Goal: Use online tool/utility: Utilize a website feature to perform a specific function

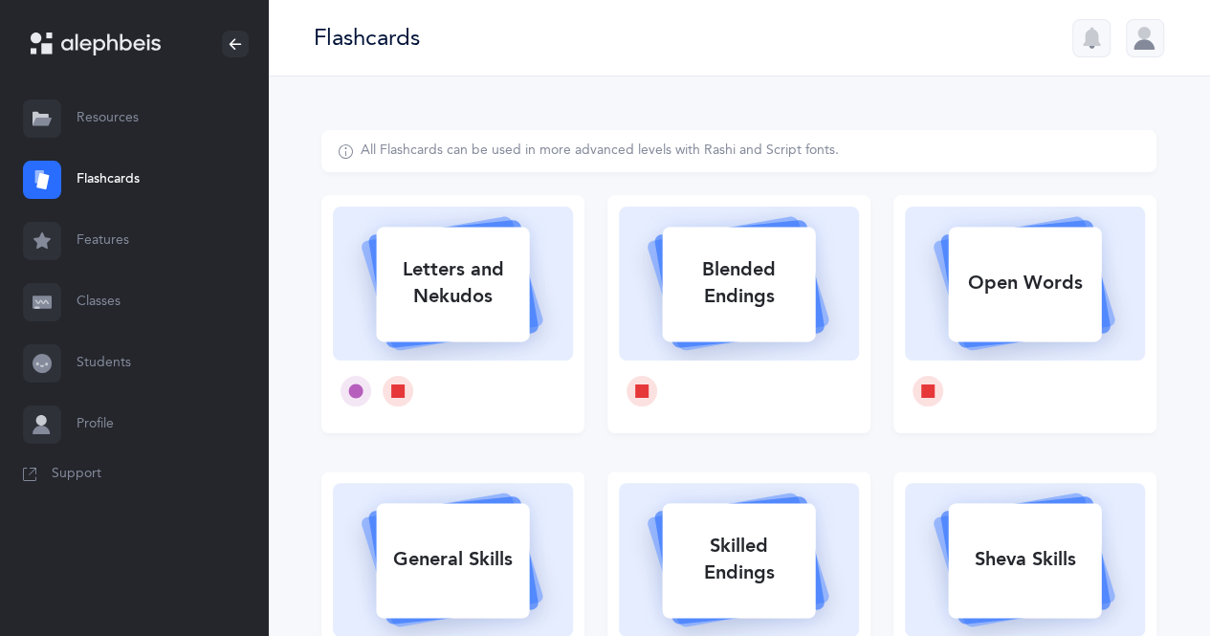
click at [349, 385] on icon at bounding box center [355, 391] width 15 height 15
select select
select select "single"
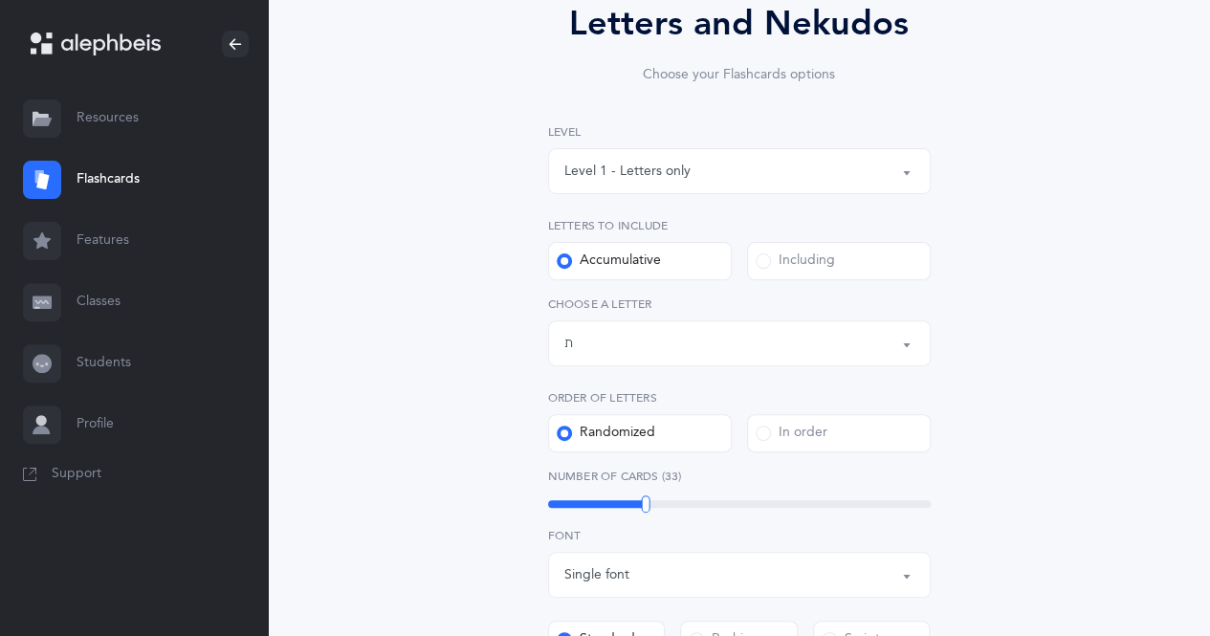
scroll to position [205, 0]
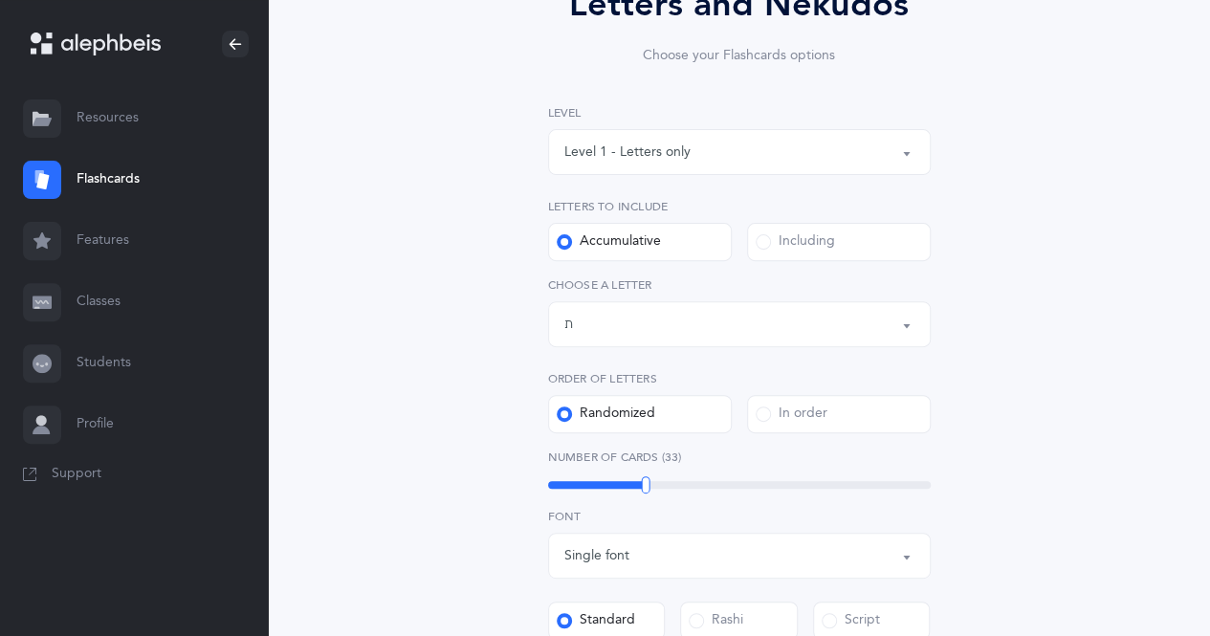
click at [909, 326] on button "Letters up until: ת" at bounding box center [739, 324] width 383 height 46
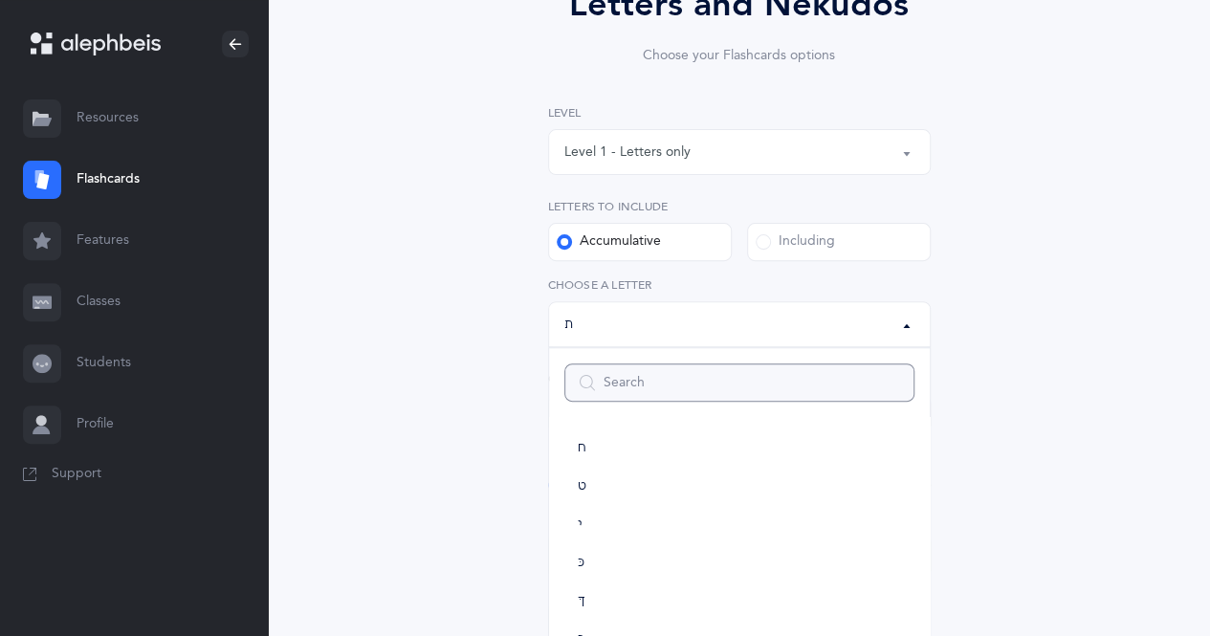
scroll to position [312, 0]
click at [712, 529] on link "י" at bounding box center [739, 522] width 350 height 38
select select "10"
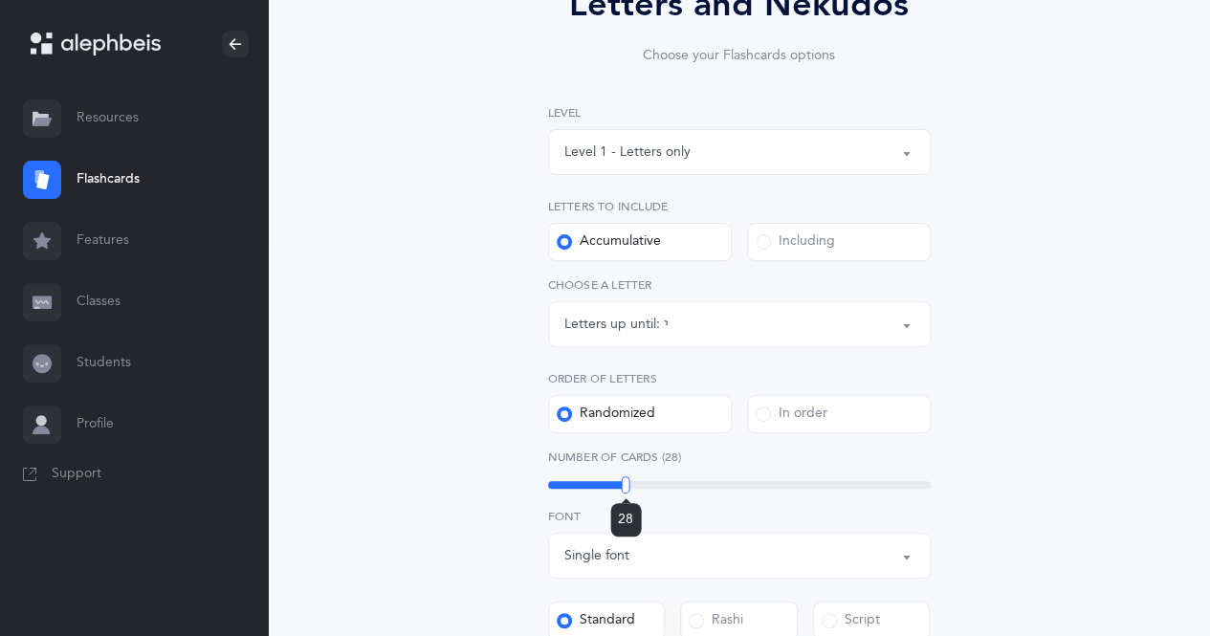
click at [626, 485] on div "28" at bounding box center [739, 485] width 383 height 8
click at [590, 479] on div at bounding box center [590, 484] width 9 height 17
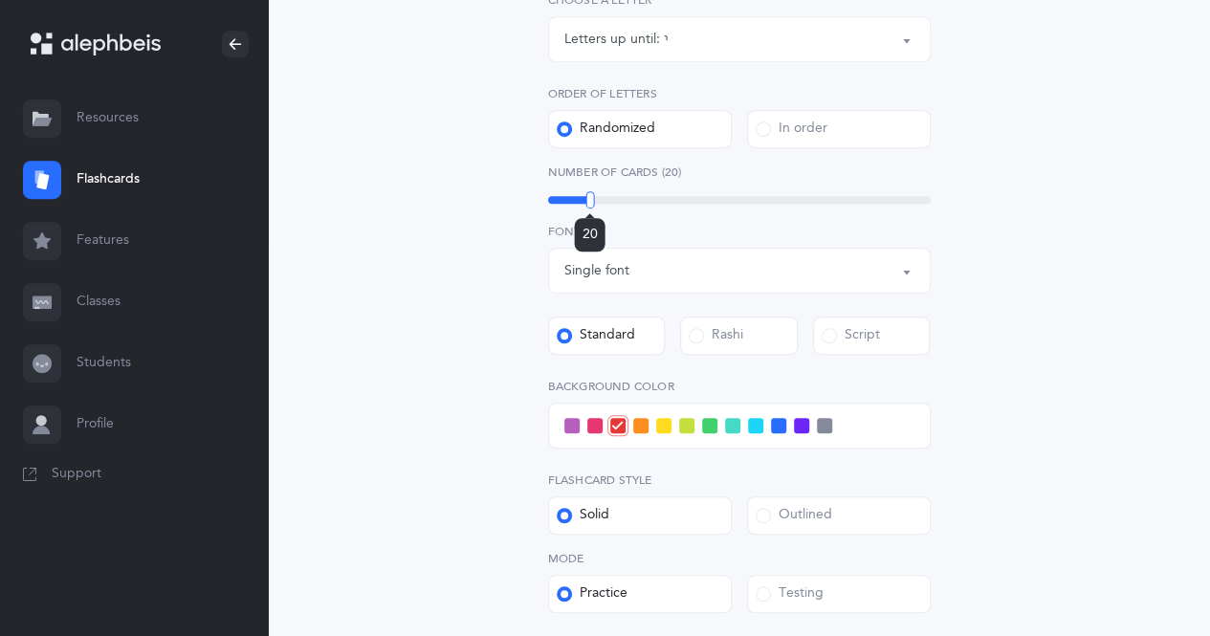
scroll to position [491, 0]
click at [587, 423] on span at bounding box center [594, 424] width 15 height 15
click at [0, 0] on input "checkbox" at bounding box center [0, 0] width 0 height 0
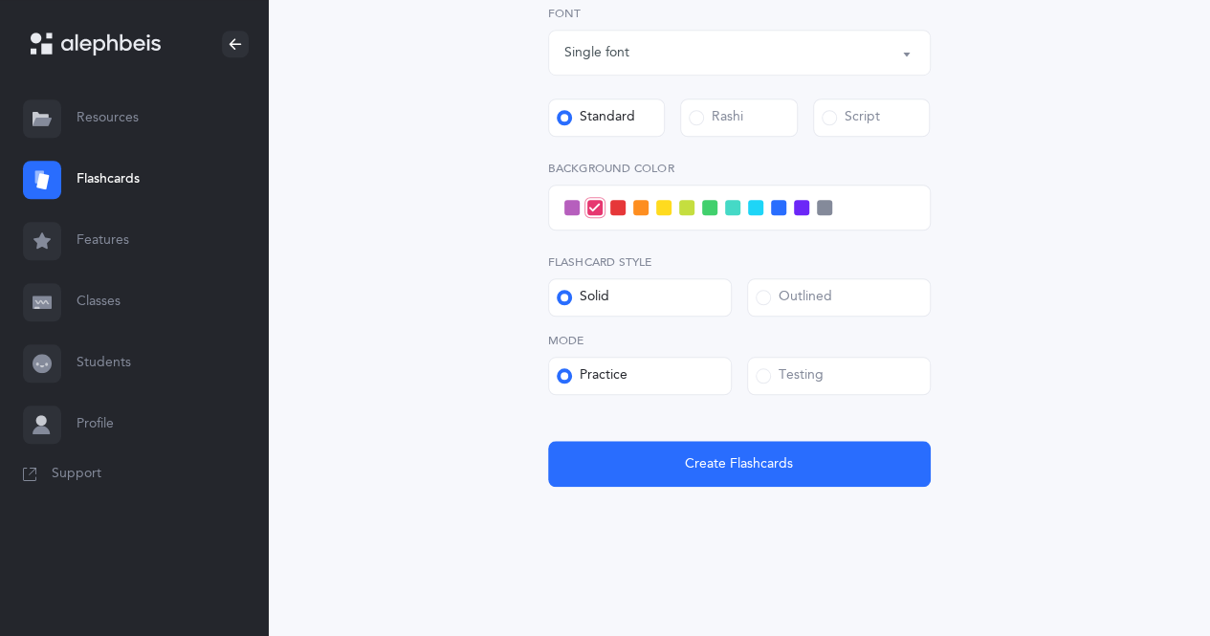
scroll to position [712, 0]
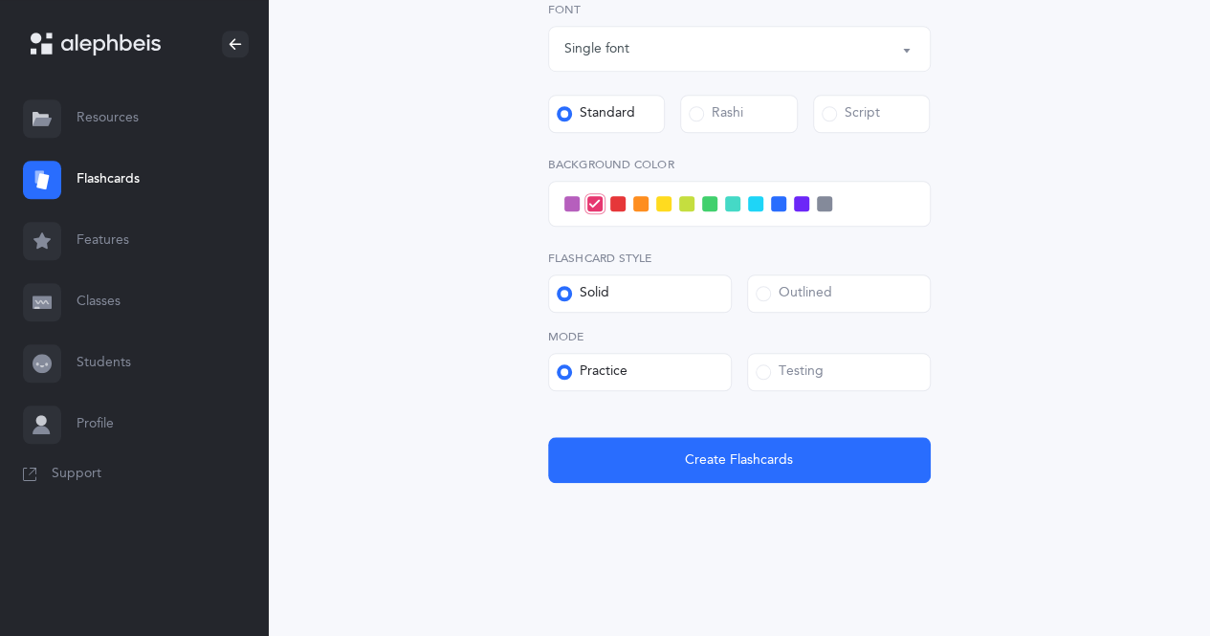
click at [763, 286] on span at bounding box center [763, 293] width 15 height 15
click at [0, 0] on input "Outlined" at bounding box center [0, 0] width 0 height 0
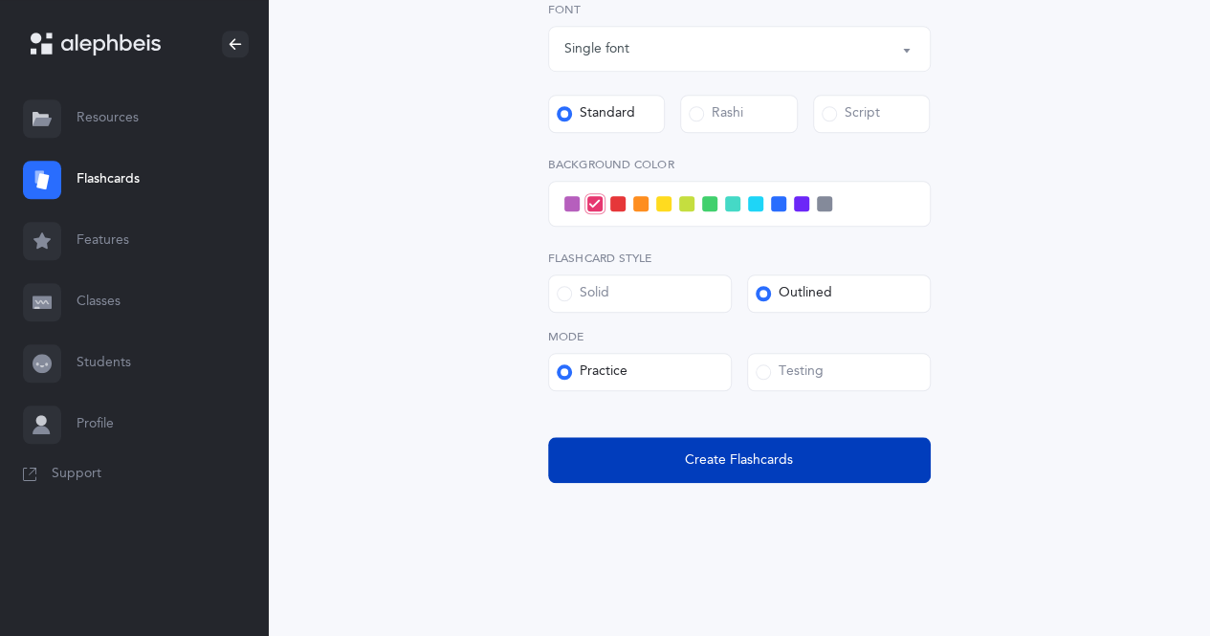
click at [727, 453] on span "Create Flashcards" at bounding box center [739, 461] width 108 height 20
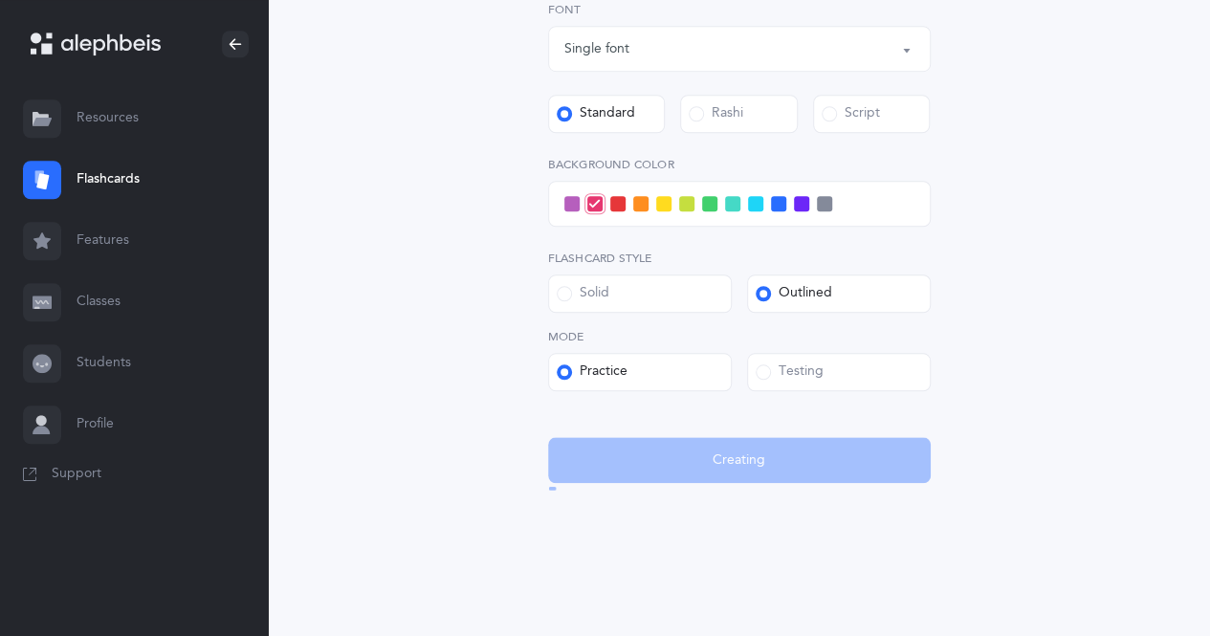
scroll to position [0, 0]
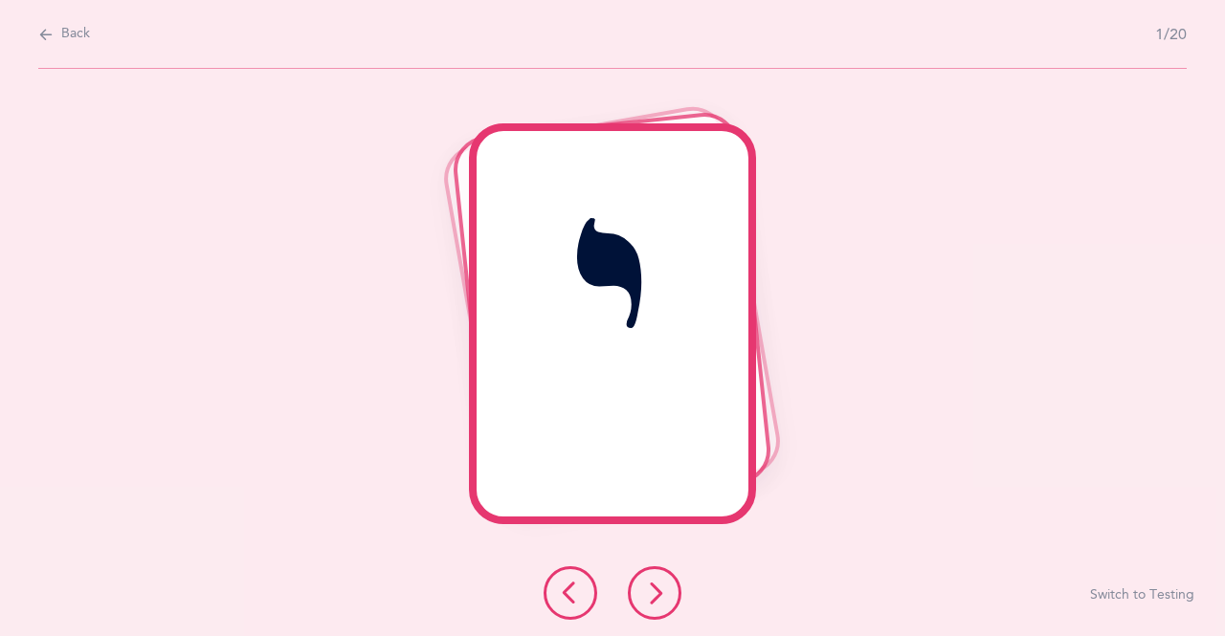
click at [652, 594] on icon at bounding box center [654, 593] width 23 height 23
click at [657, 591] on icon at bounding box center [654, 593] width 23 height 23
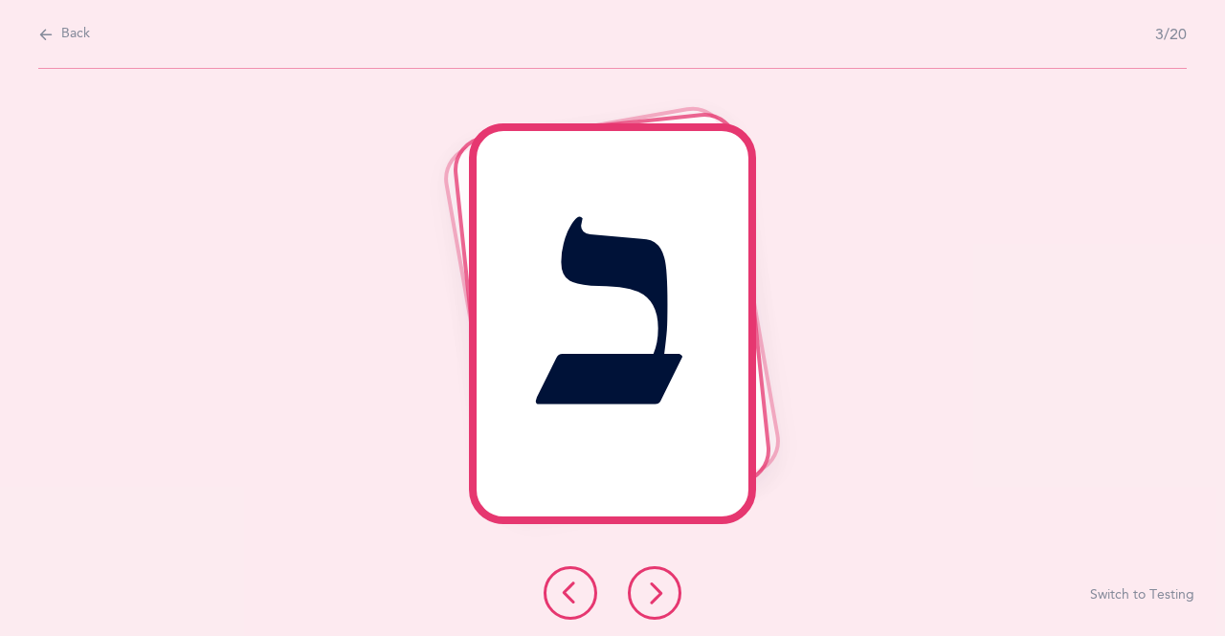
click at [647, 595] on icon at bounding box center [654, 593] width 23 height 23
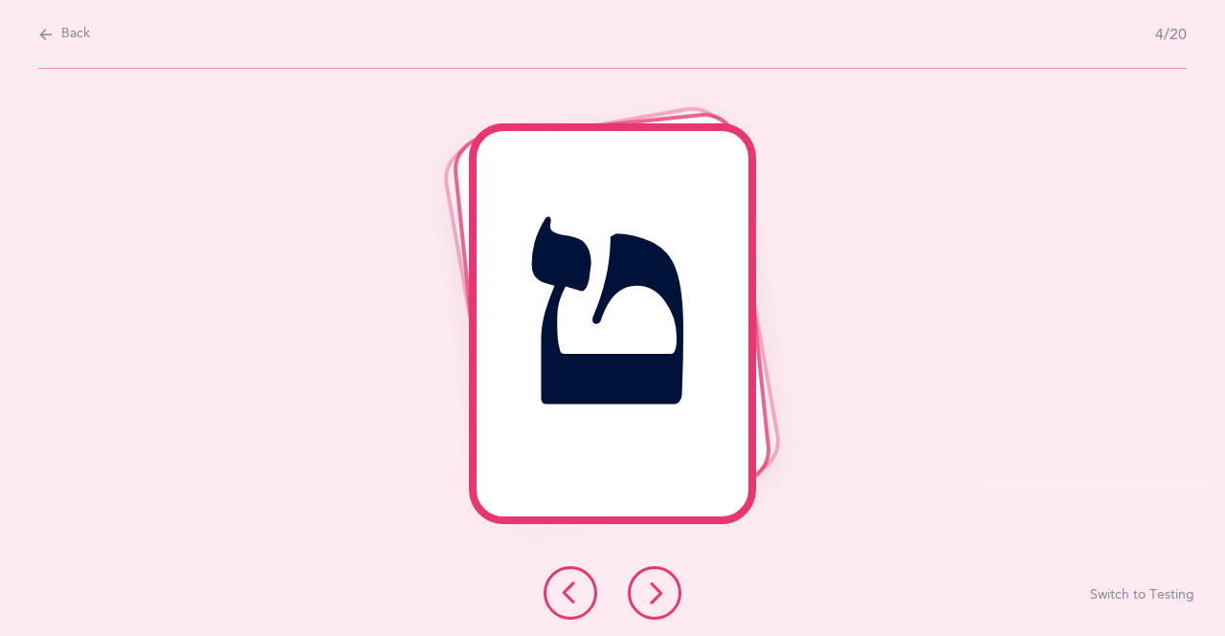
click at [666, 582] on button at bounding box center [655, 593] width 54 height 54
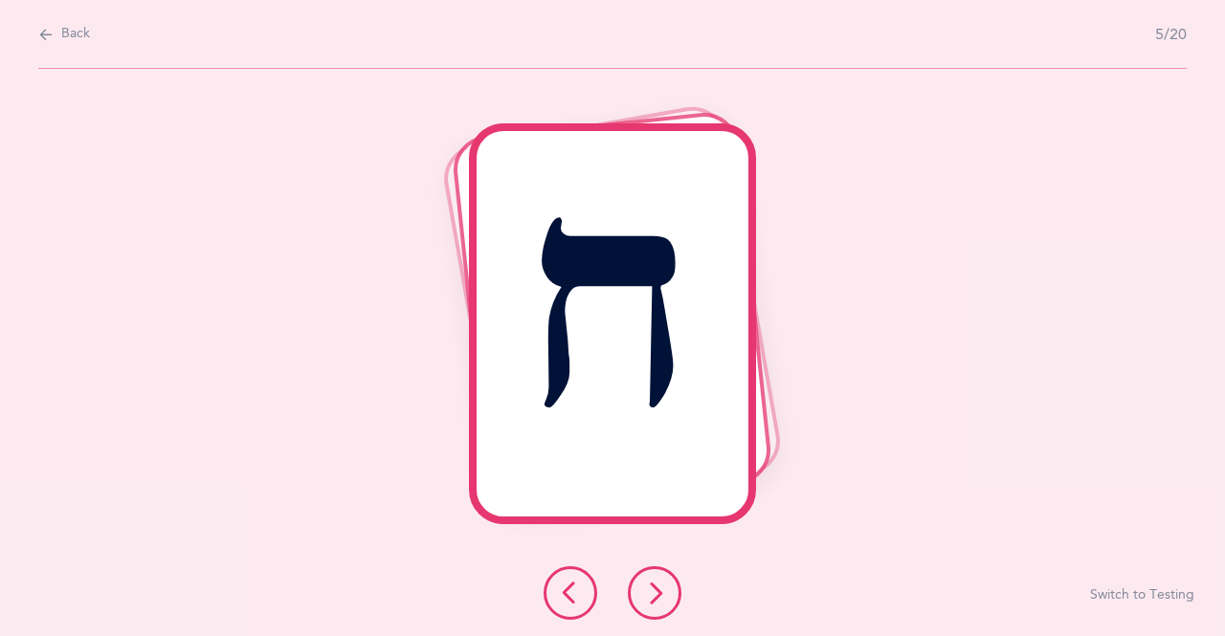
click at [644, 594] on icon at bounding box center [654, 593] width 23 height 23
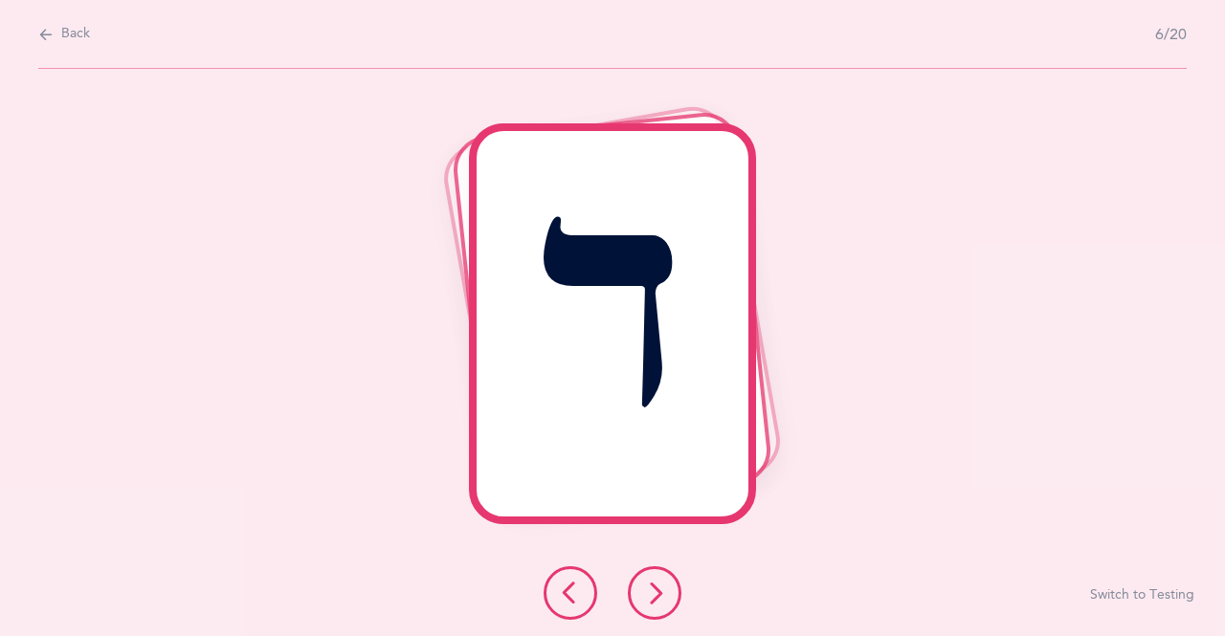
click at [632, 588] on button at bounding box center [655, 593] width 54 height 54
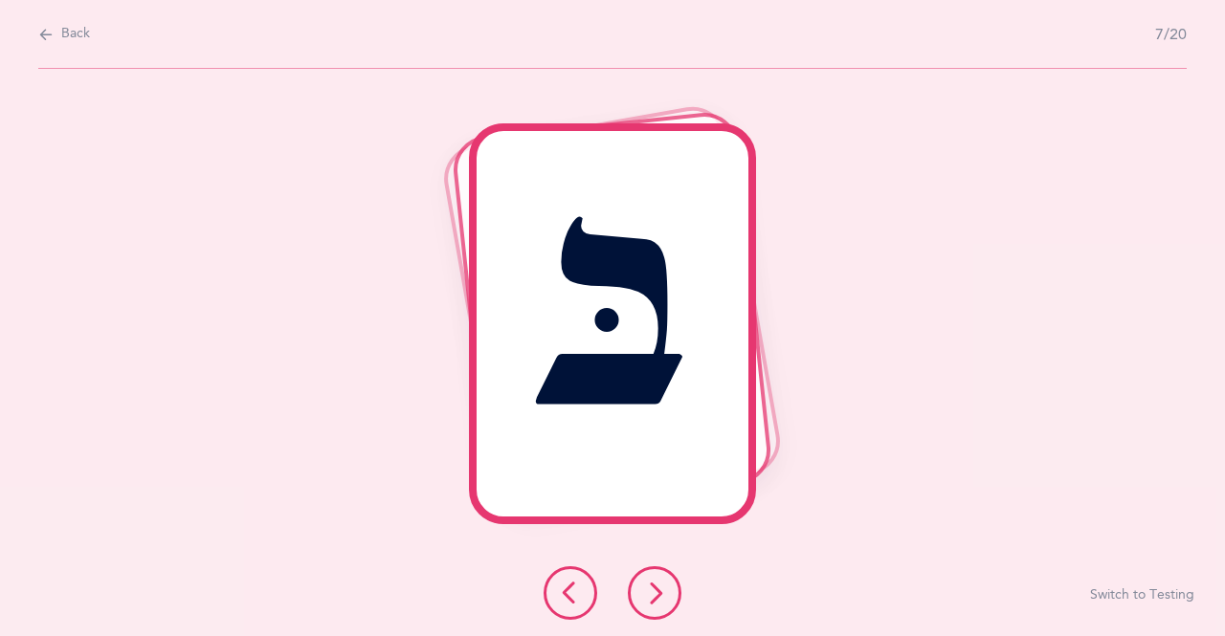
click at [646, 592] on icon at bounding box center [654, 593] width 23 height 23
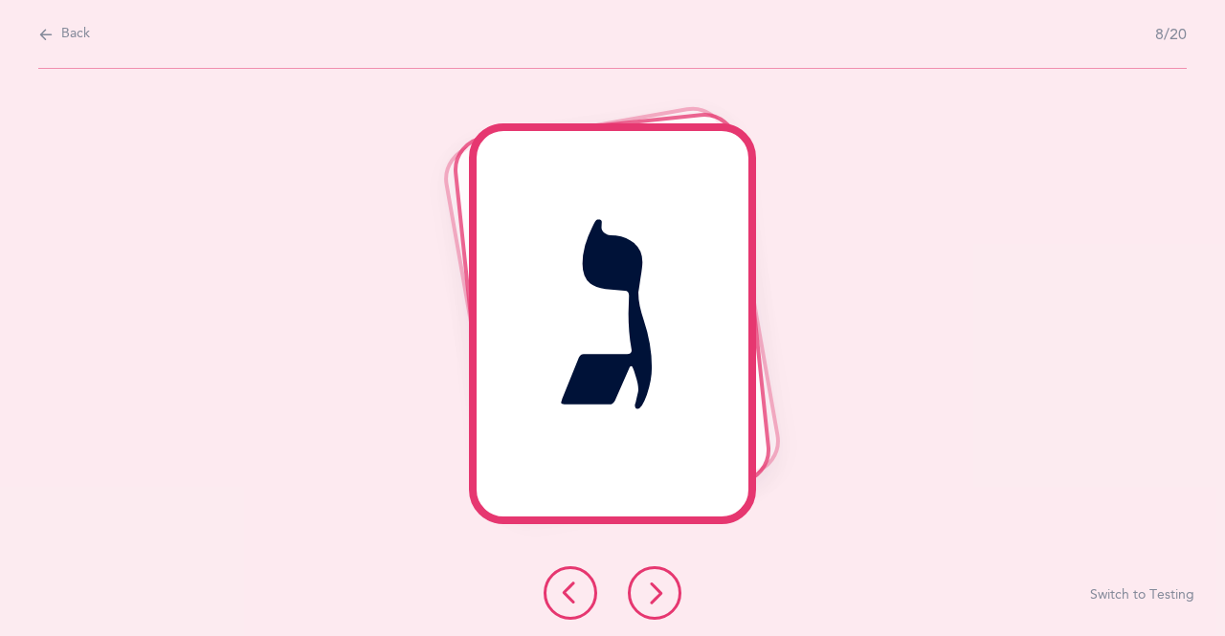
click at [645, 589] on icon at bounding box center [654, 593] width 23 height 23
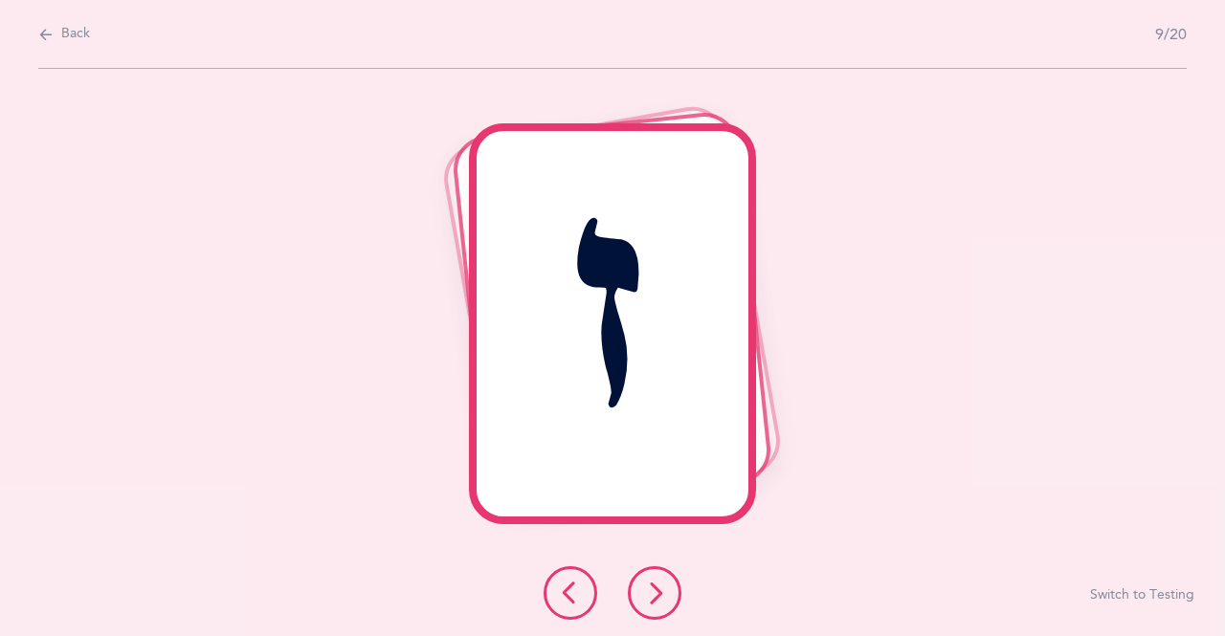
click at [643, 574] on button at bounding box center [655, 593] width 54 height 54
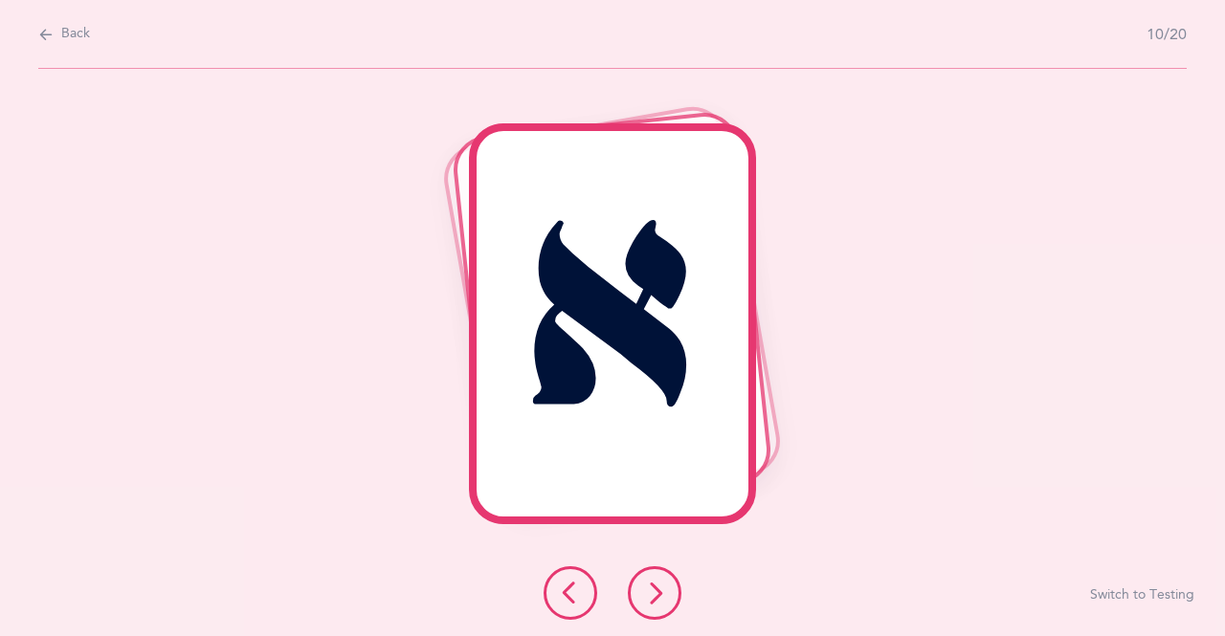
click at [657, 582] on icon at bounding box center [654, 593] width 23 height 23
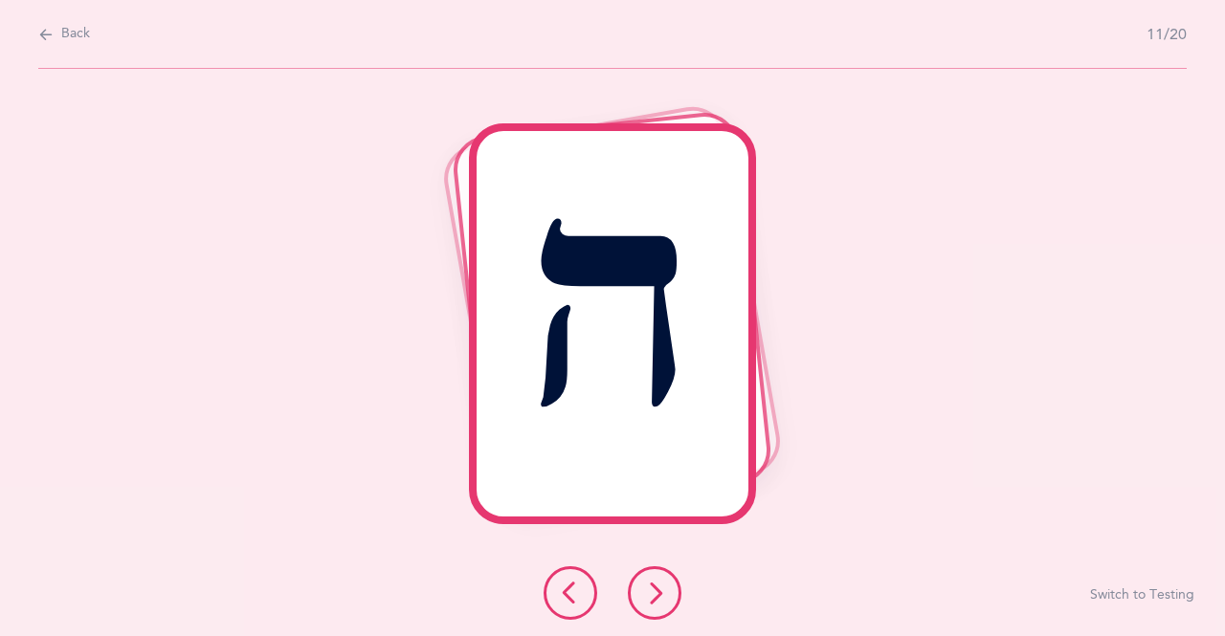
click at [645, 591] on icon at bounding box center [654, 593] width 23 height 23
click at [565, 572] on button at bounding box center [570, 593] width 54 height 54
click at [665, 599] on icon at bounding box center [654, 593] width 23 height 23
click at [644, 583] on icon at bounding box center [654, 593] width 23 height 23
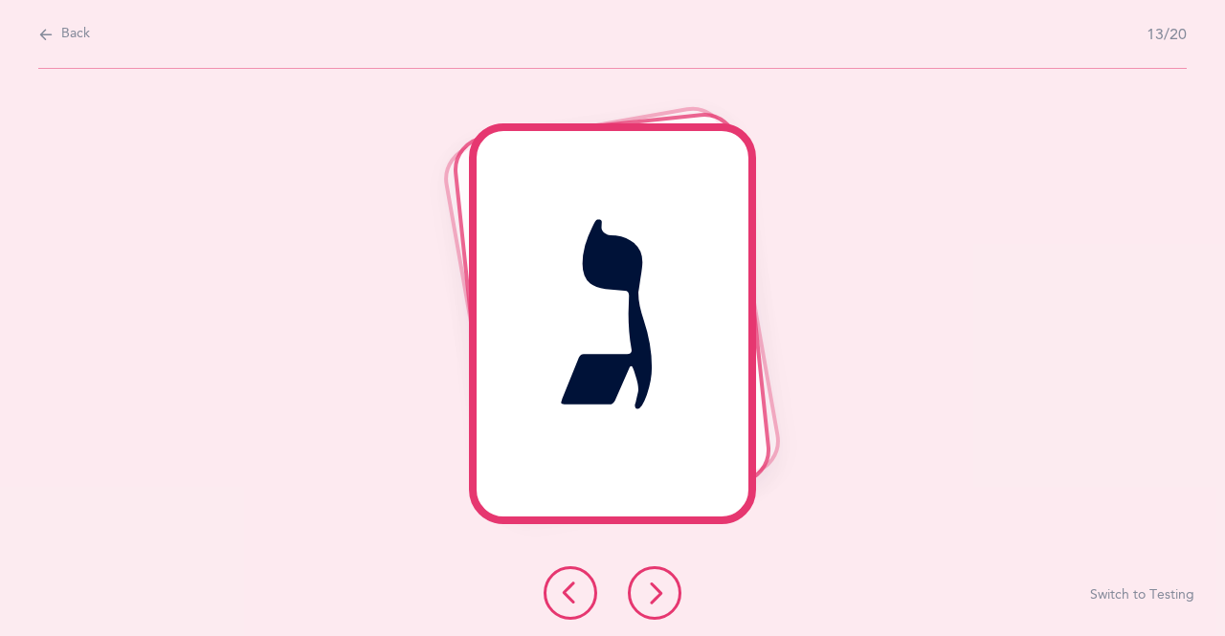
click at [643, 580] on button at bounding box center [655, 593] width 54 height 54
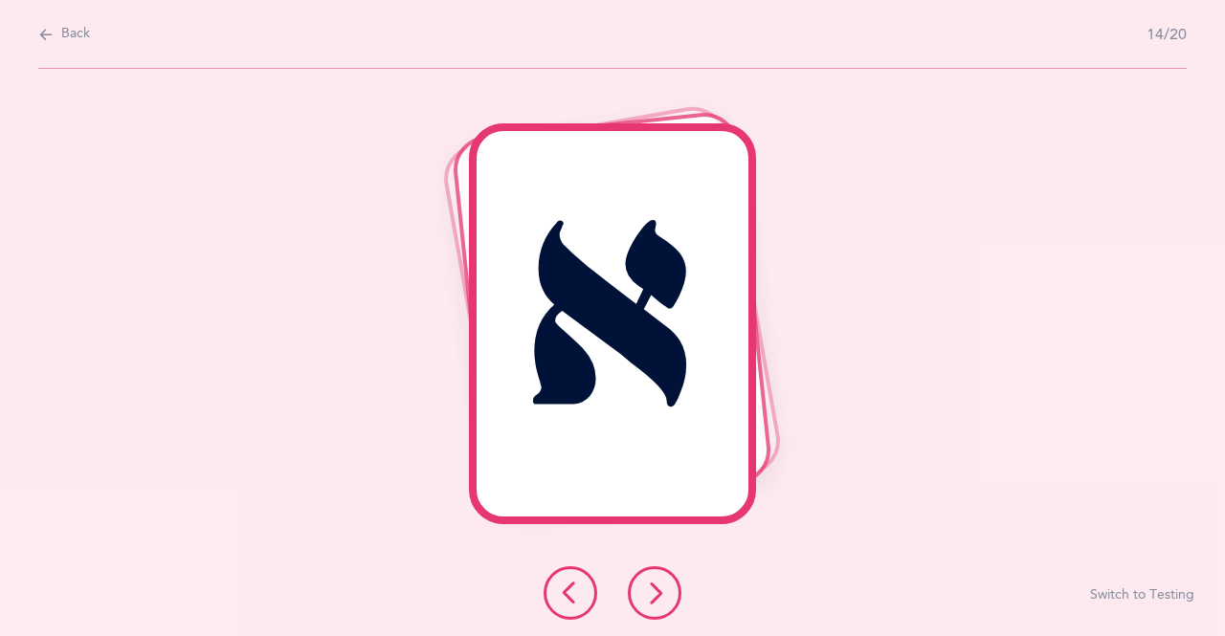
click at [644, 585] on icon at bounding box center [654, 593] width 23 height 23
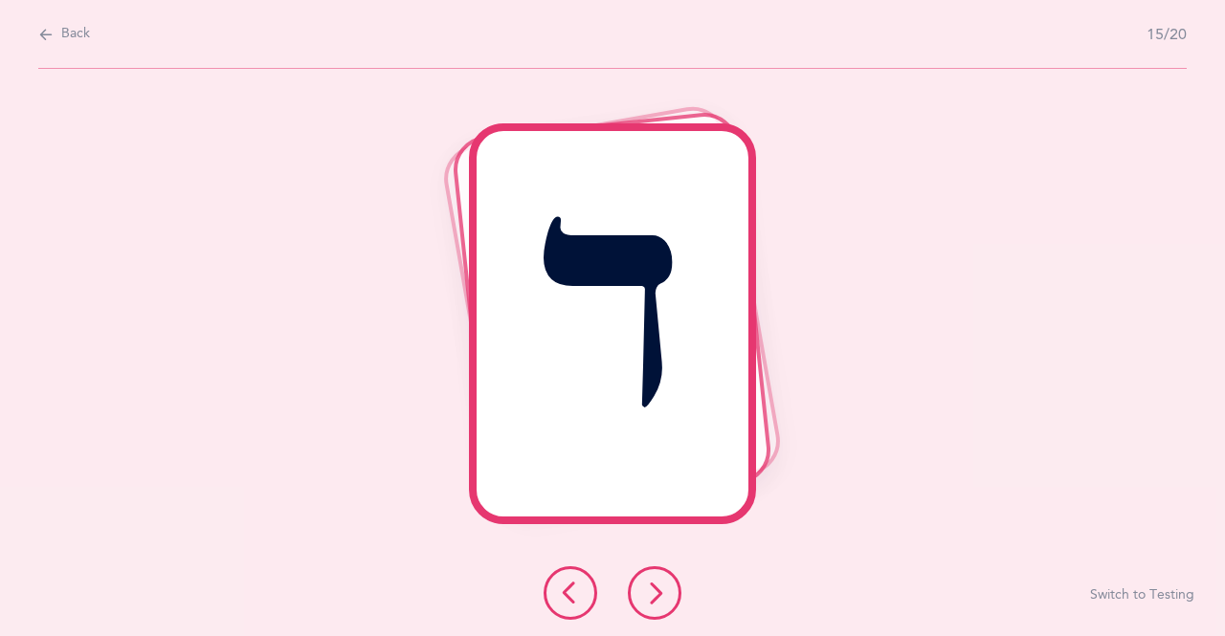
click at [643, 588] on icon at bounding box center [654, 593] width 23 height 23
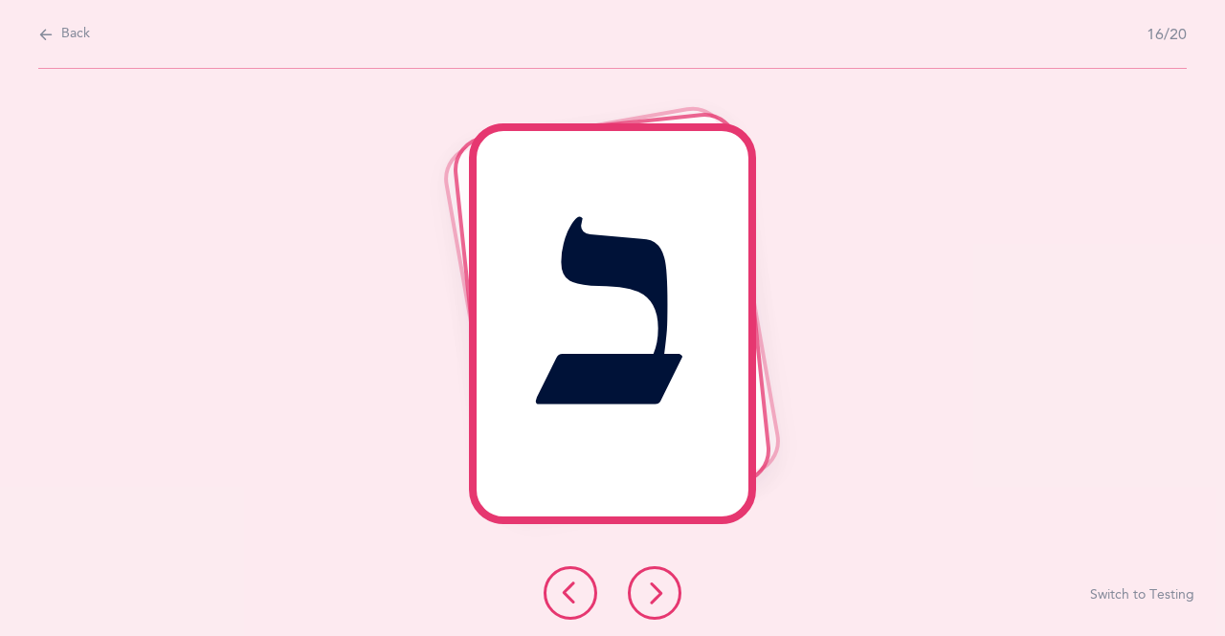
click at [645, 599] on icon at bounding box center [654, 593] width 23 height 23
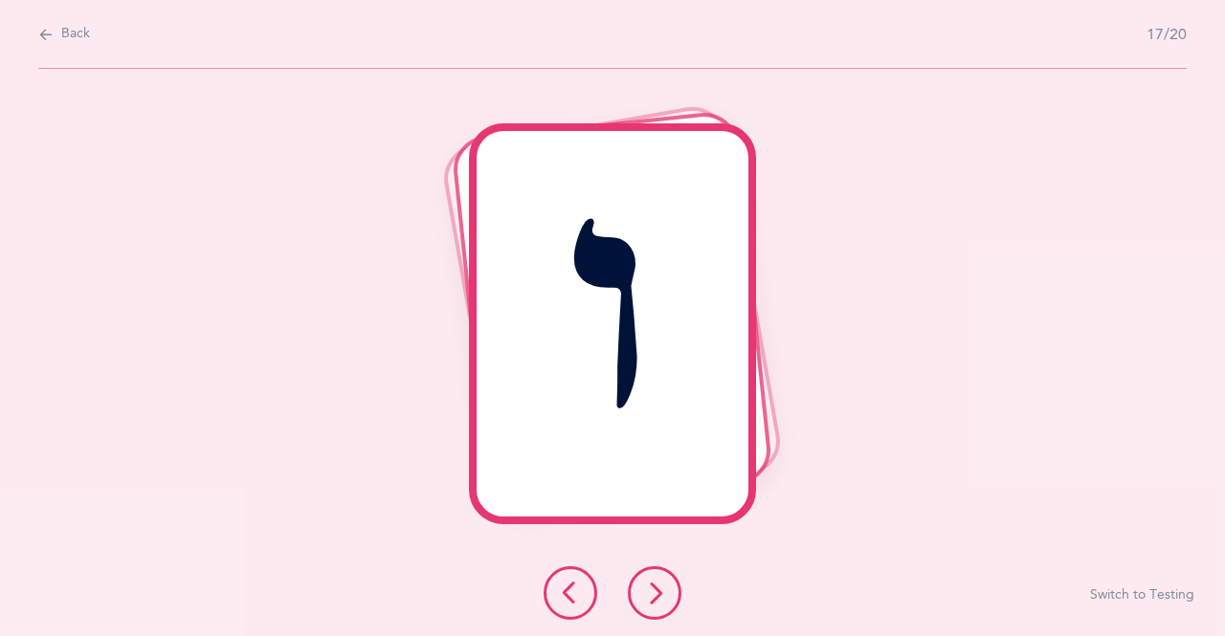
click at [650, 589] on icon at bounding box center [654, 593] width 23 height 23
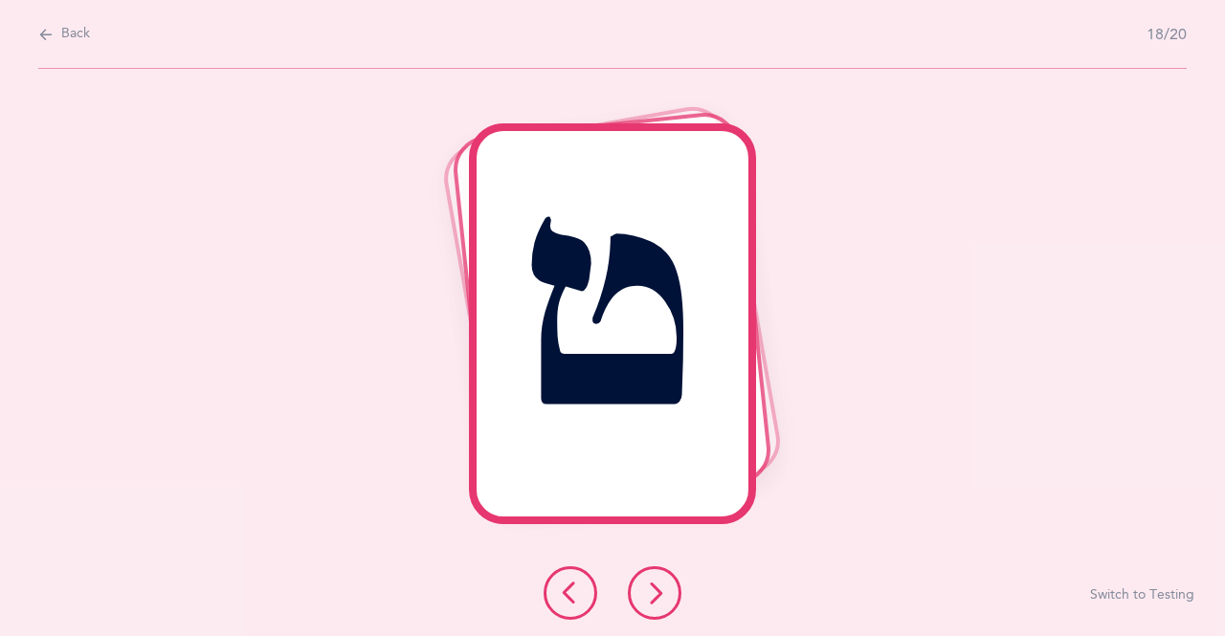
click at [643, 599] on icon at bounding box center [654, 593] width 23 height 23
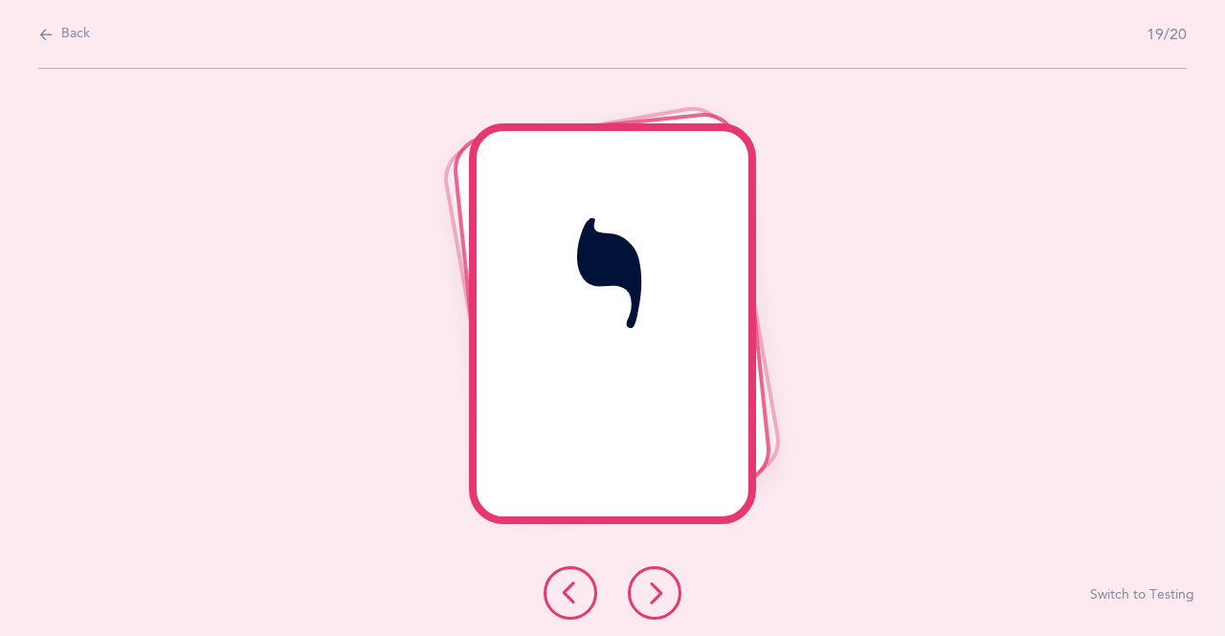
click at [644, 603] on icon at bounding box center [654, 593] width 23 height 23
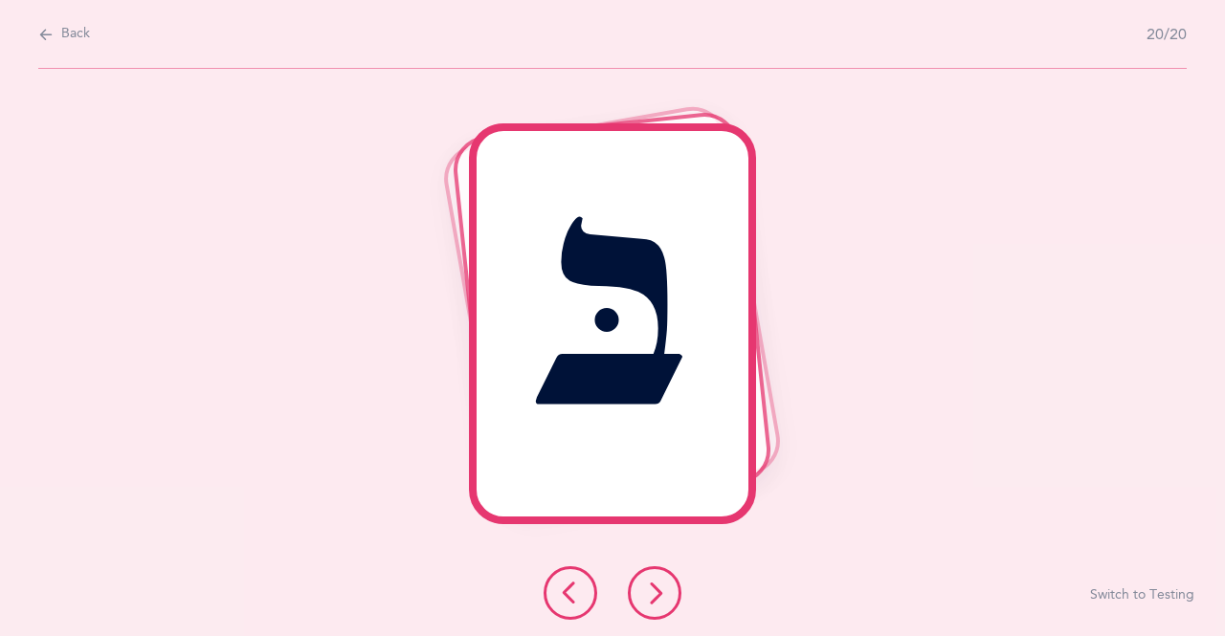
click at [658, 593] on icon at bounding box center [654, 593] width 23 height 23
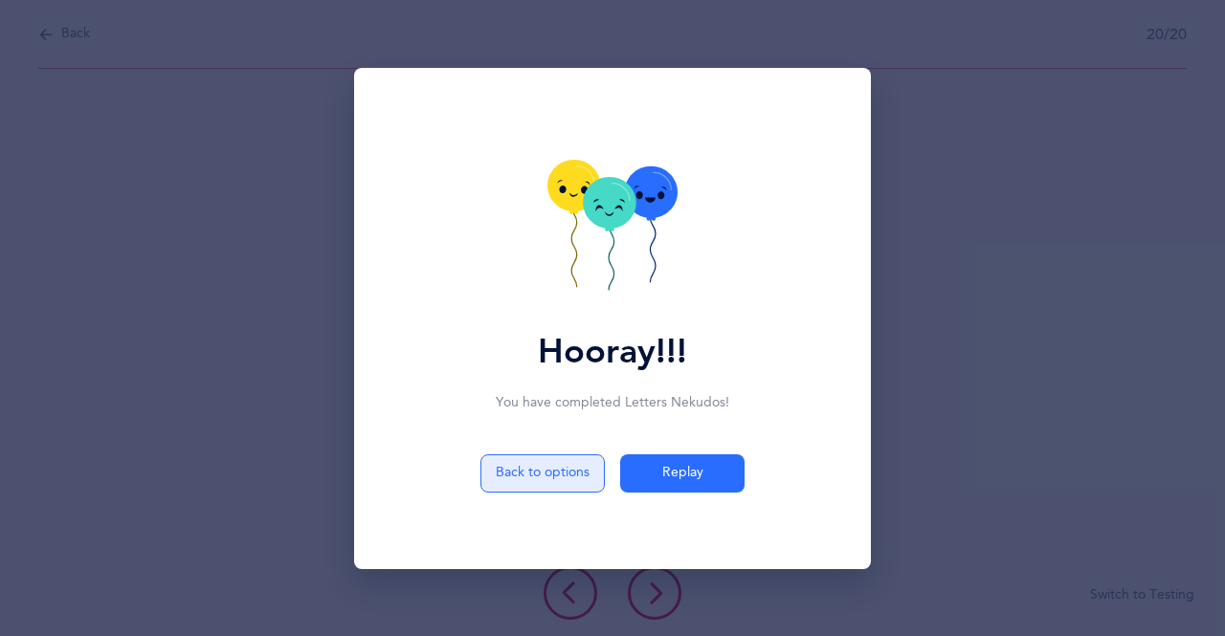
click at [530, 472] on button "Back to options" at bounding box center [542, 473] width 124 height 38
select select "10"
select select "single"
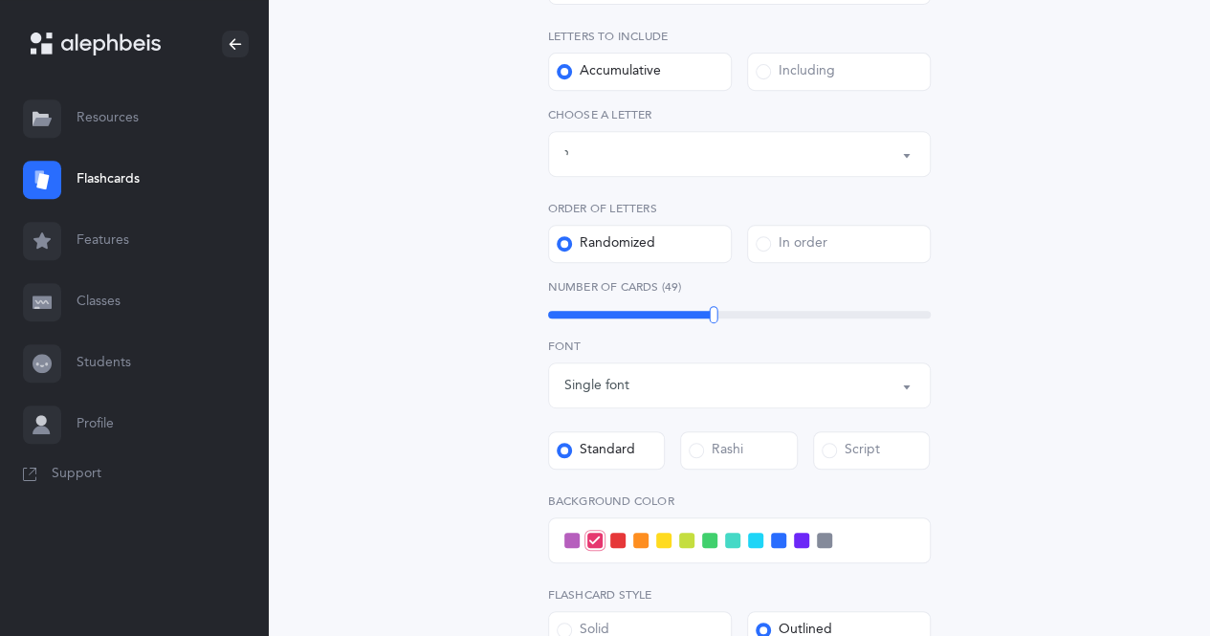
scroll to position [374, 0]
click at [777, 545] on span at bounding box center [778, 541] width 15 height 15
click at [0, 0] on input "checkbox" at bounding box center [0, 0] width 0 height 0
click at [895, 170] on div "Letters up until: [PERSON_NAME]" at bounding box center [739, 155] width 350 height 33
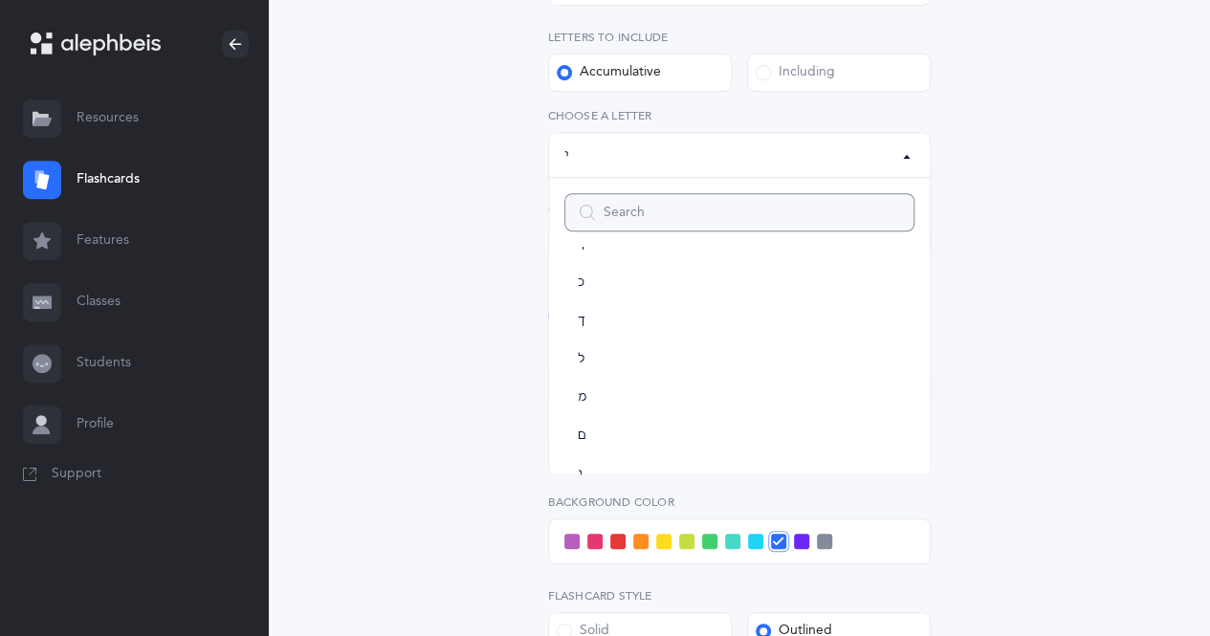
scroll to position [497, 0]
click at [665, 401] on link "מ" at bounding box center [739, 397] width 350 height 38
select select "15"
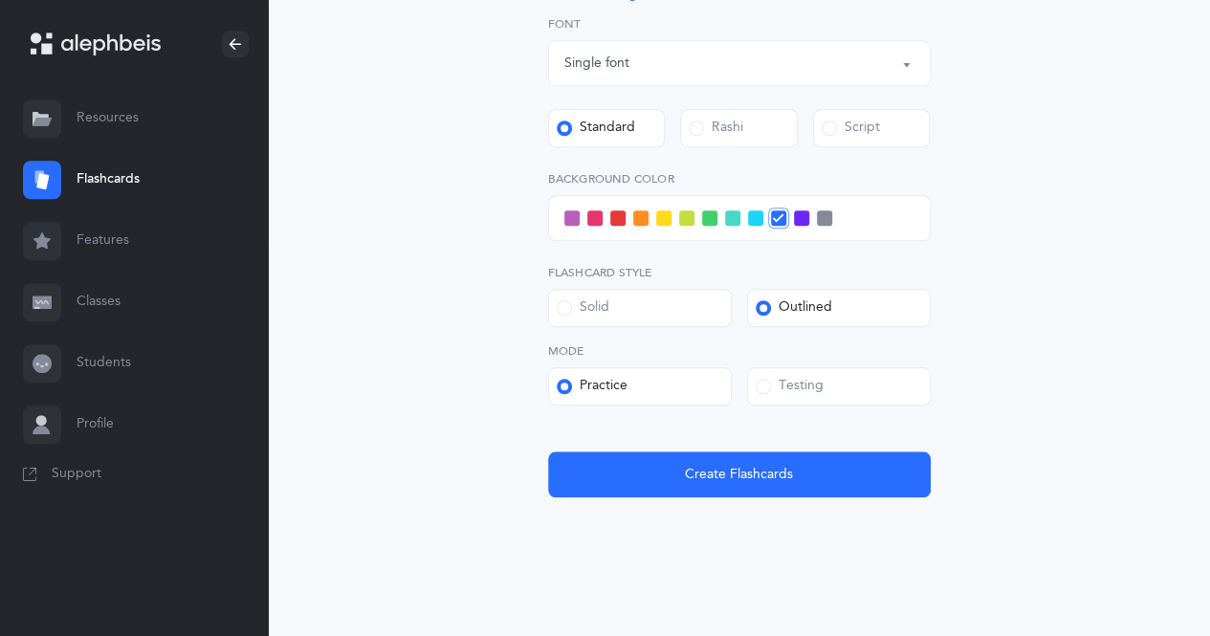
scroll to position [712, 0]
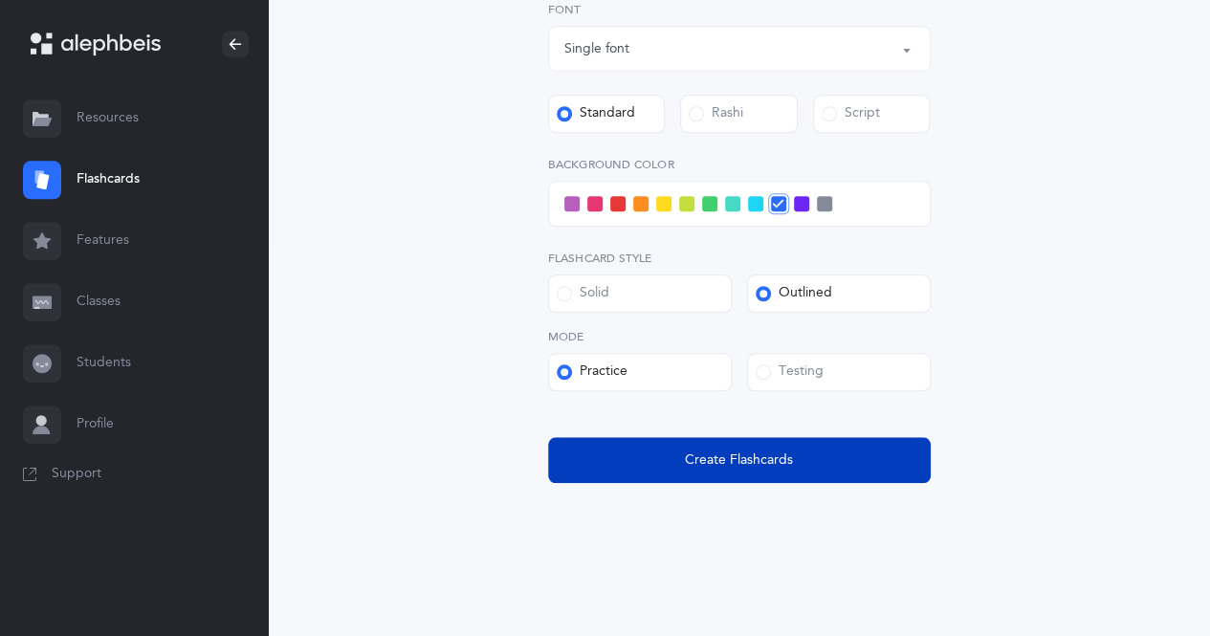
click at [865, 441] on button "Create Flashcards" at bounding box center [739, 460] width 383 height 46
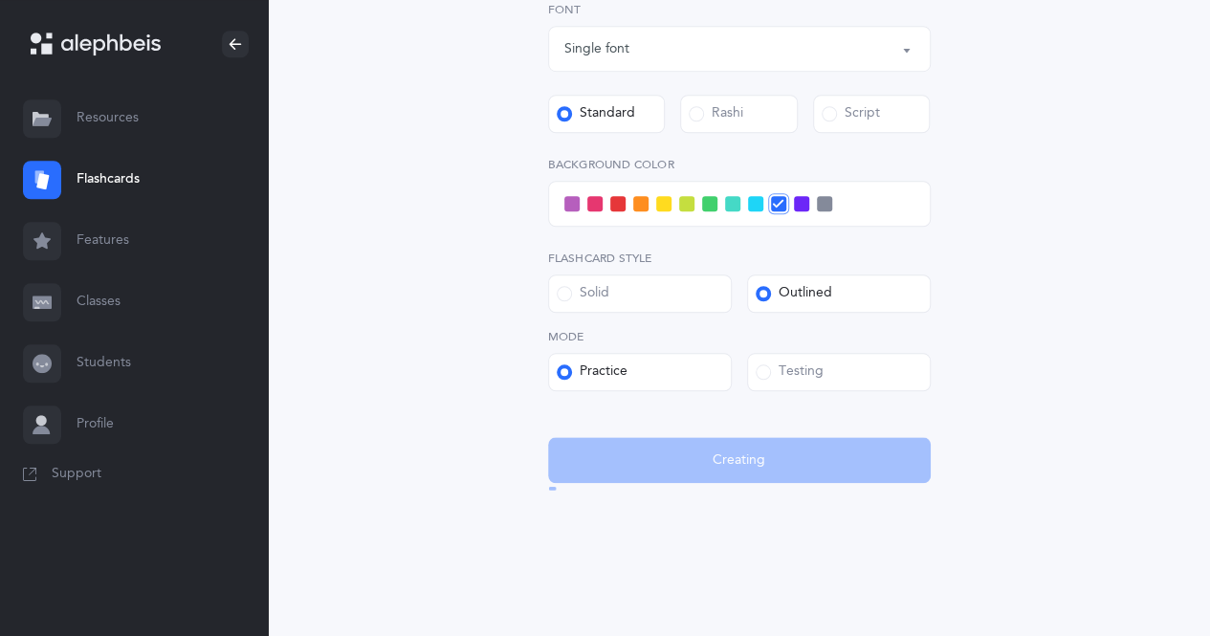
scroll to position [0, 0]
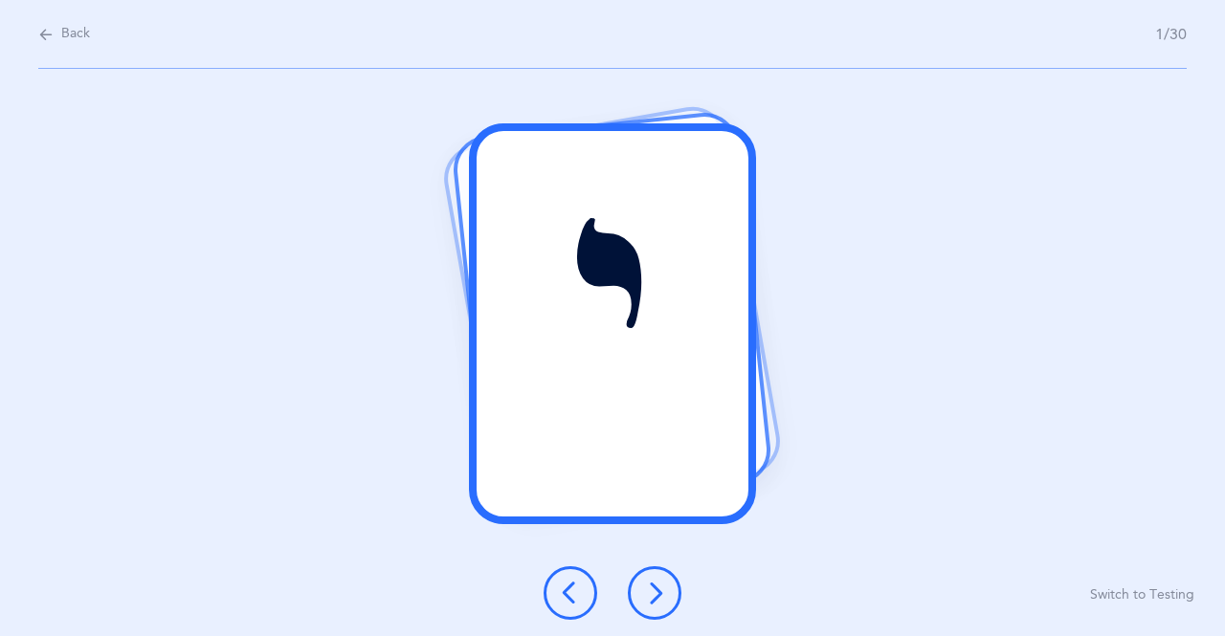
click at [664, 598] on icon at bounding box center [654, 593] width 23 height 23
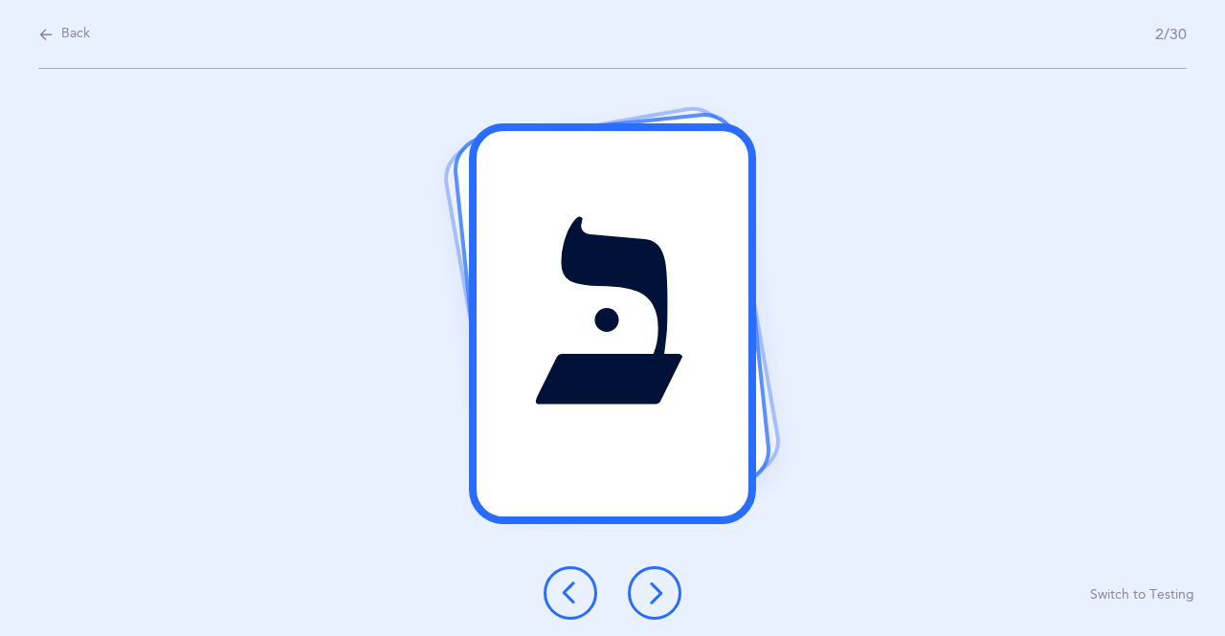
click at [652, 600] on icon at bounding box center [654, 593] width 23 height 23
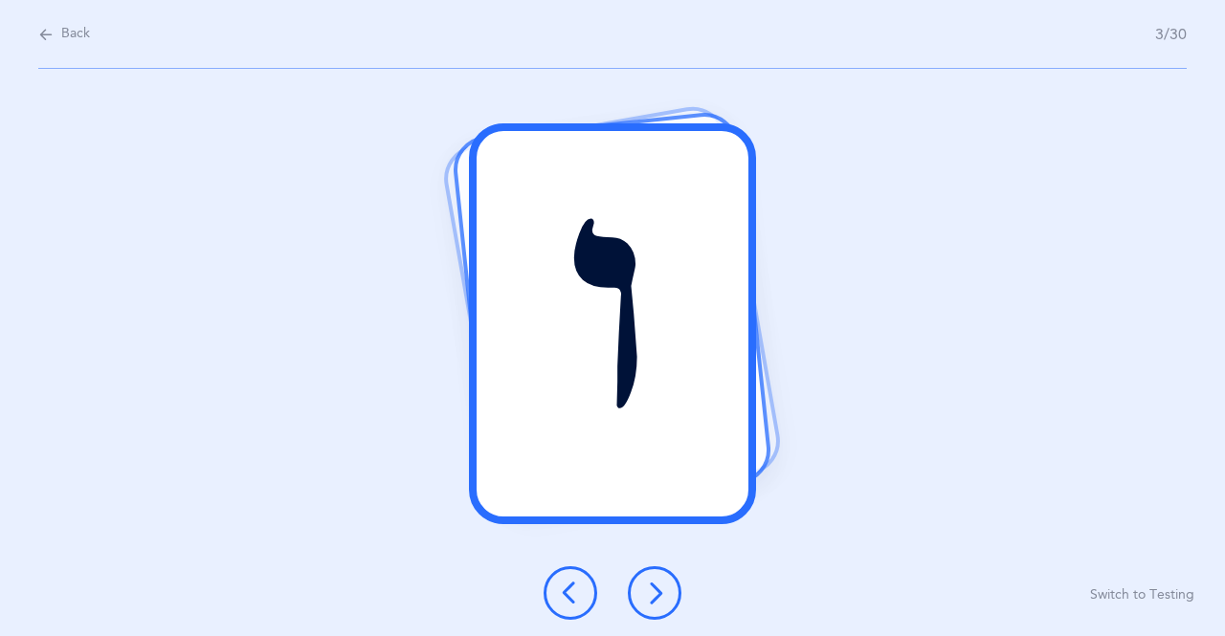
click at [644, 585] on icon at bounding box center [654, 593] width 23 height 23
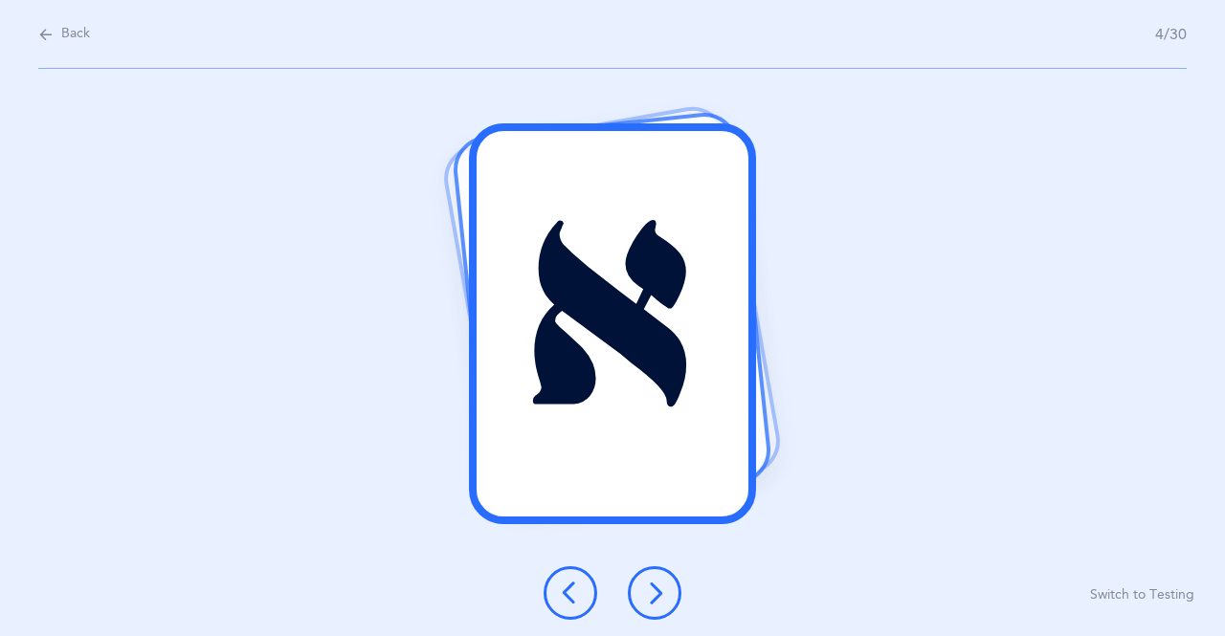
click at [644, 596] on icon at bounding box center [654, 593] width 23 height 23
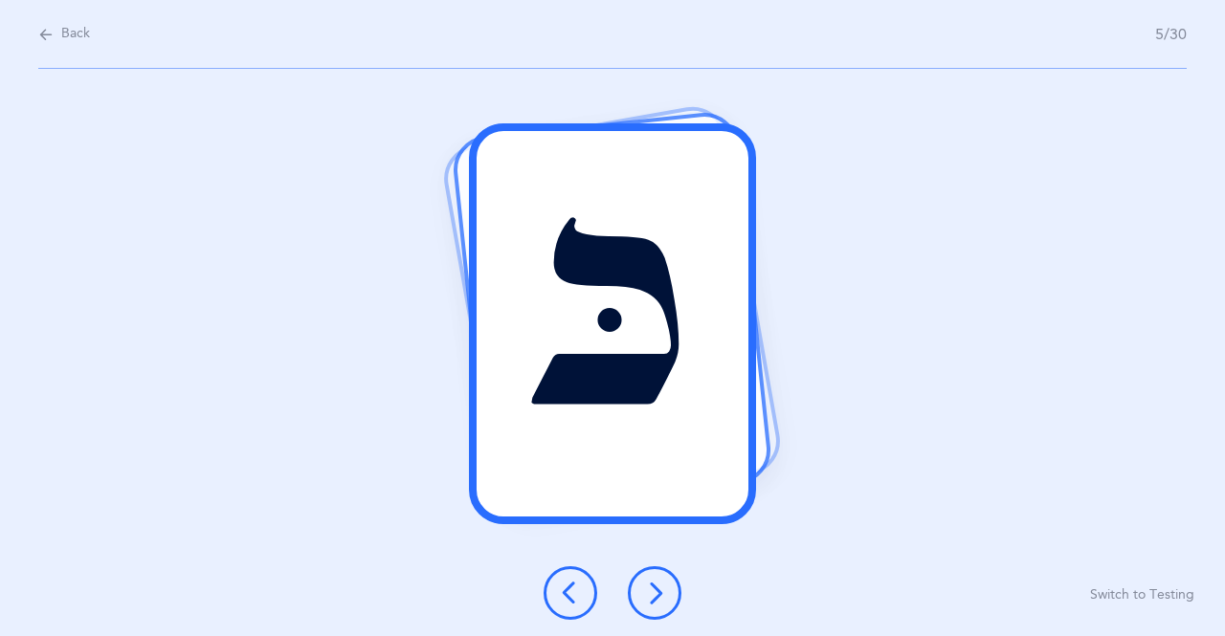
click at [643, 578] on button at bounding box center [655, 593] width 54 height 54
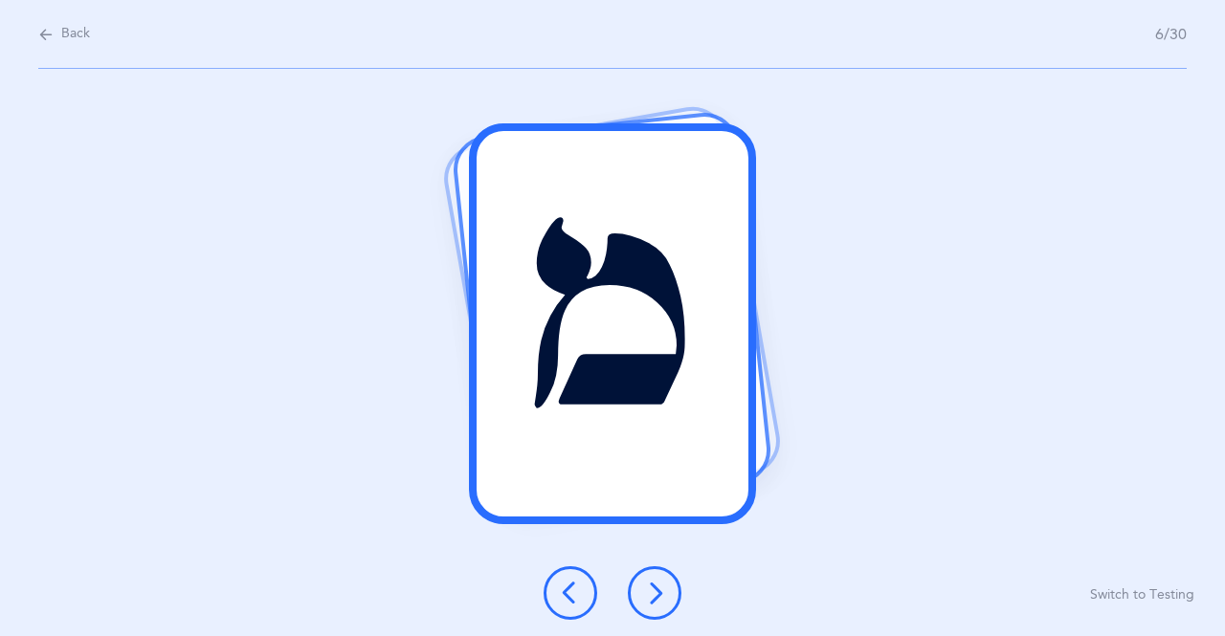
click at [648, 590] on icon at bounding box center [654, 593] width 23 height 23
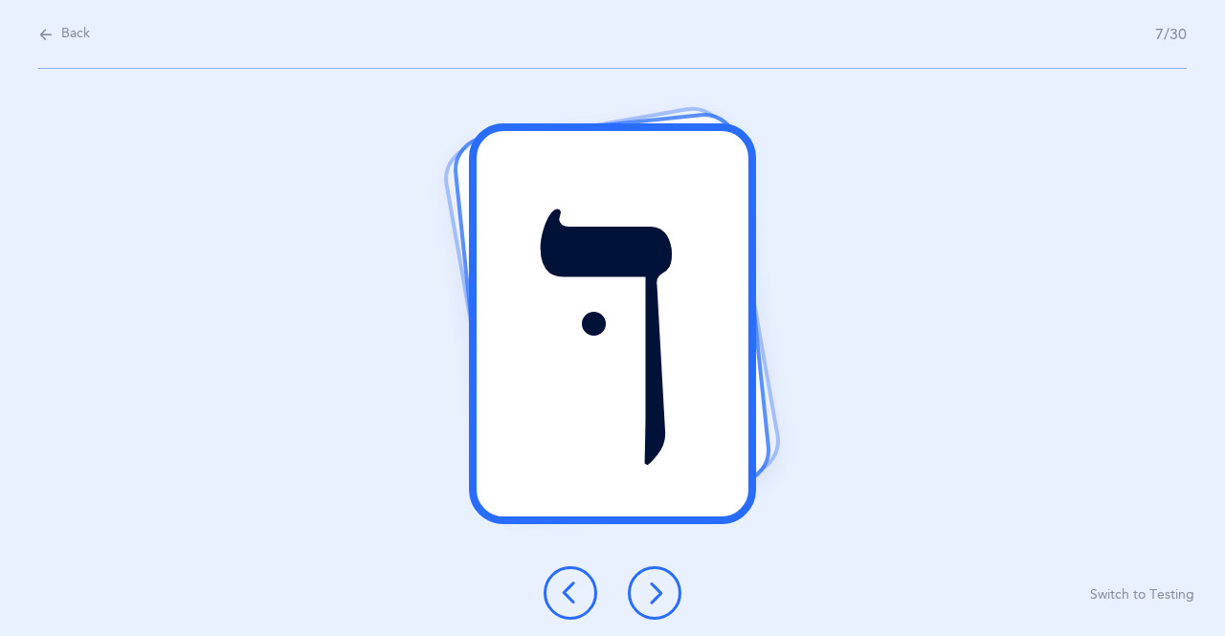
click at [664, 609] on button at bounding box center [655, 593] width 54 height 54
click at [644, 594] on icon at bounding box center [654, 593] width 23 height 23
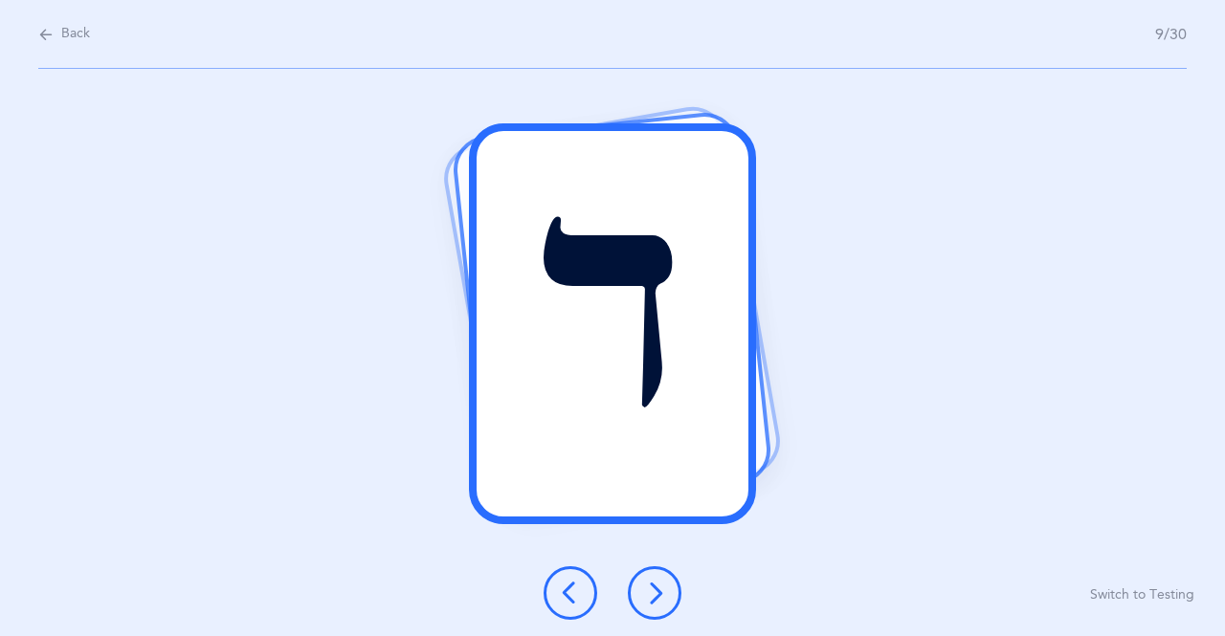
click at [568, 591] on icon at bounding box center [570, 593] width 23 height 23
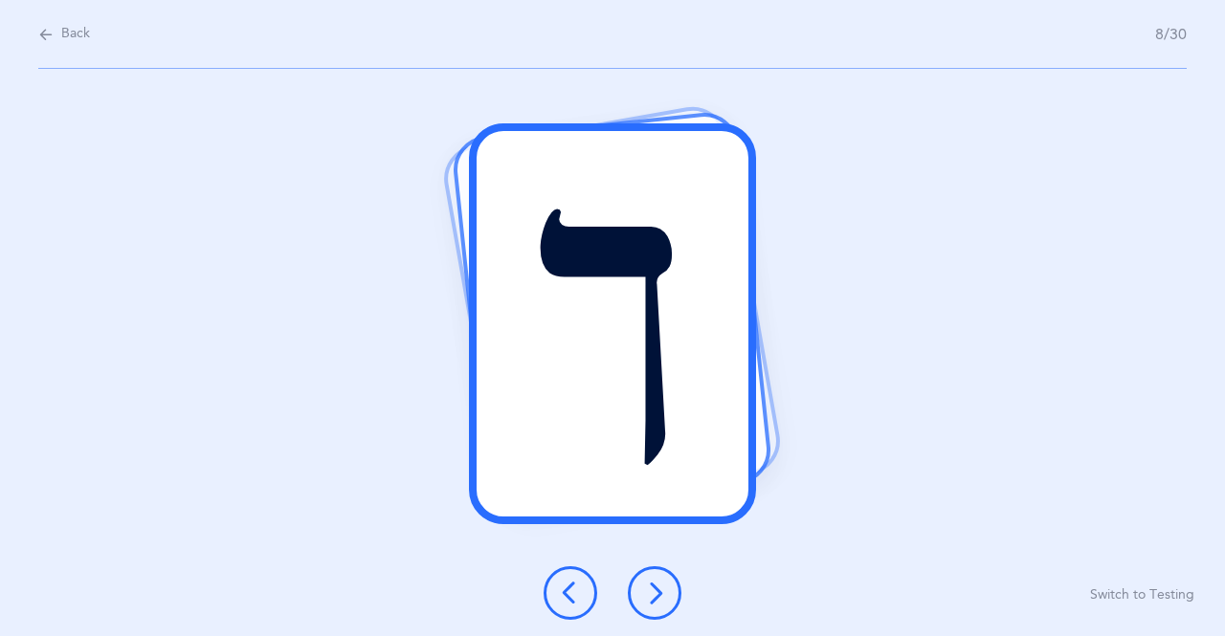
click at [644, 584] on icon at bounding box center [654, 593] width 23 height 23
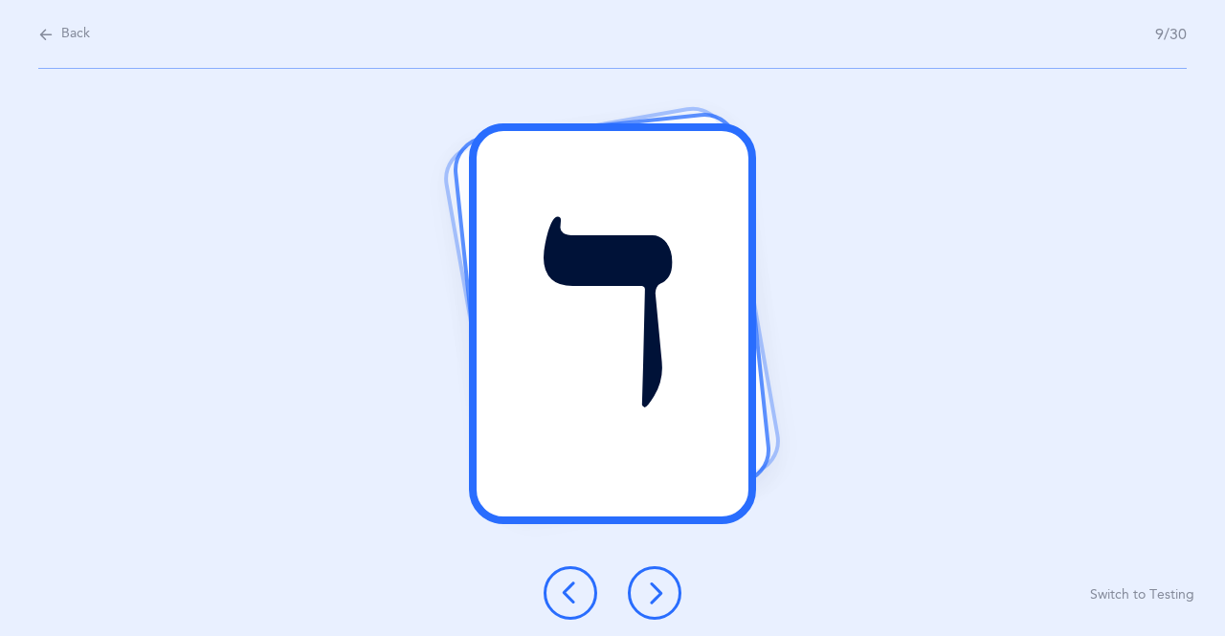
click at [644, 596] on icon at bounding box center [654, 593] width 23 height 23
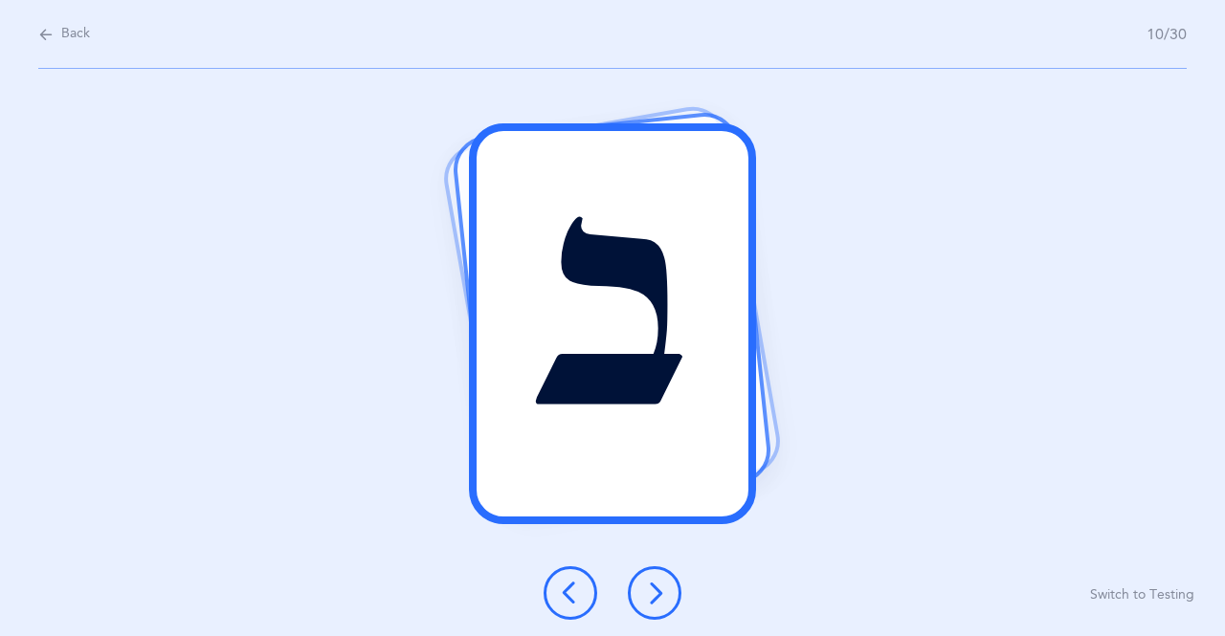
click at [645, 599] on icon at bounding box center [654, 593] width 23 height 23
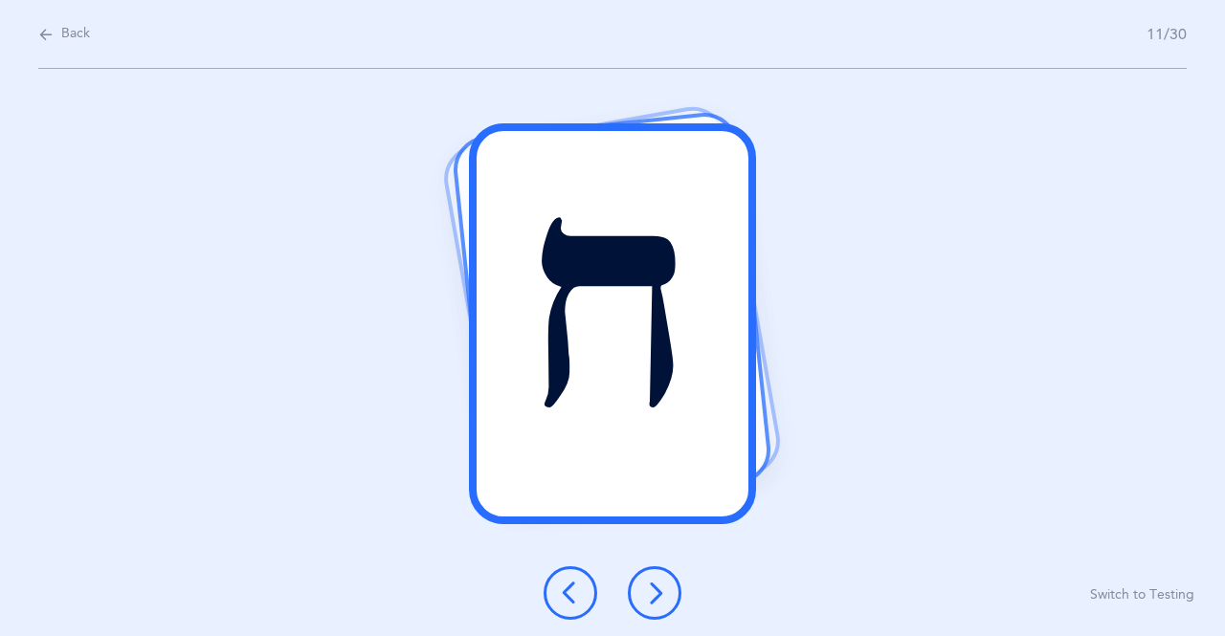
click at [654, 589] on icon at bounding box center [654, 593] width 23 height 23
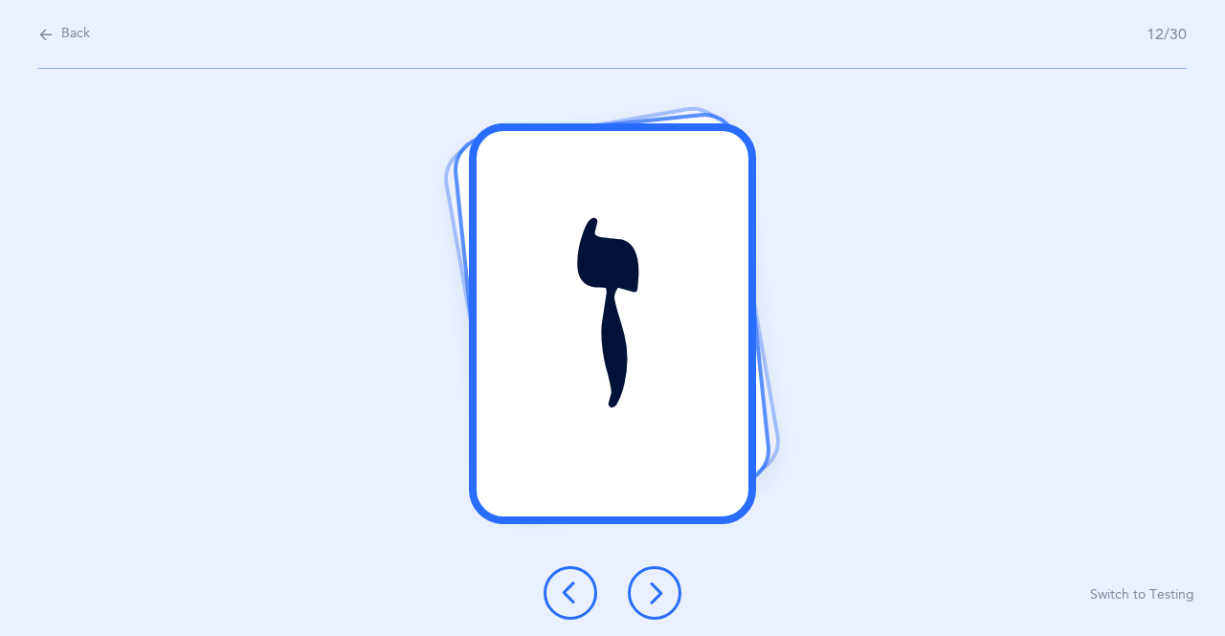
click at [646, 593] on icon at bounding box center [654, 593] width 23 height 23
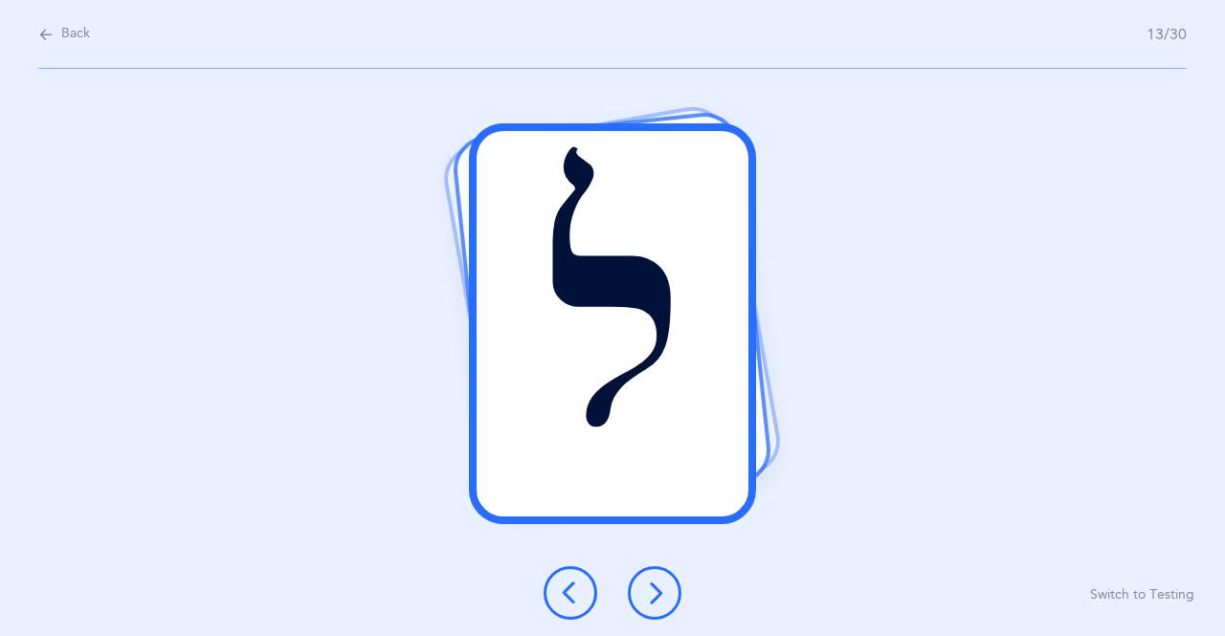
click at [651, 603] on icon at bounding box center [654, 593] width 23 height 23
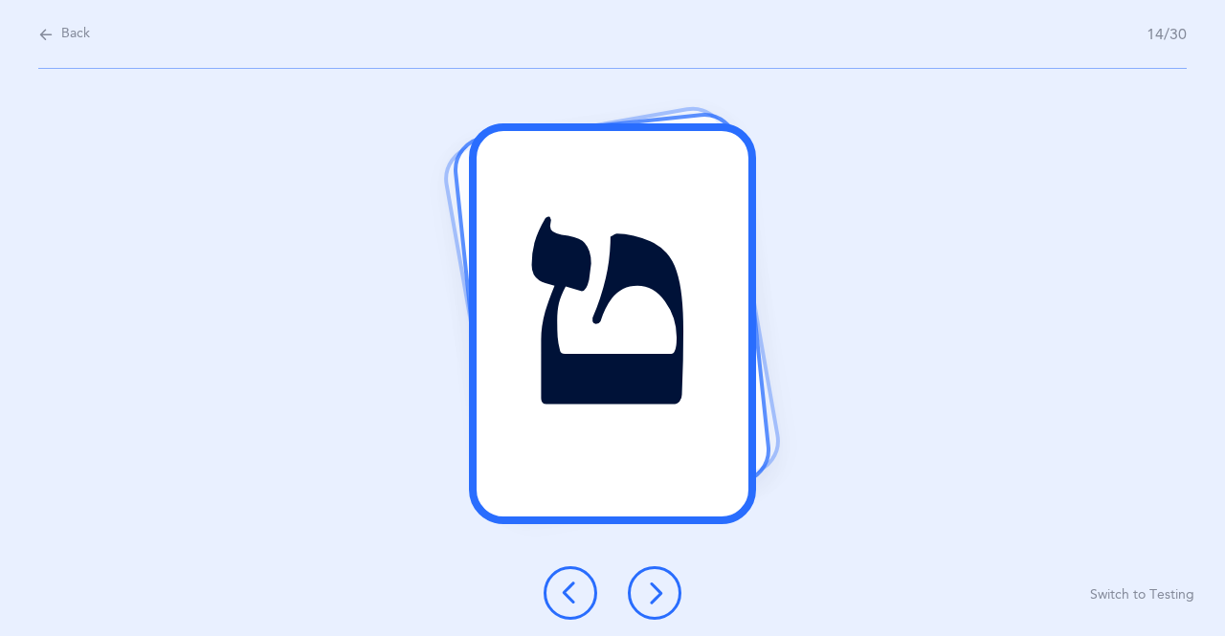
click at [645, 595] on icon at bounding box center [654, 593] width 23 height 23
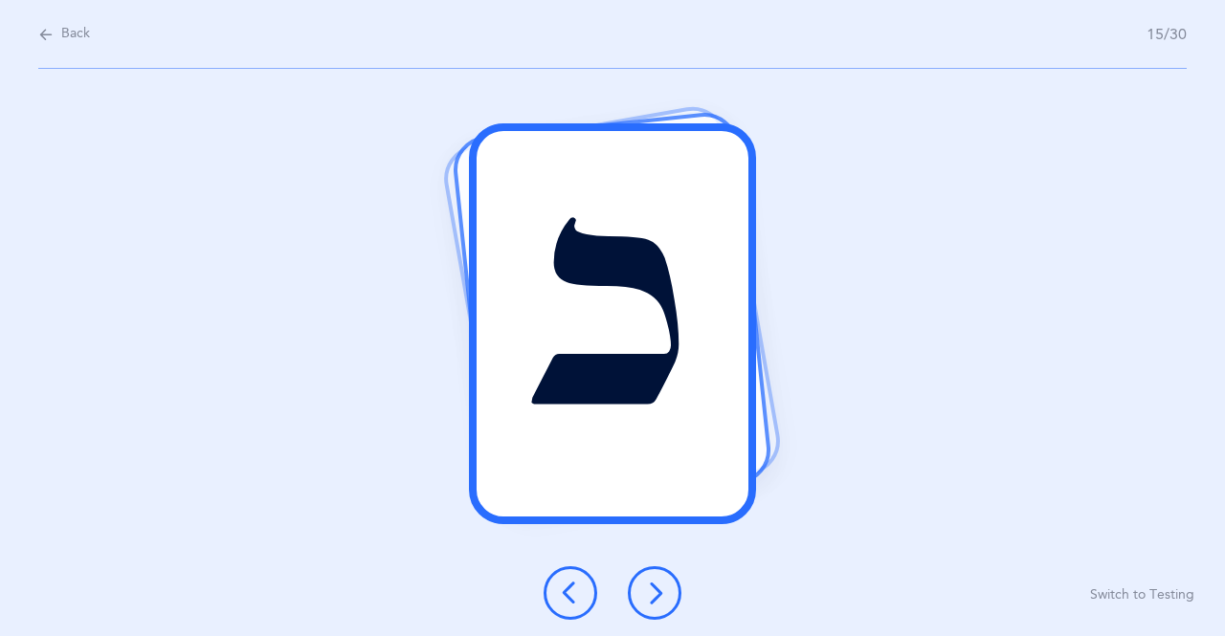
click at [662, 597] on icon at bounding box center [654, 593] width 23 height 23
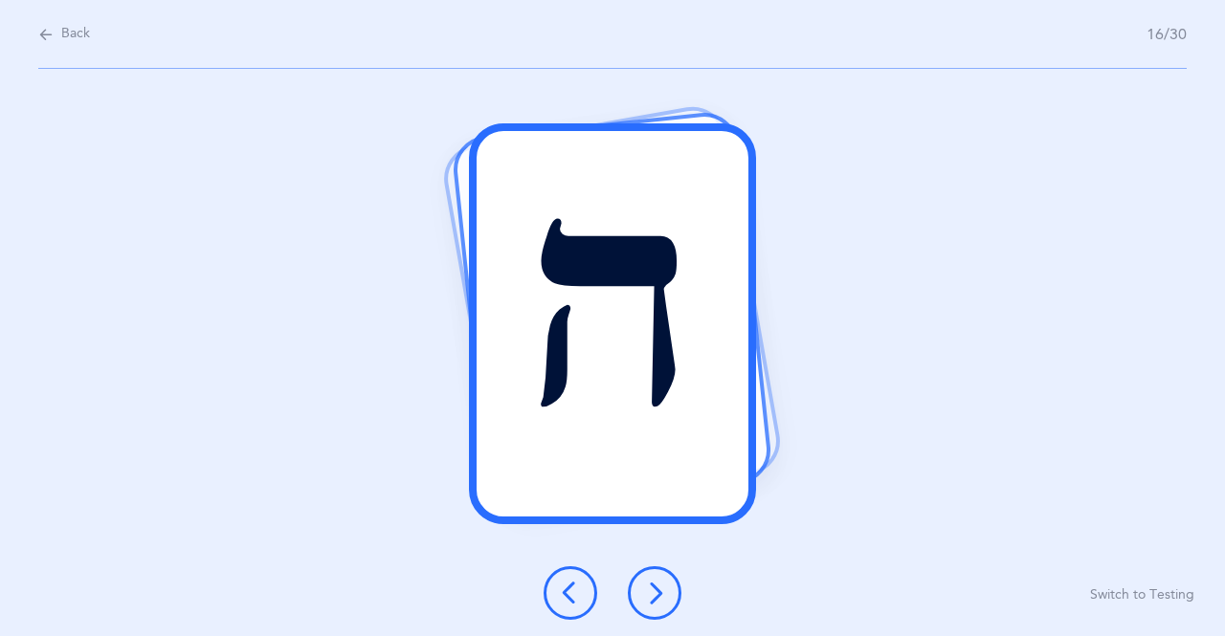
click at [666, 592] on button at bounding box center [655, 593] width 54 height 54
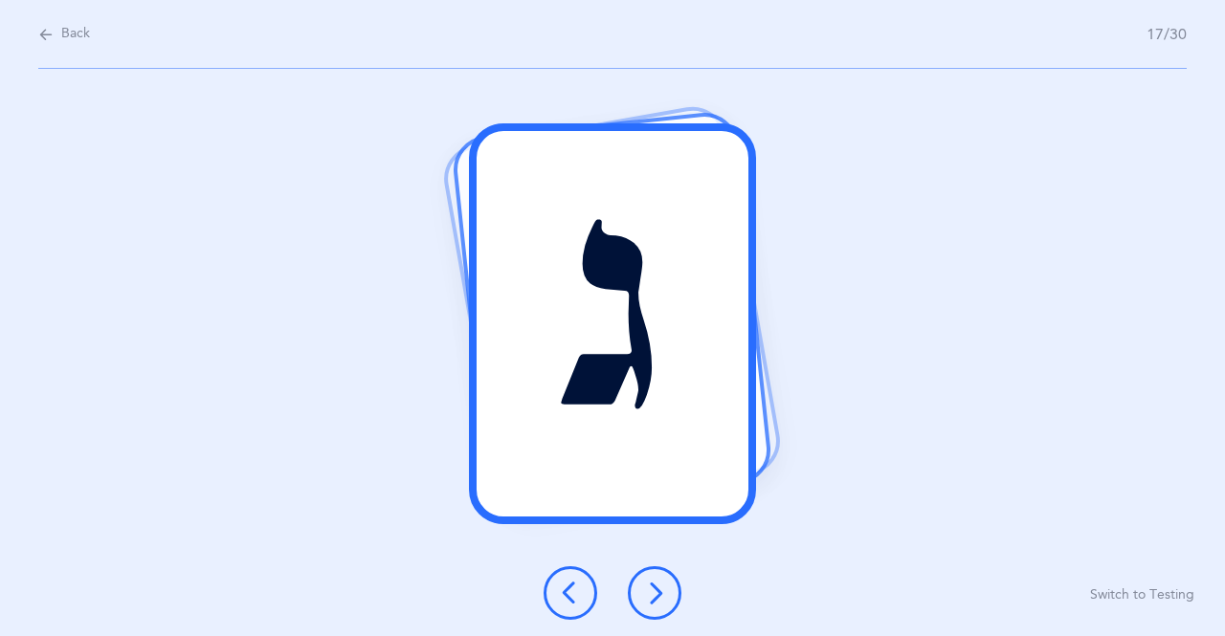
click at [644, 586] on icon at bounding box center [654, 593] width 23 height 23
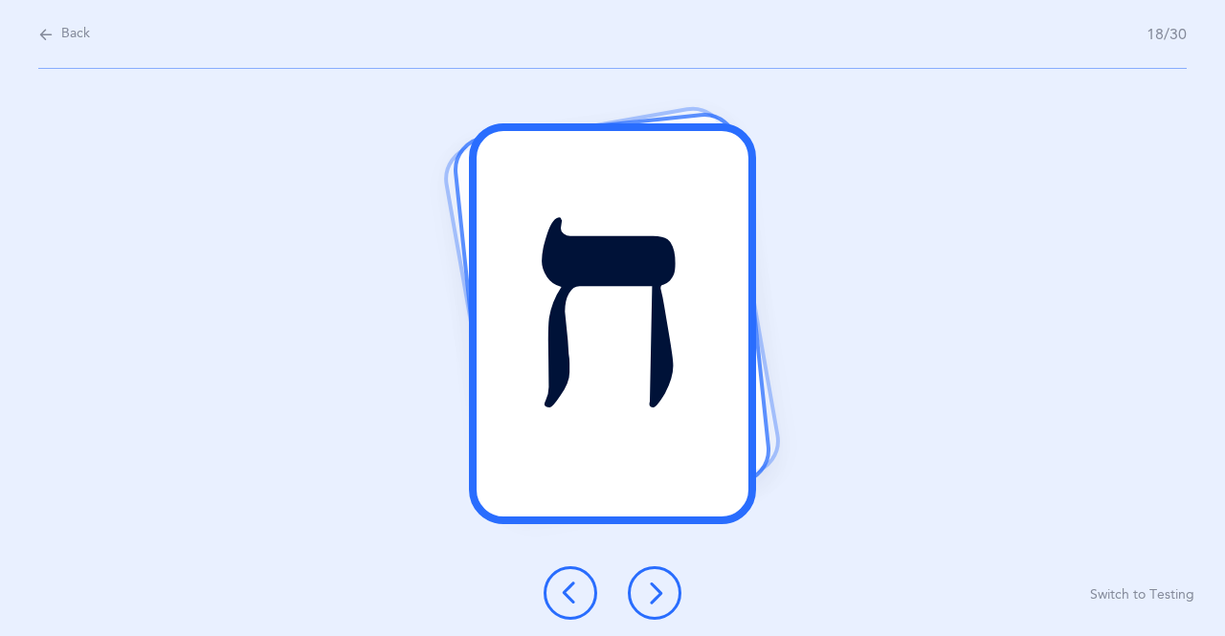
click at [654, 597] on icon at bounding box center [654, 593] width 23 height 23
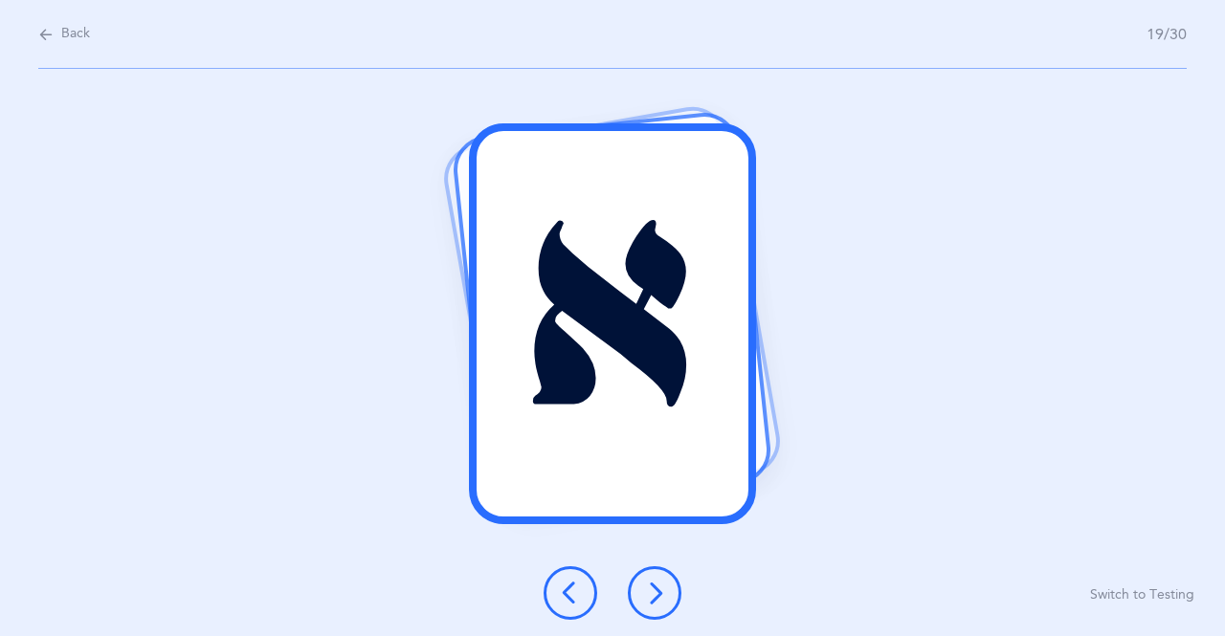
click at [649, 593] on icon at bounding box center [654, 593] width 23 height 23
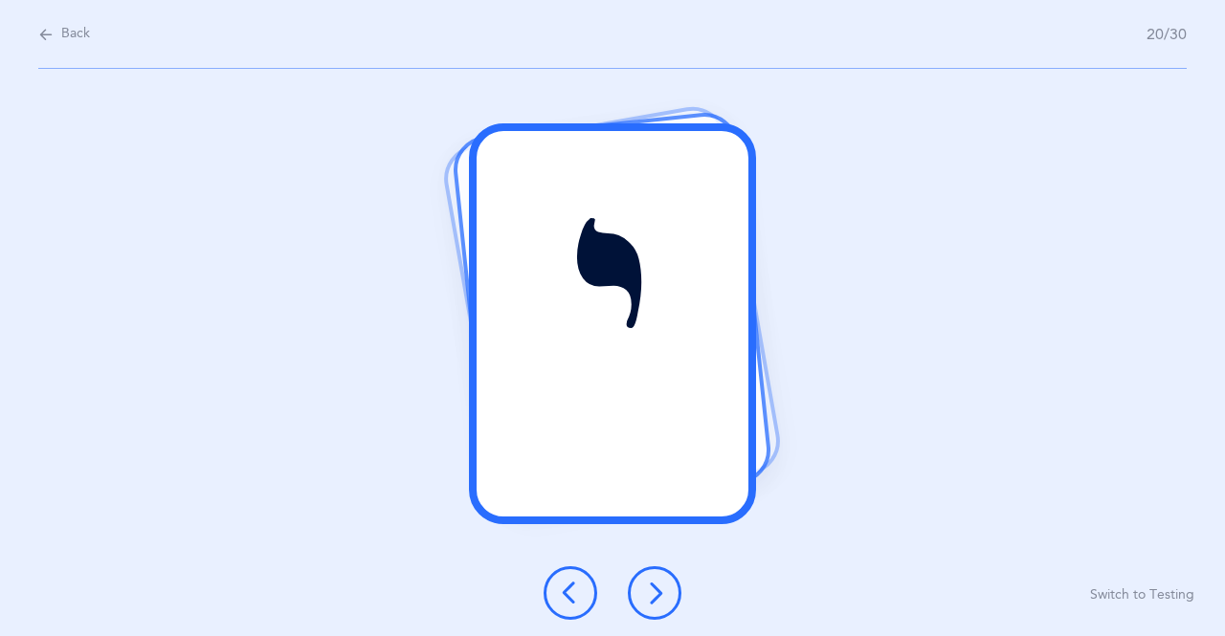
click at [644, 599] on icon at bounding box center [654, 593] width 23 height 23
click at [651, 595] on icon at bounding box center [654, 593] width 23 height 23
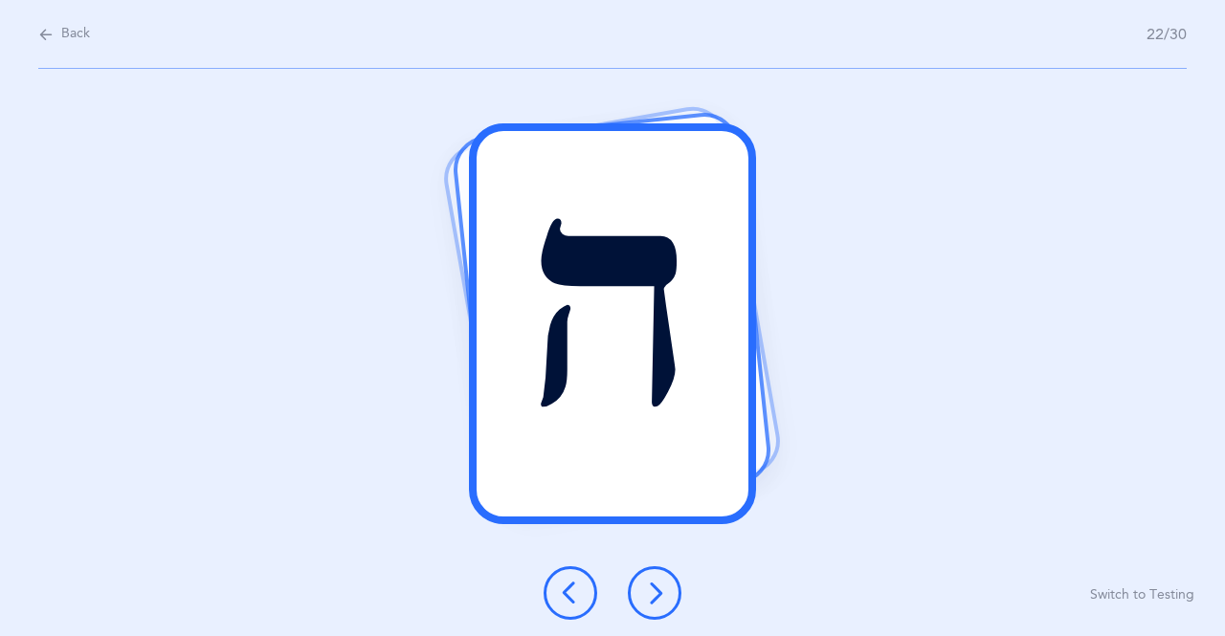
click at [666, 593] on button at bounding box center [655, 593] width 54 height 54
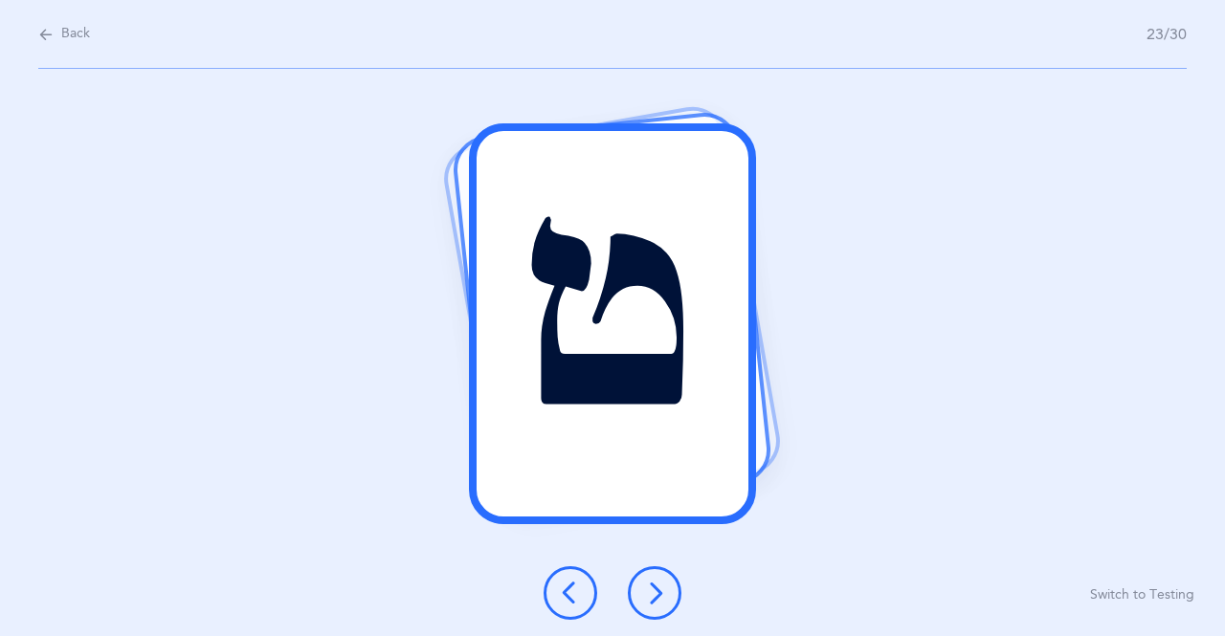
click at [663, 605] on button at bounding box center [655, 593] width 54 height 54
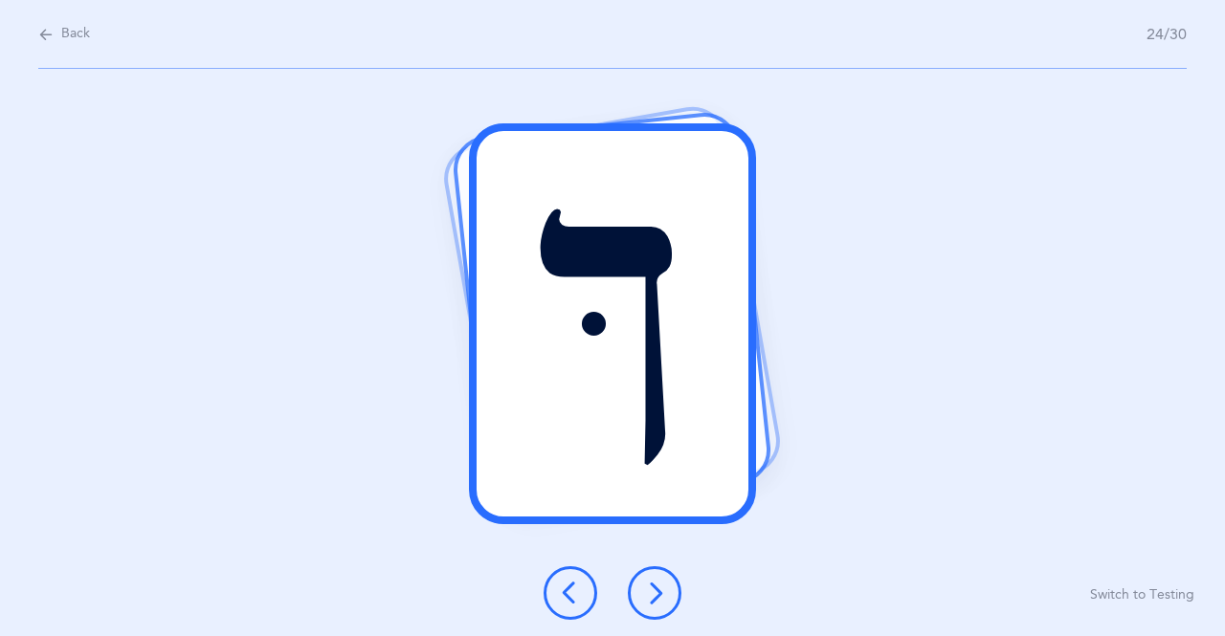
click at [644, 593] on icon at bounding box center [654, 593] width 23 height 23
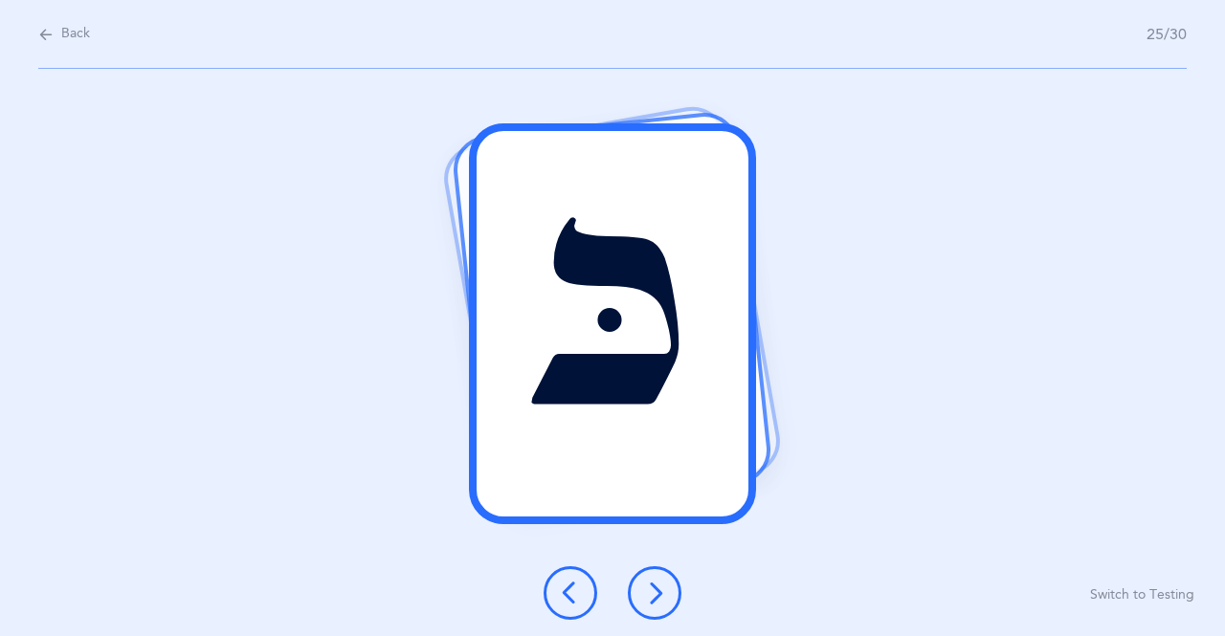
click at [645, 584] on icon at bounding box center [654, 593] width 23 height 23
click at [646, 599] on icon at bounding box center [654, 593] width 23 height 23
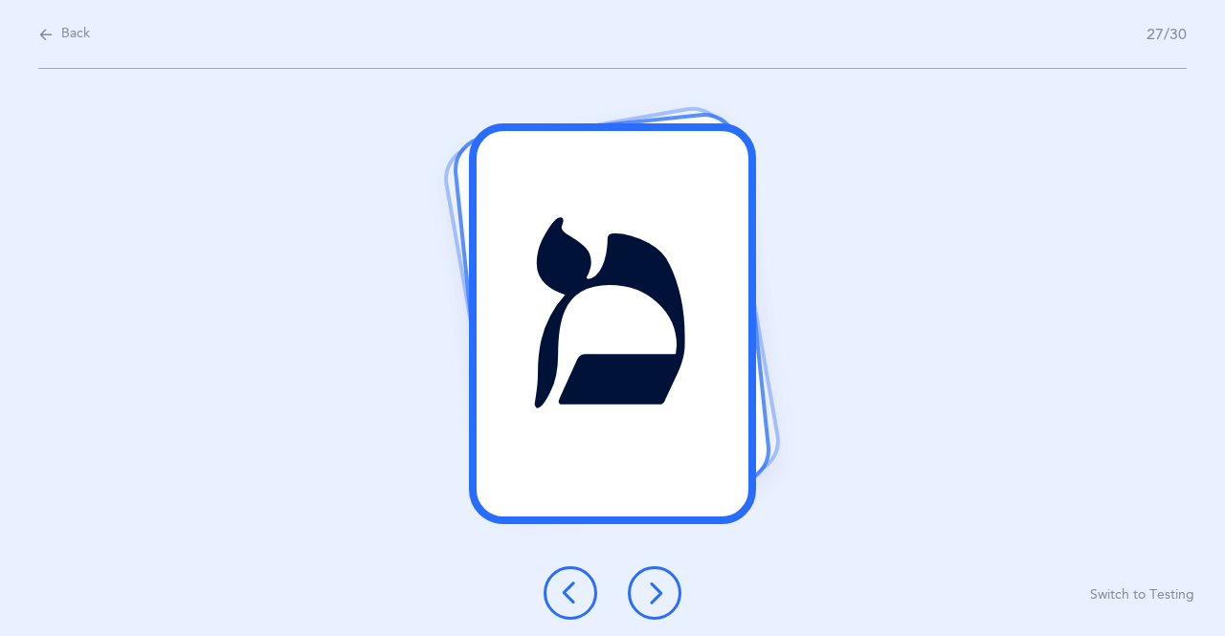
click at [662, 598] on icon at bounding box center [654, 593] width 23 height 23
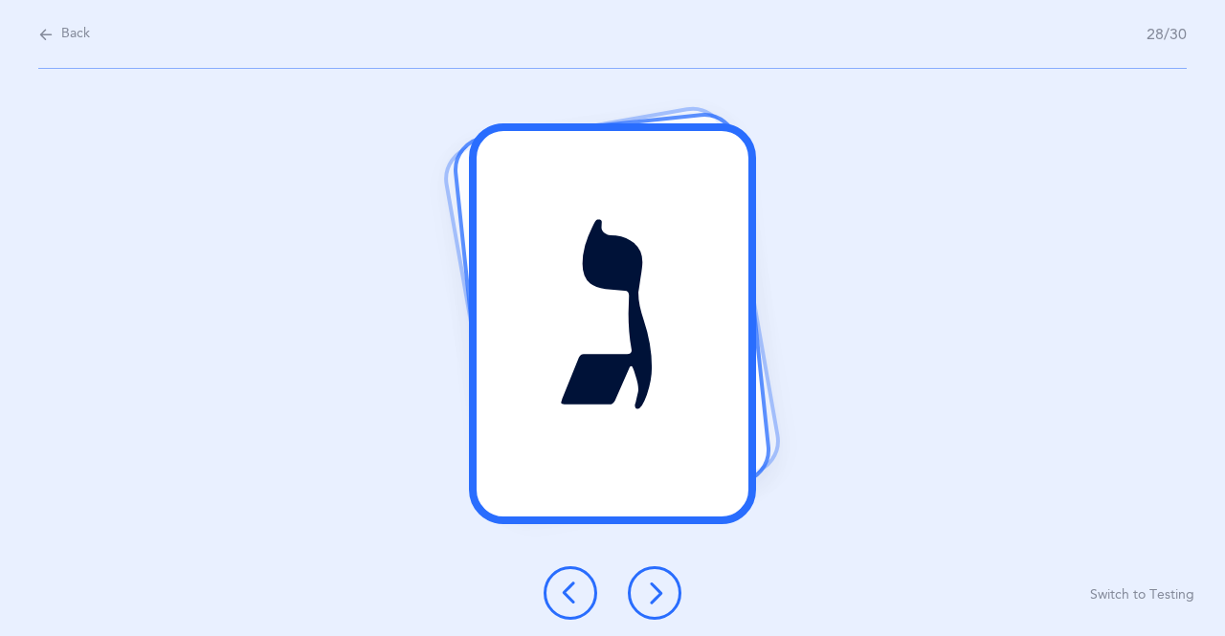
click at [658, 597] on icon at bounding box center [654, 593] width 23 height 23
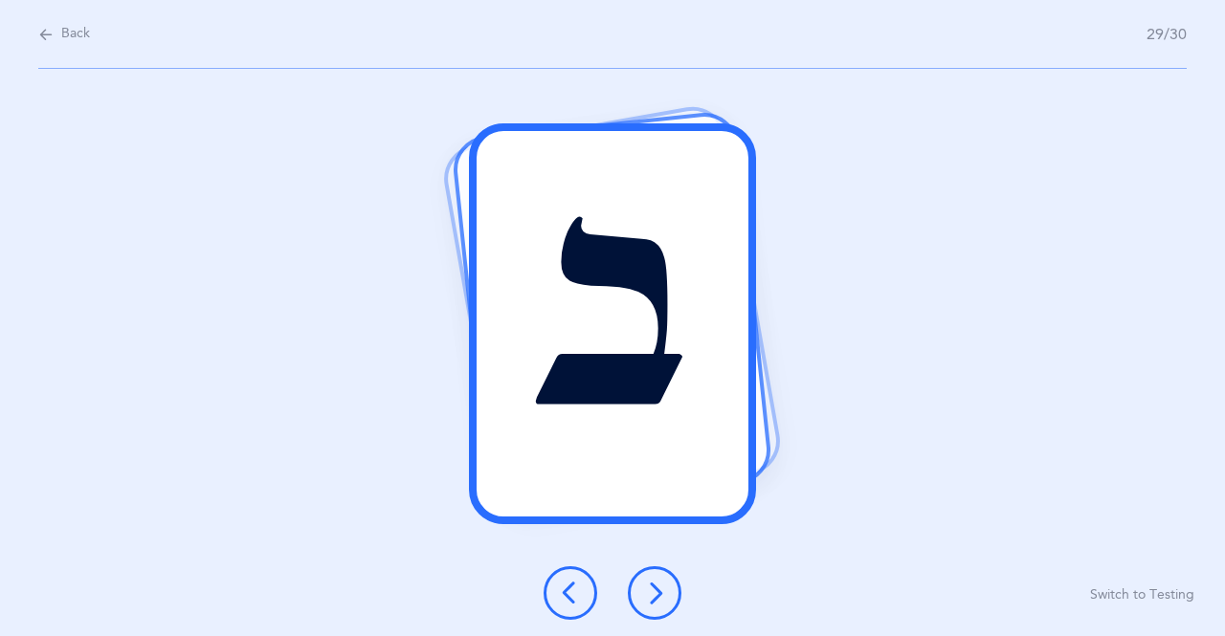
click at [665, 595] on icon at bounding box center [654, 593] width 23 height 23
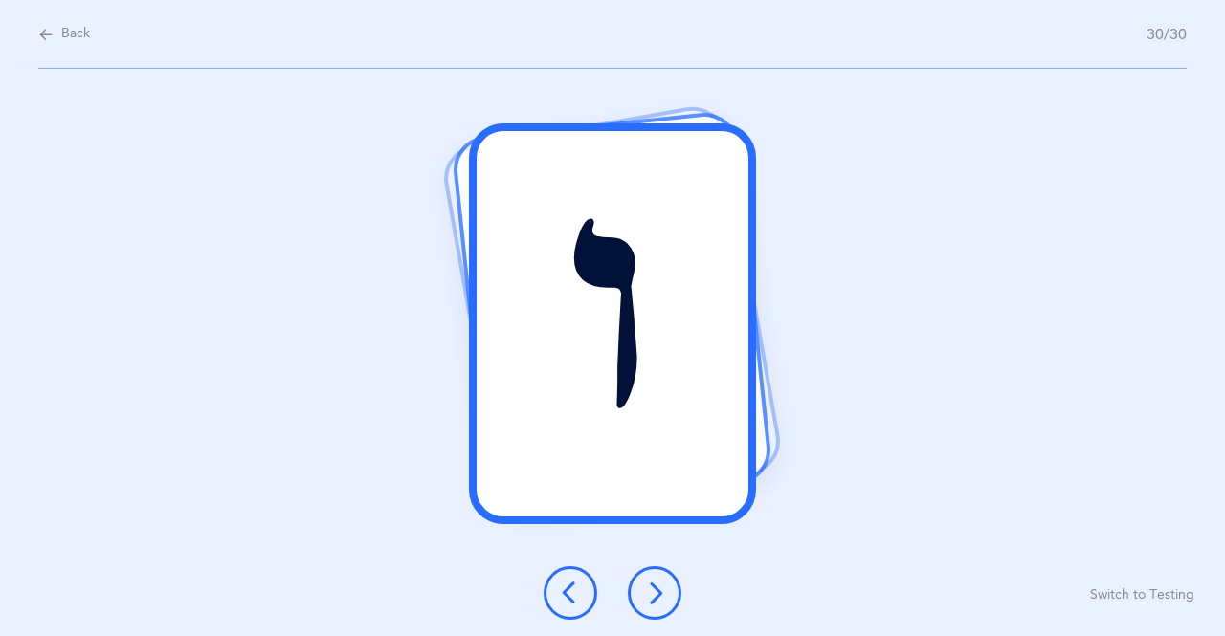
click at [646, 580] on button at bounding box center [655, 593] width 54 height 54
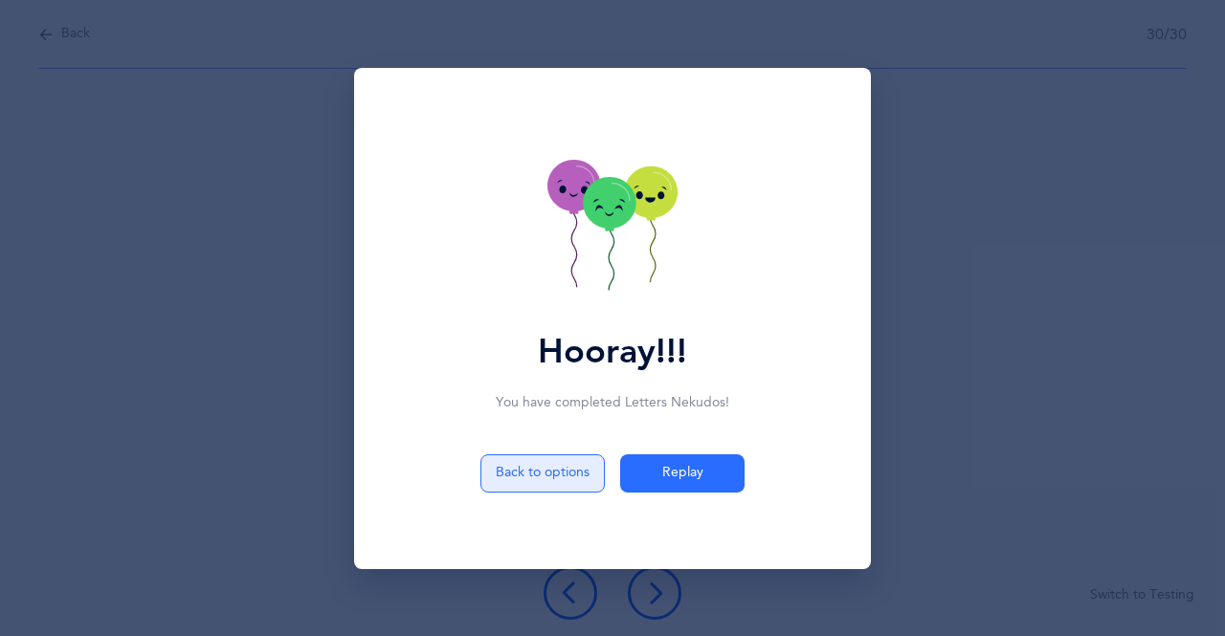
click at [531, 473] on button "Back to options" at bounding box center [542, 473] width 124 height 38
select select "15"
select select "single"
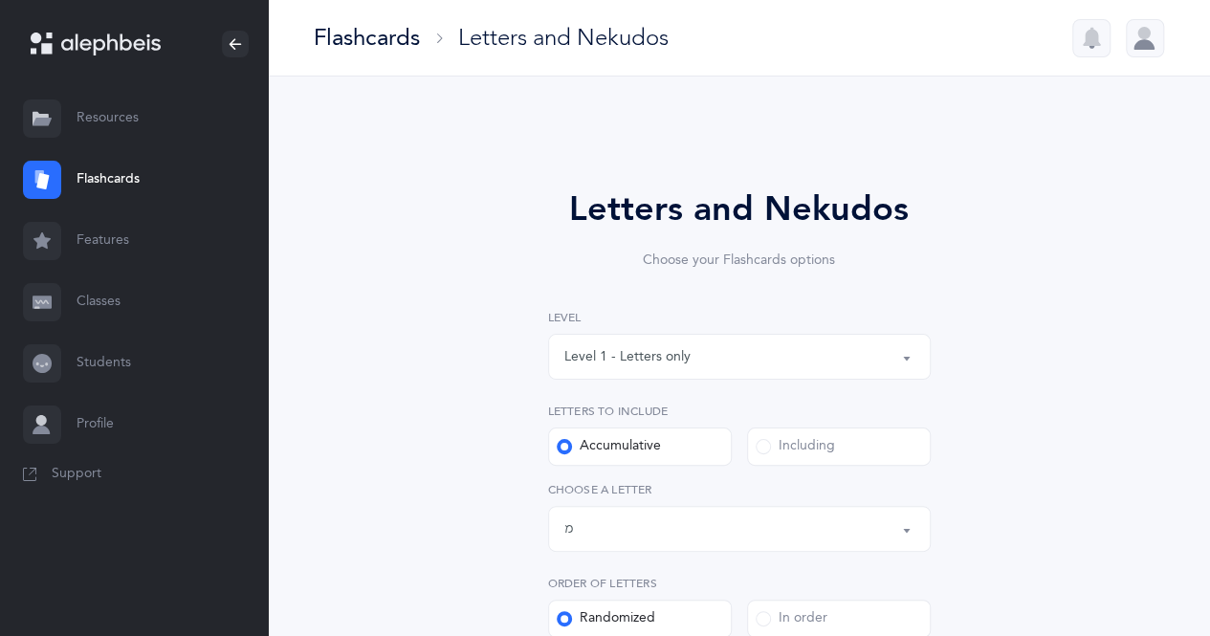
click at [599, 530] on div "Letters up until: מ" at bounding box center [739, 529] width 350 height 33
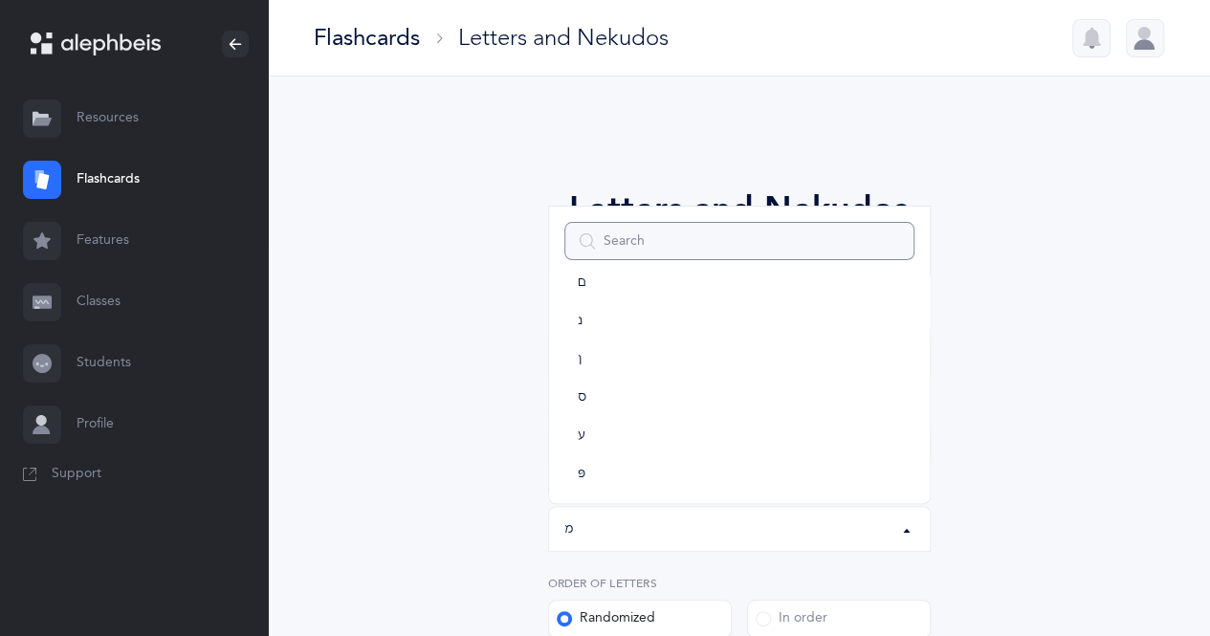
scroll to position [681, 0]
click at [578, 435] on span "ע" at bounding box center [582, 432] width 8 height 17
select select "19"
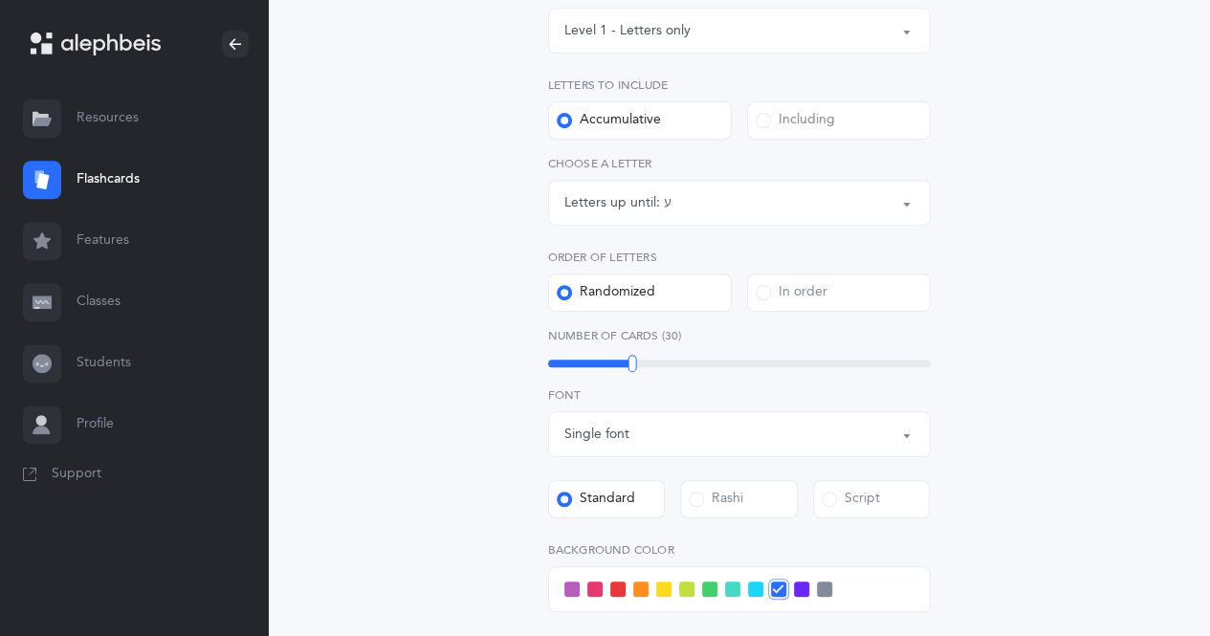
scroll to position [335, 0]
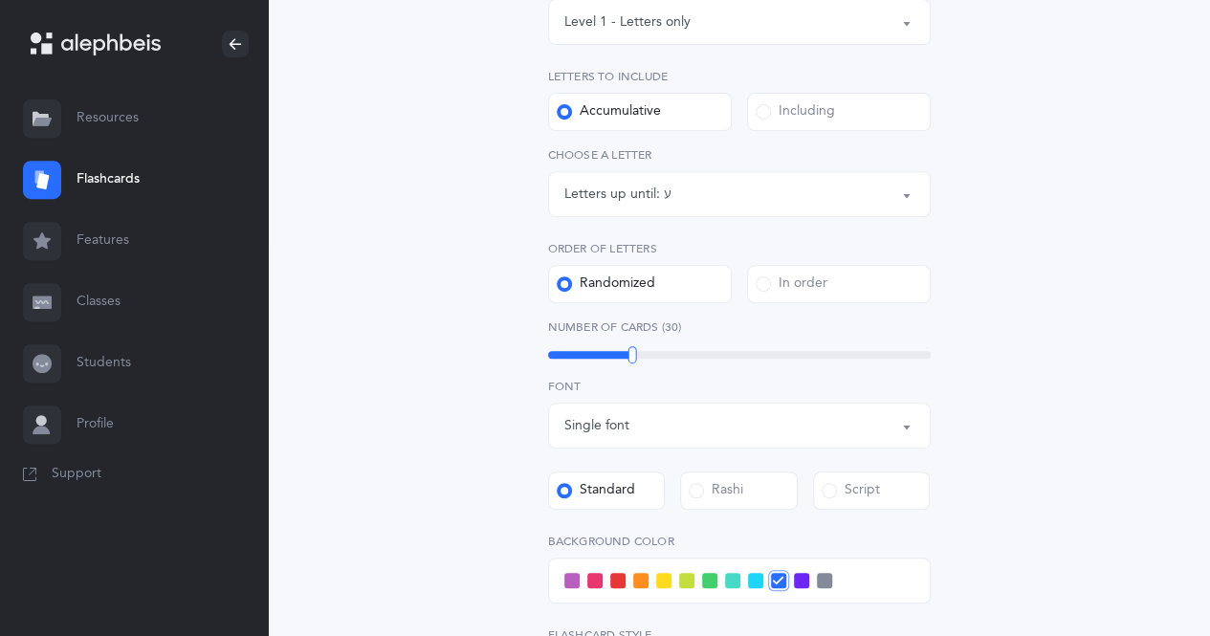
click at [644, 582] on span at bounding box center [640, 580] width 15 height 15
click at [0, 0] on input "checkbox" at bounding box center [0, 0] width 0 height 0
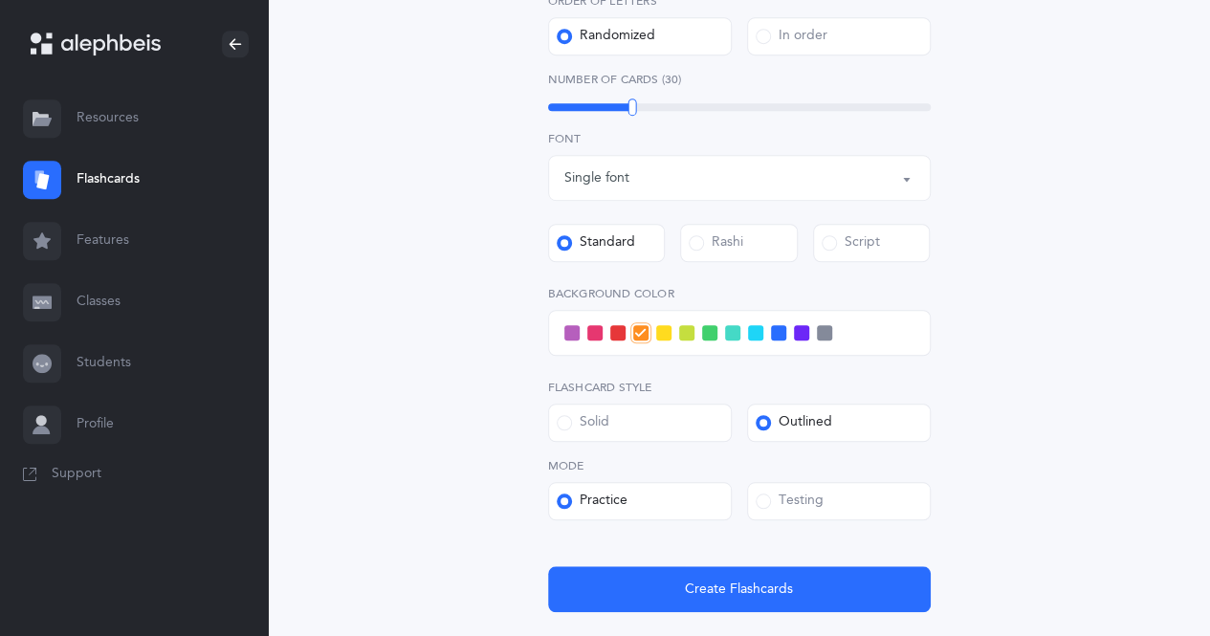
scroll to position [584, 0]
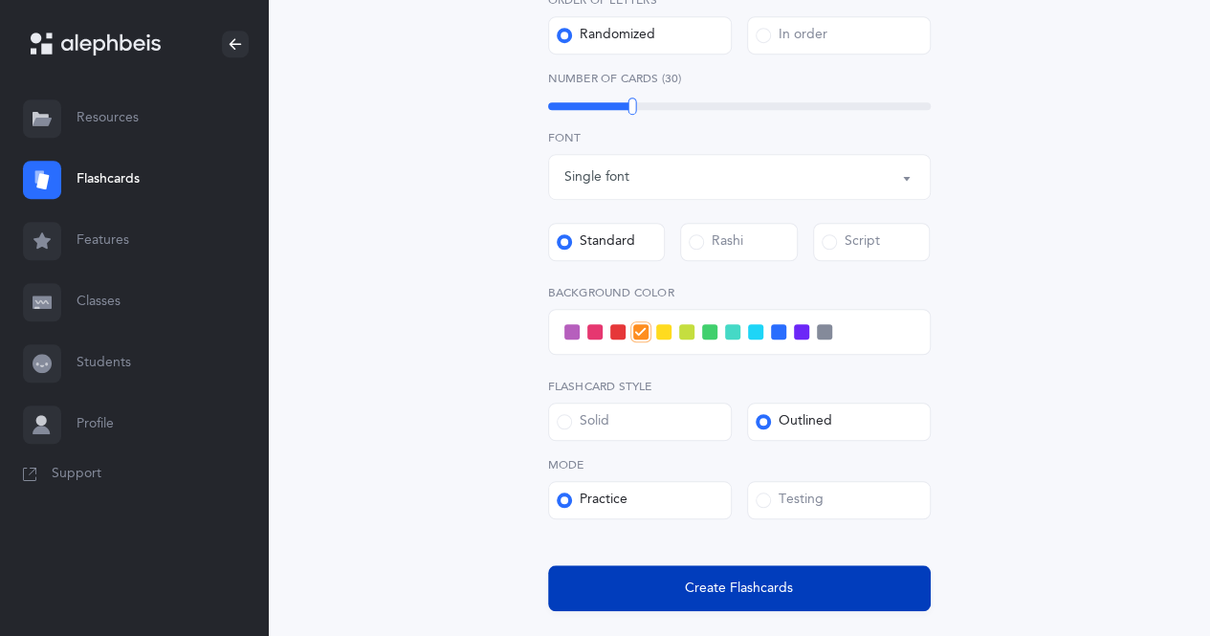
click at [690, 599] on button "Create Flashcards" at bounding box center [739, 588] width 383 height 46
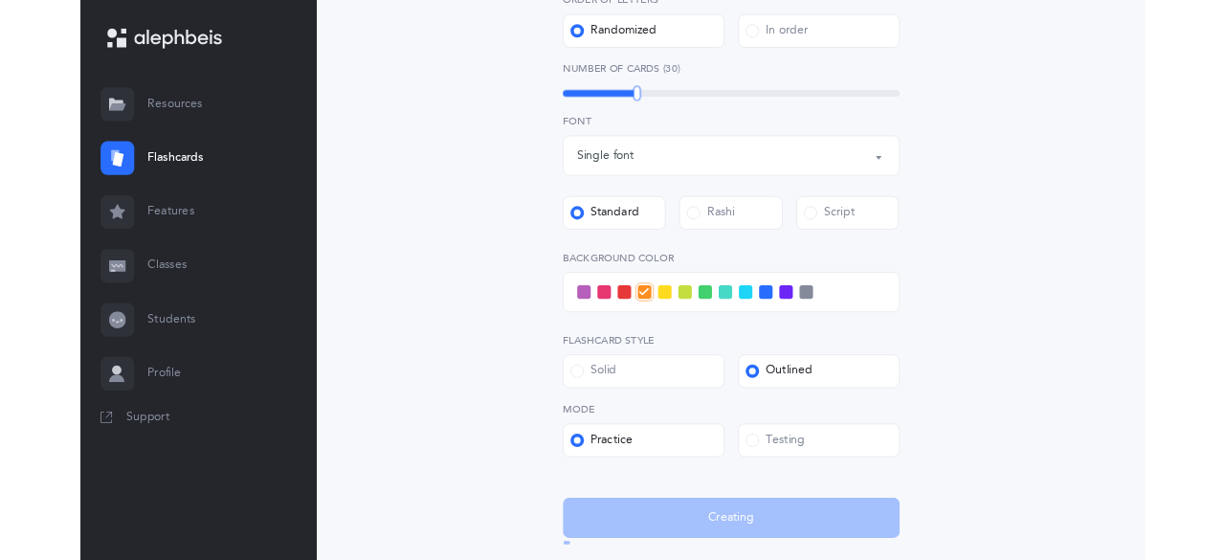
scroll to position [0, 0]
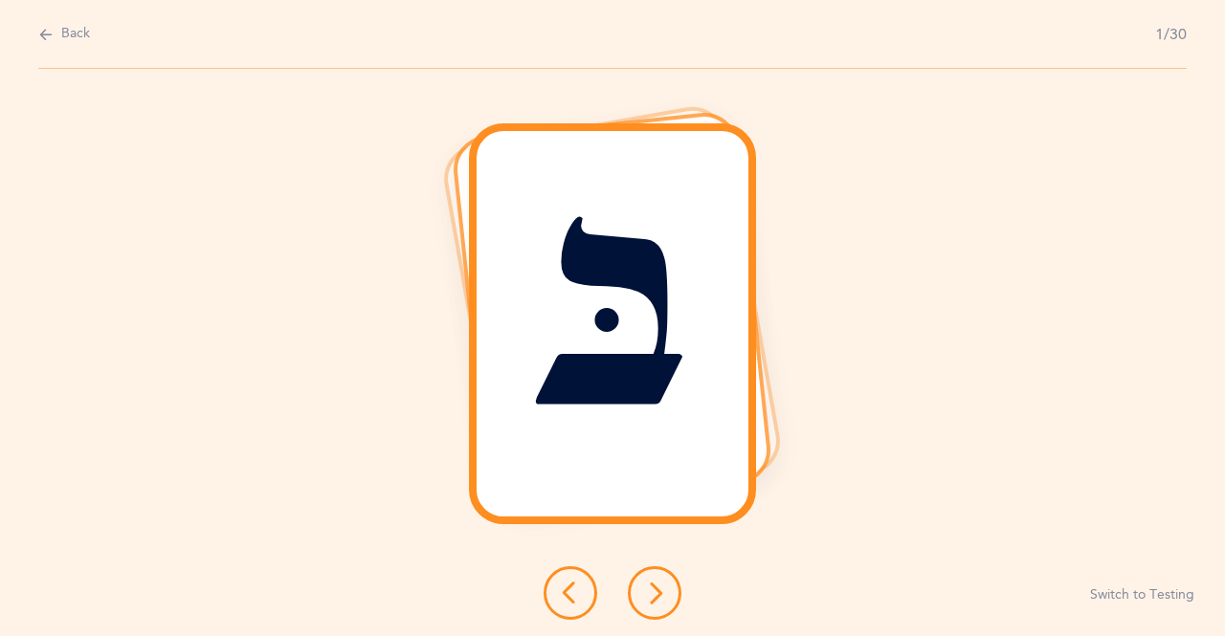
click at [646, 602] on icon at bounding box center [654, 593] width 23 height 23
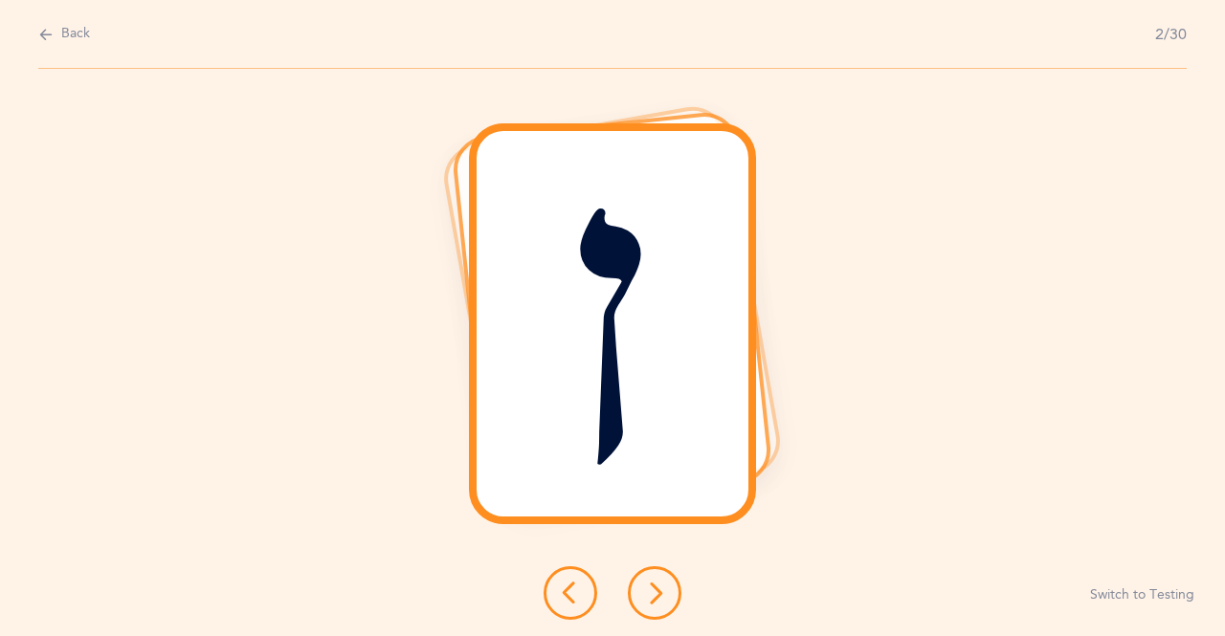
click at [654, 587] on icon at bounding box center [654, 593] width 23 height 23
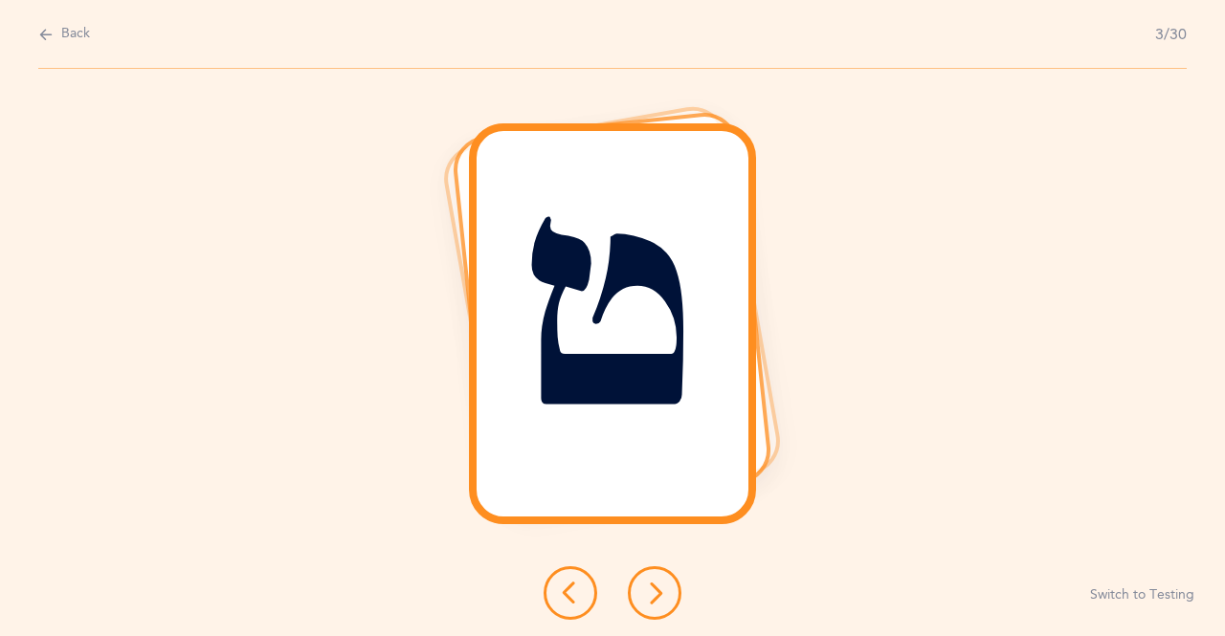
click at [644, 595] on icon at bounding box center [654, 593] width 23 height 23
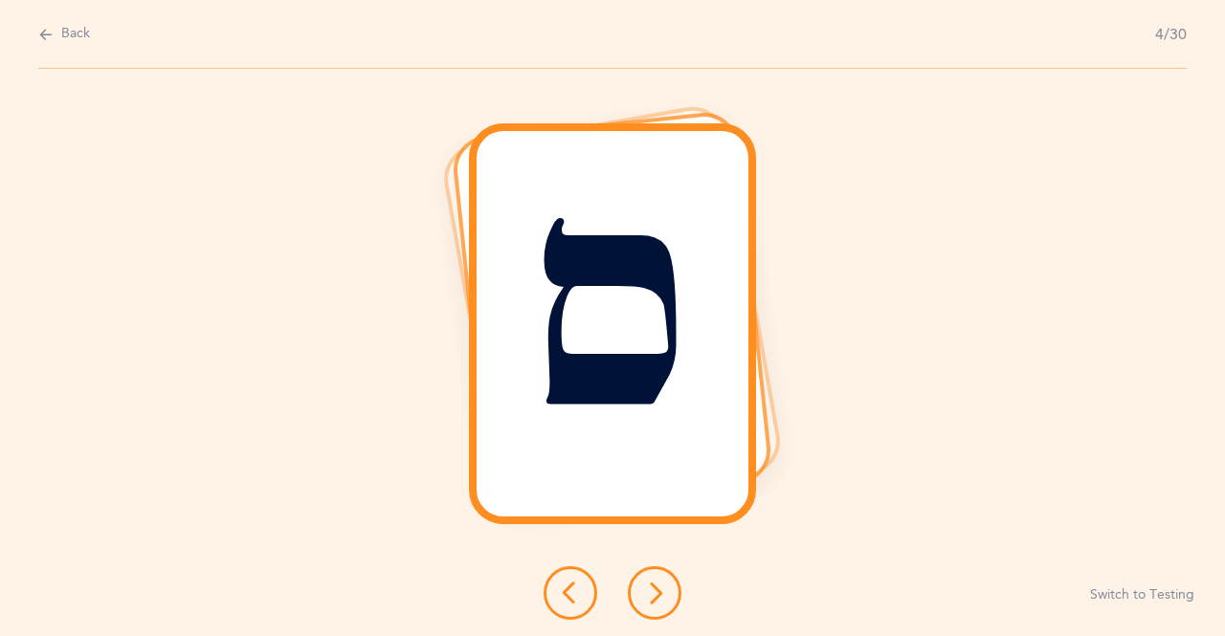
click at [660, 596] on icon at bounding box center [654, 593] width 23 height 23
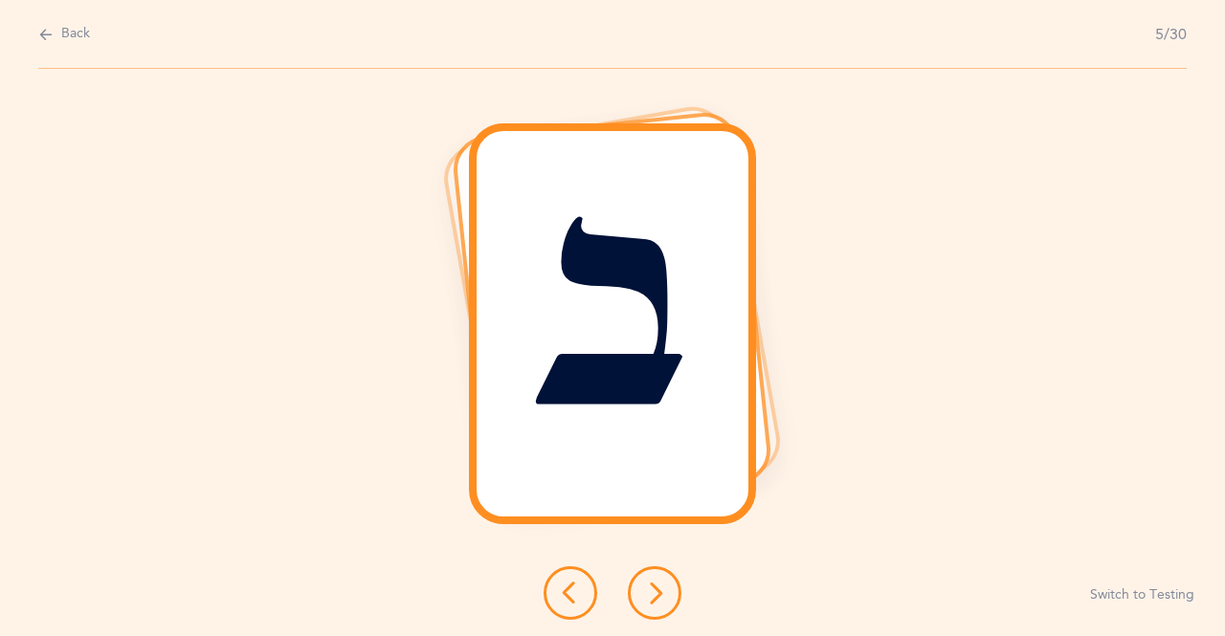
click at [643, 590] on icon at bounding box center [654, 593] width 23 height 23
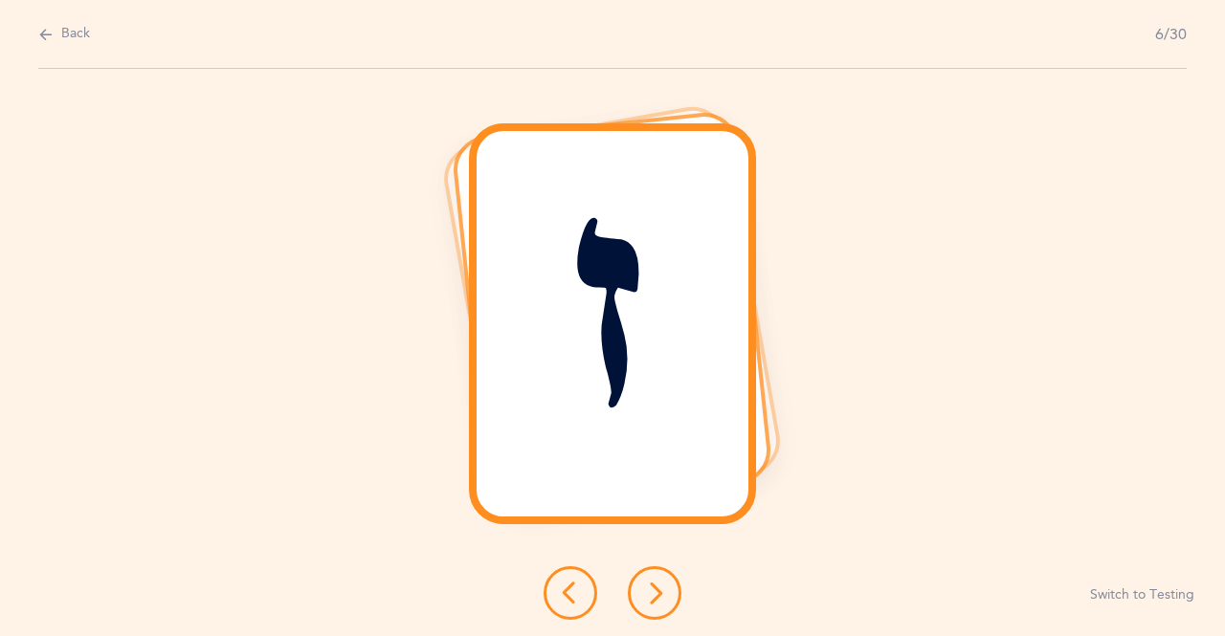
click at [668, 601] on button at bounding box center [655, 593] width 54 height 54
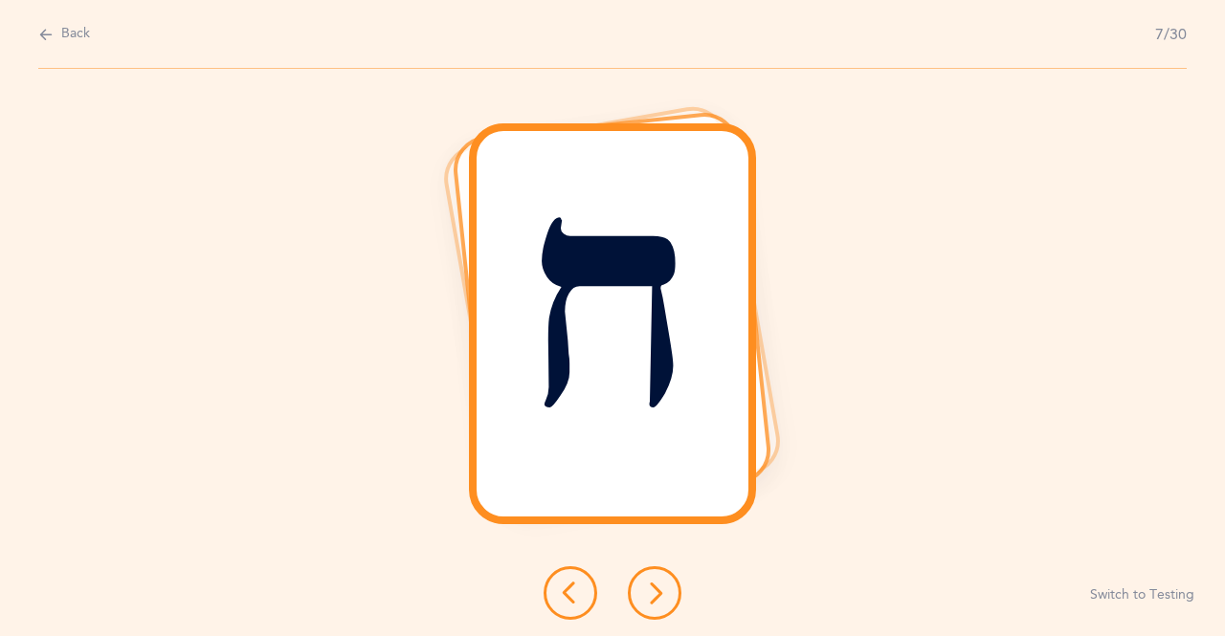
click at [659, 593] on icon at bounding box center [654, 593] width 23 height 23
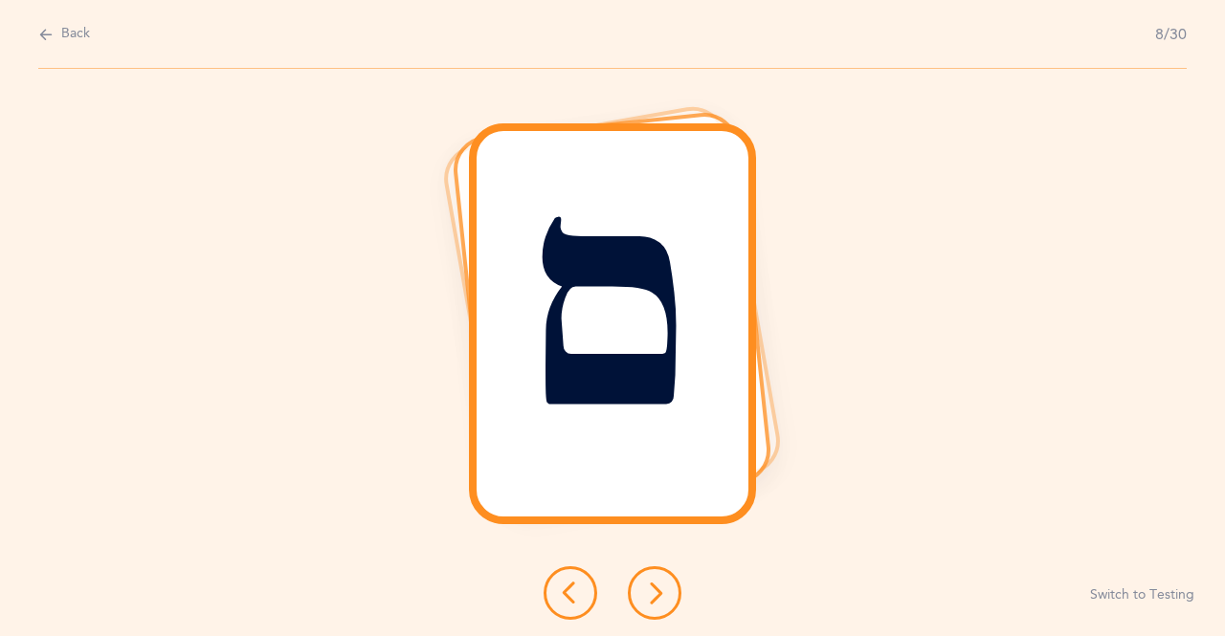
click at [648, 596] on icon at bounding box center [654, 593] width 23 height 23
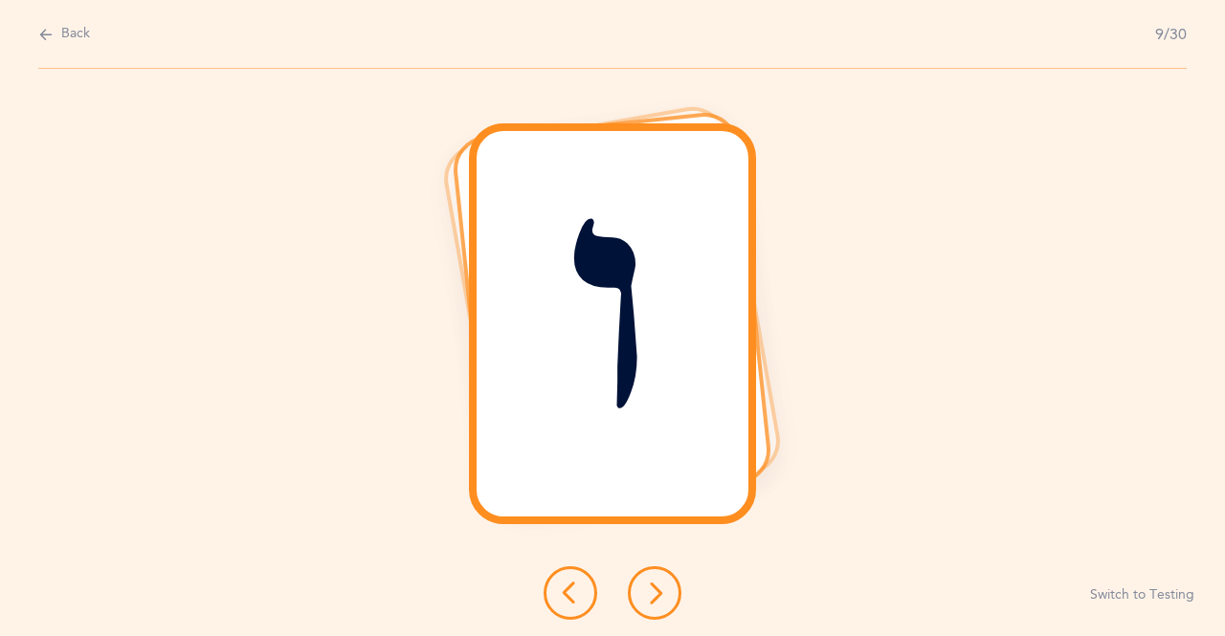
click at [668, 603] on button at bounding box center [655, 593] width 54 height 54
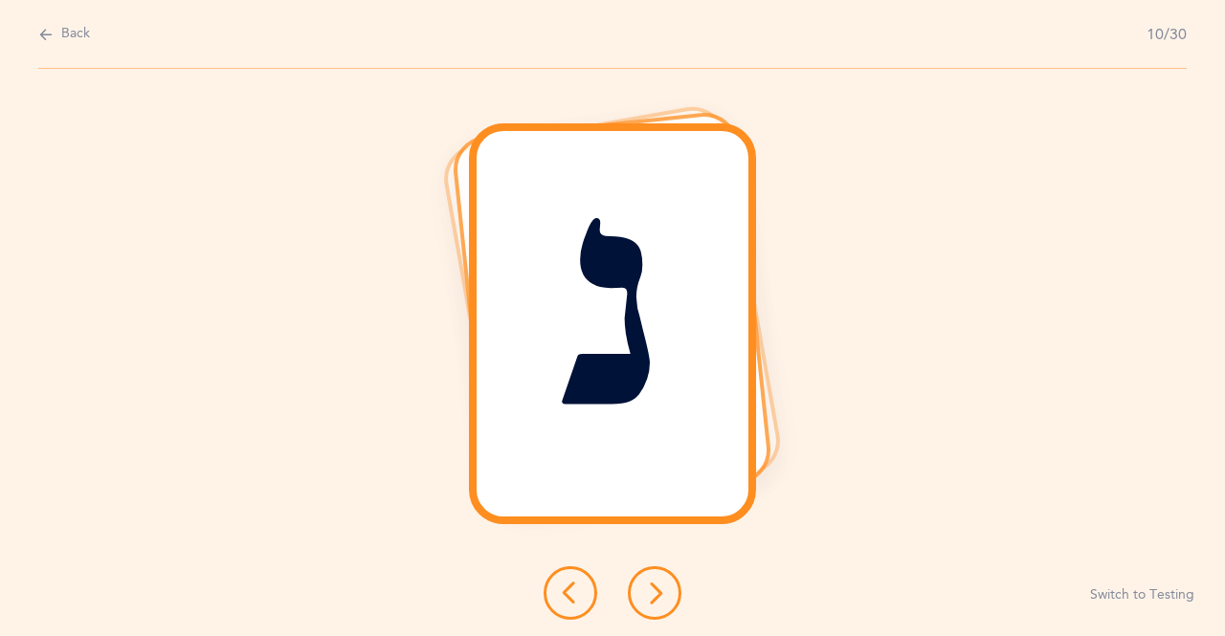
click at [666, 595] on button at bounding box center [655, 593] width 54 height 54
click at [649, 600] on icon at bounding box center [654, 593] width 23 height 23
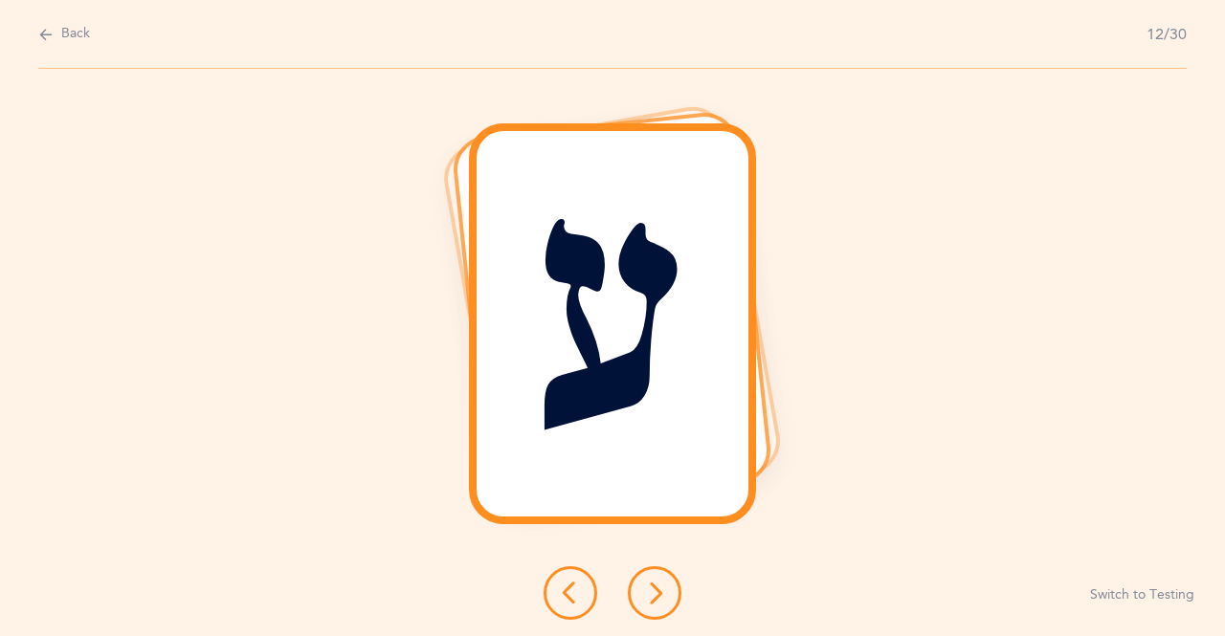
click at [644, 582] on icon at bounding box center [654, 593] width 23 height 23
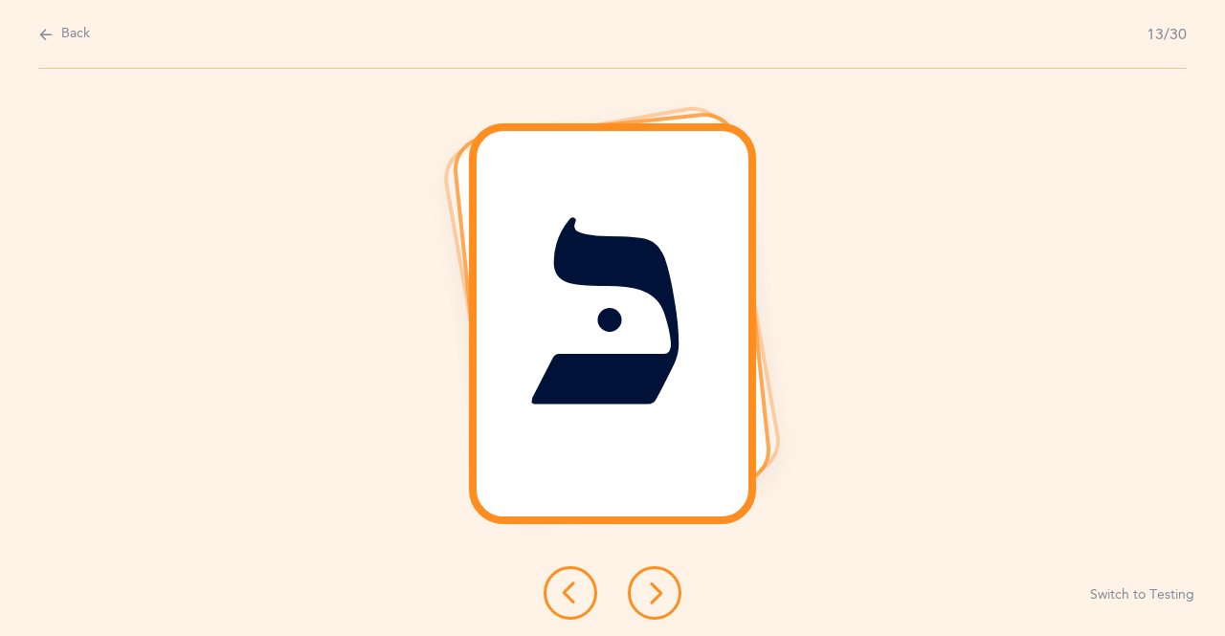
click at [666, 597] on button at bounding box center [655, 593] width 54 height 54
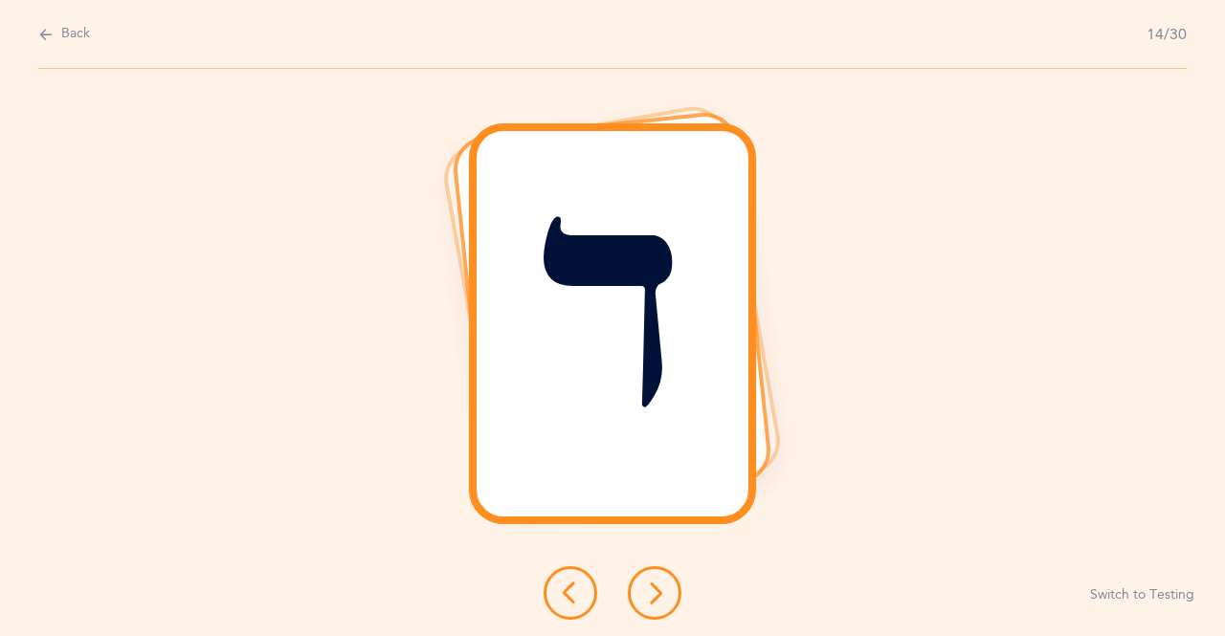
click at [666, 599] on button at bounding box center [655, 593] width 54 height 54
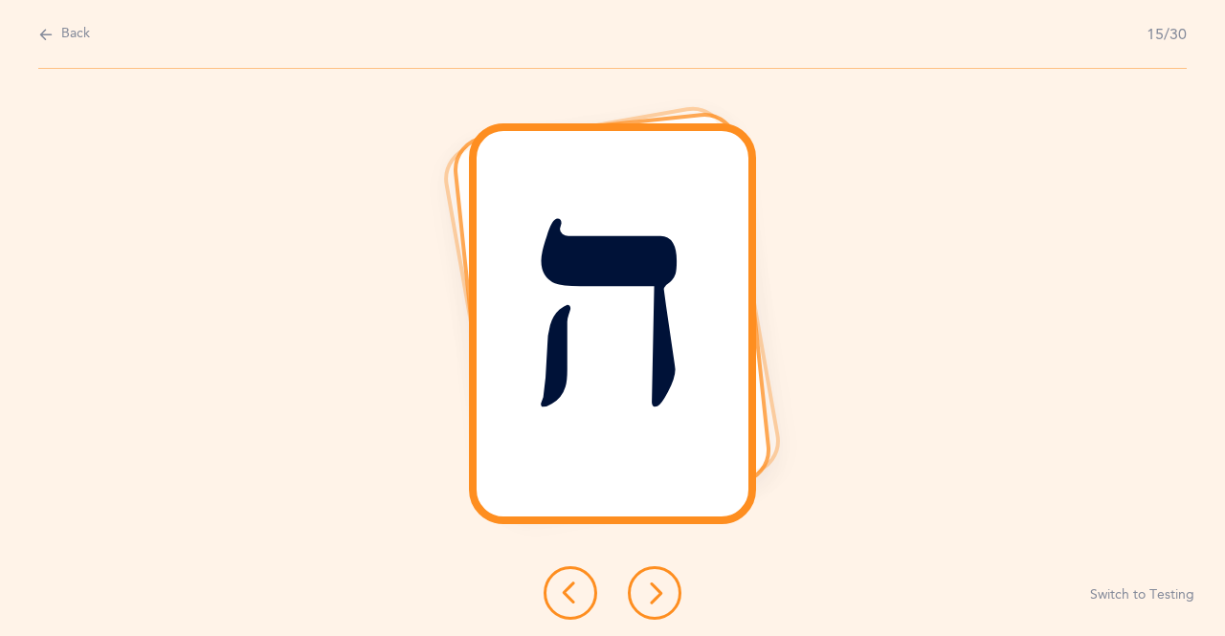
click at [651, 589] on icon at bounding box center [654, 593] width 23 height 23
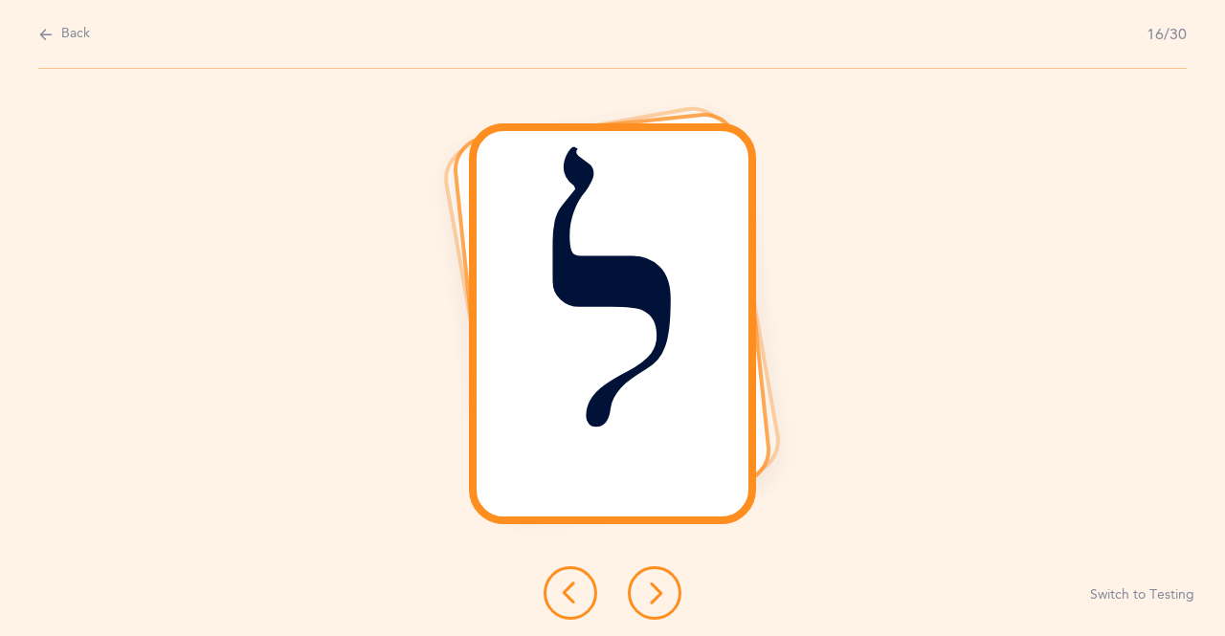
click at [675, 605] on button at bounding box center [655, 593] width 54 height 54
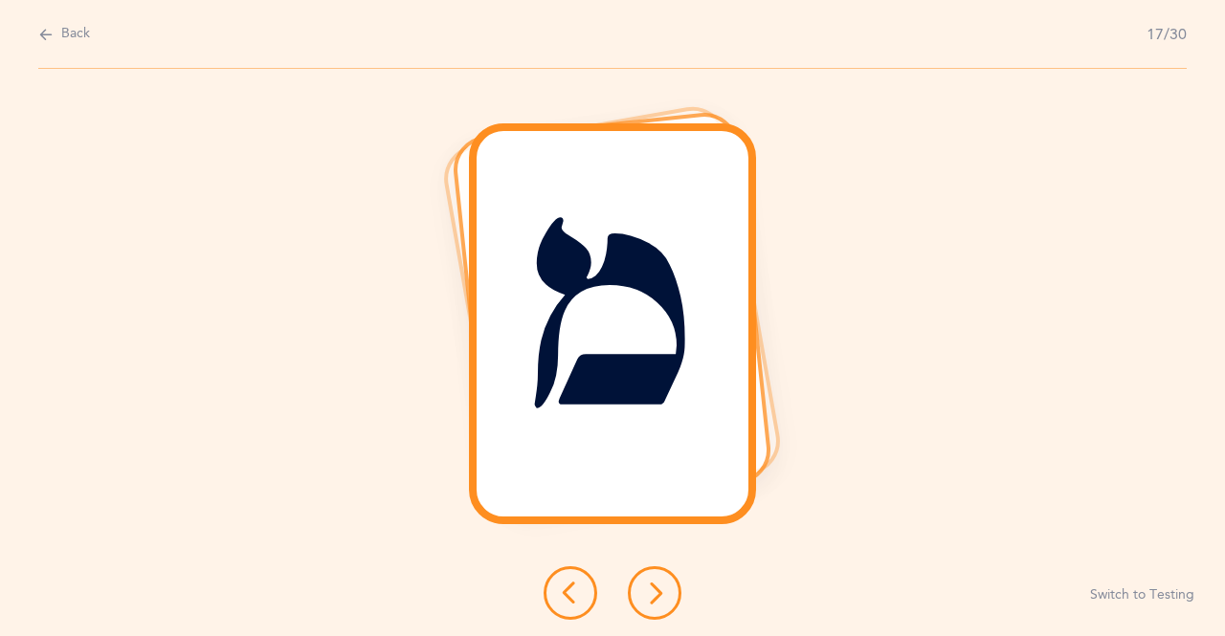
click at [644, 594] on icon at bounding box center [654, 593] width 23 height 23
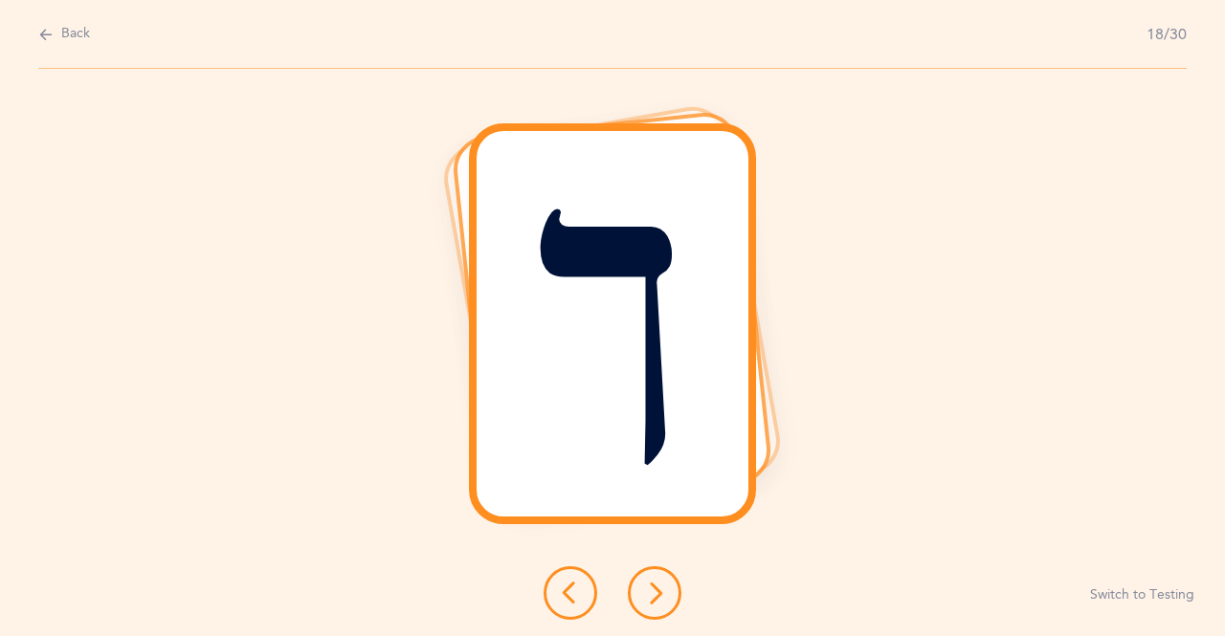
click at [646, 594] on icon at bounding box center [654, 593] width 23 height 23
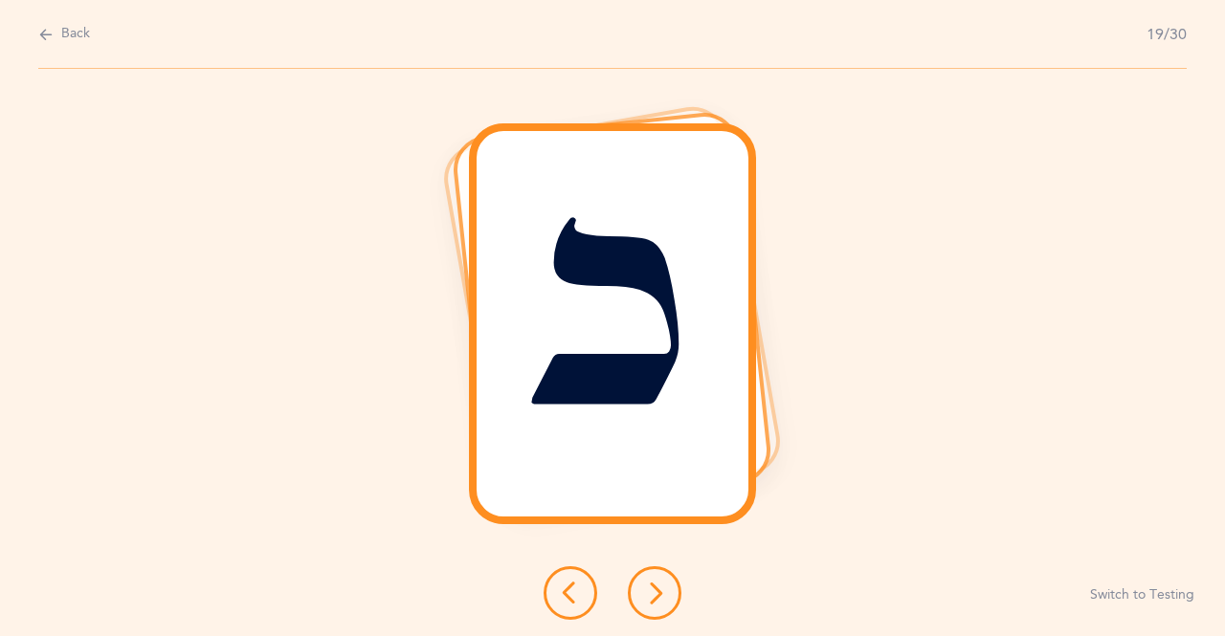
click at [663, 599] on icon at bounding box center [654, 593] width 23 height 23
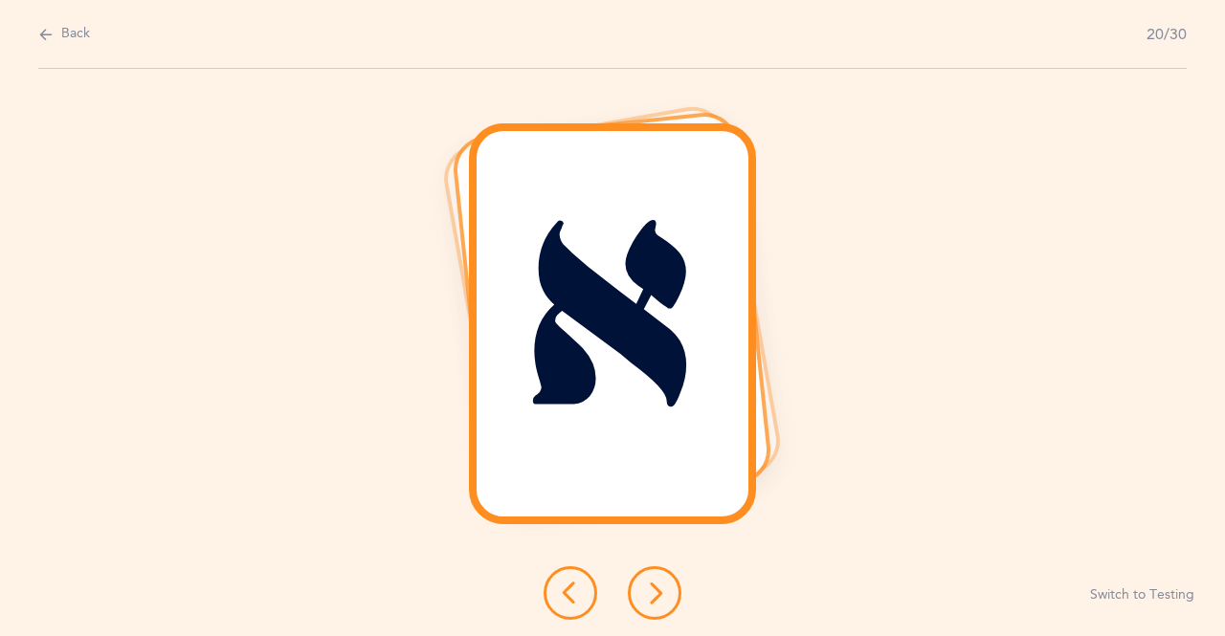
click at [643, 597] on icon at bounding box center [654, 593] width 23 height 23
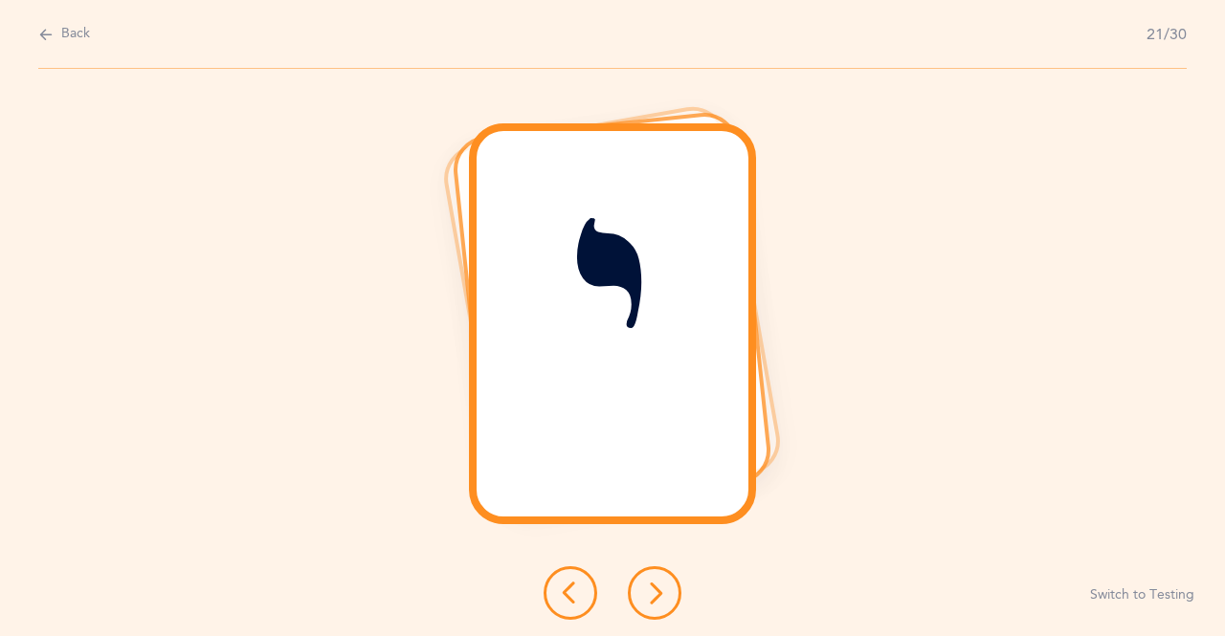
click at [656, 587] on icon at bounding box center [654, 593] width 23 height 23
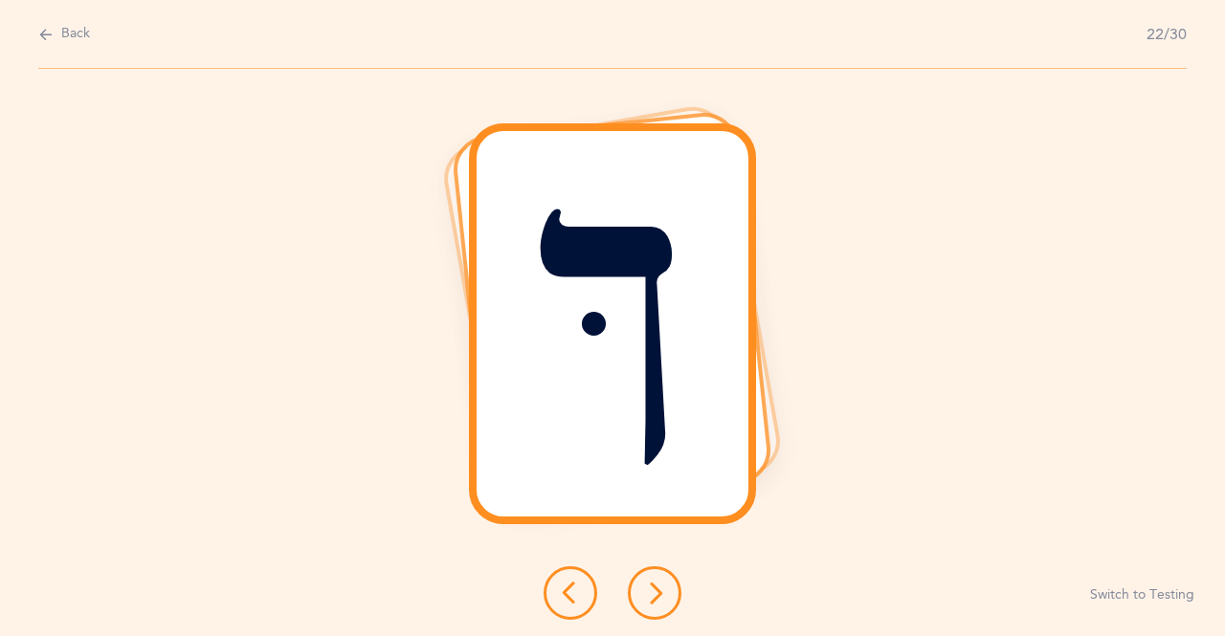
click at [652, 589] on icon at bounding box center [654, 593] width 23 height 23
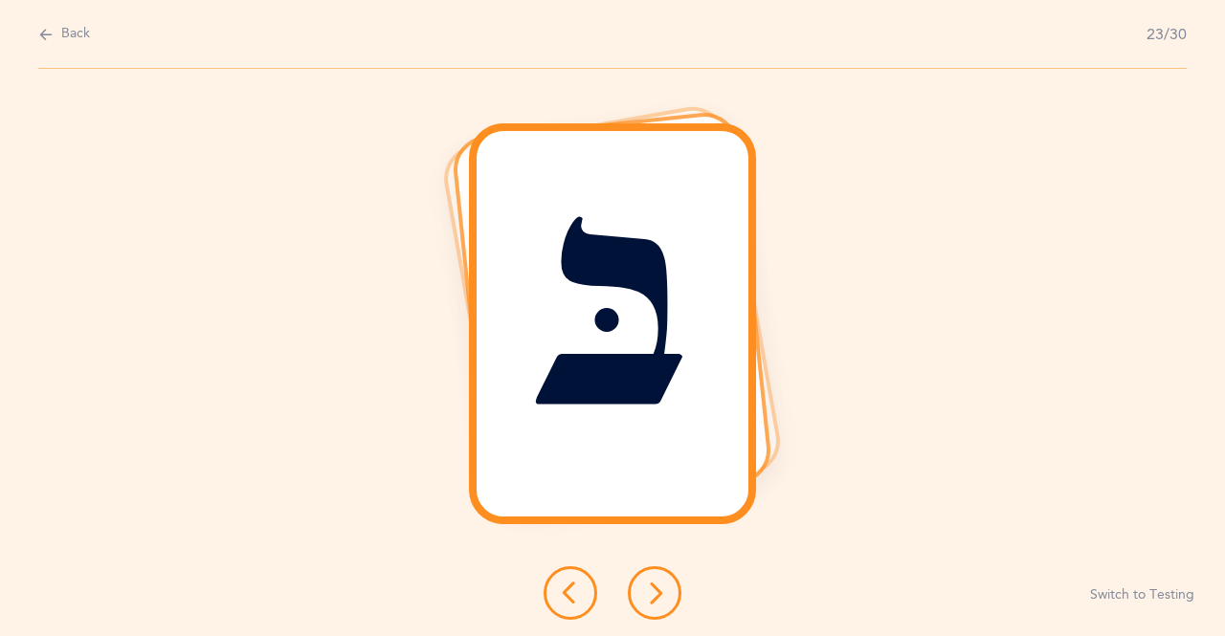
click at [650, 604] on icon at bounding box center [654, 593] width 23 height 23
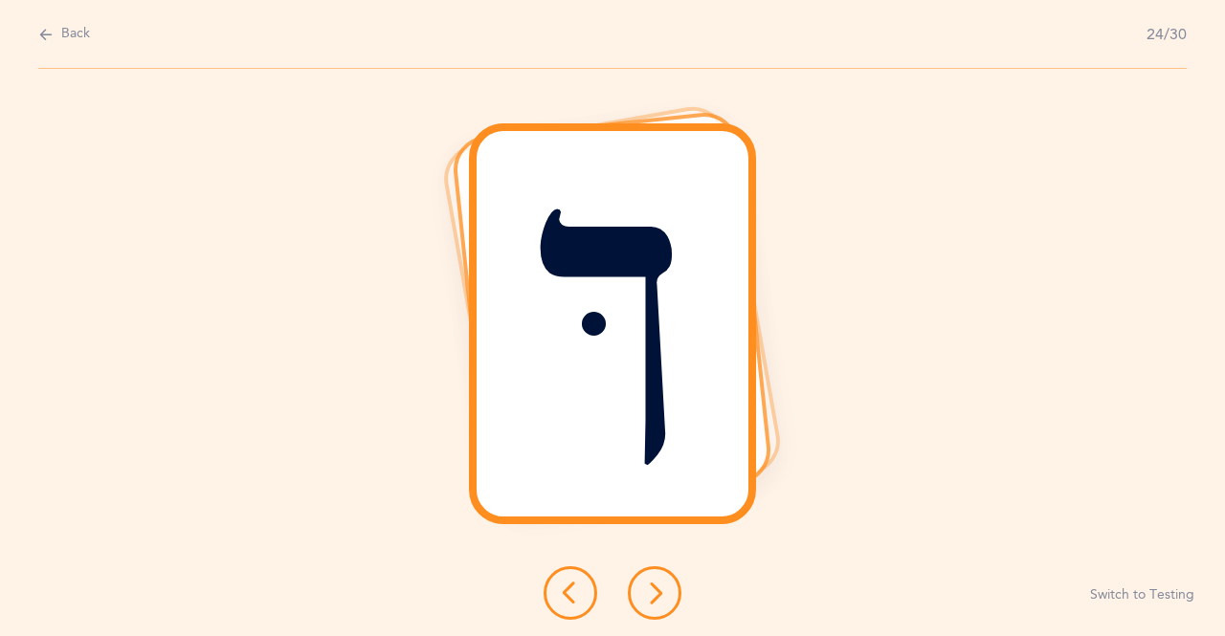
click at [646, 572] on button at bounding box center [655, 593] width 54 height 54
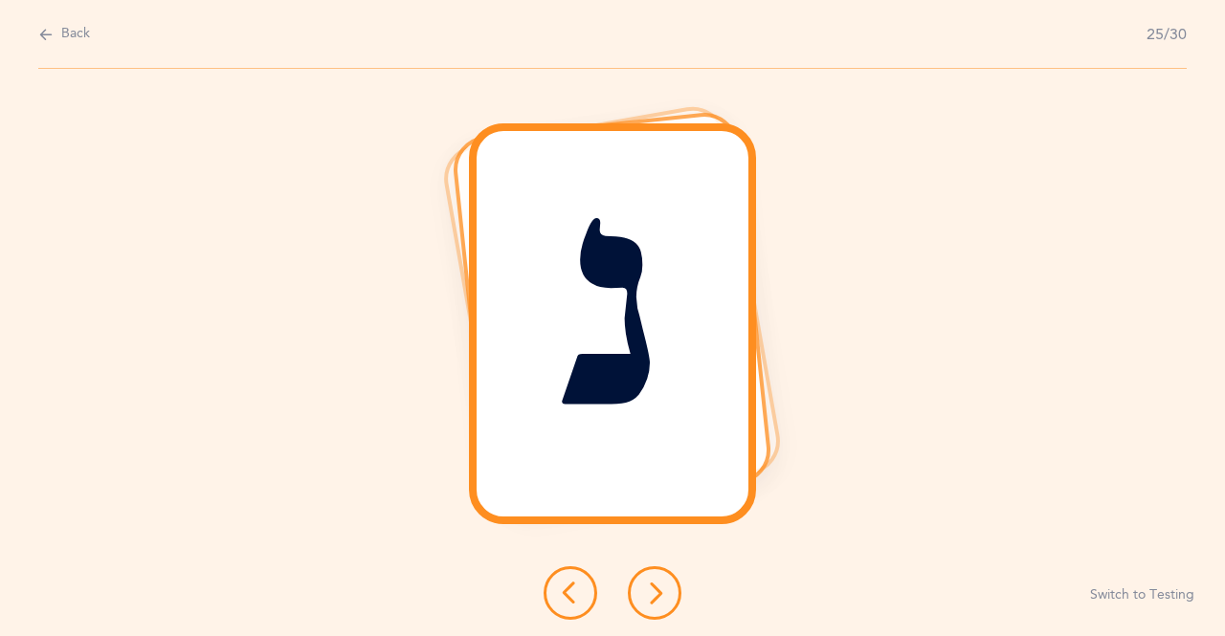
click at [662, 602] on icon at bounding box center [654, 593] width 23 height 23
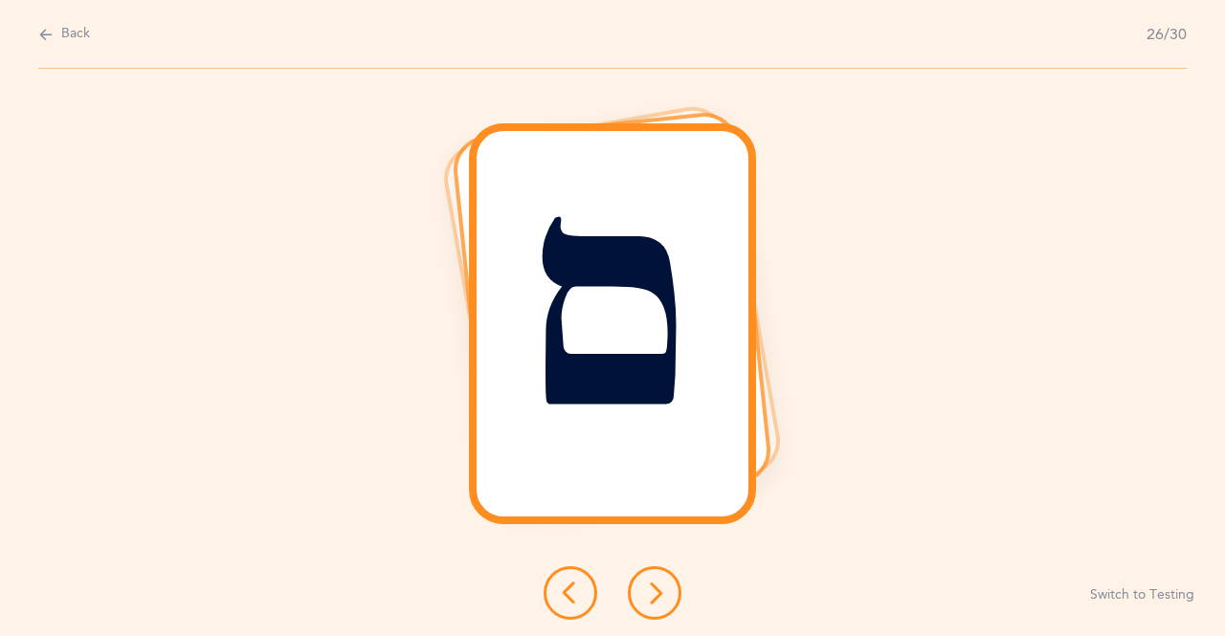
click at [644, 600] on icon at bounding box center [654, 593] width 23 height 23
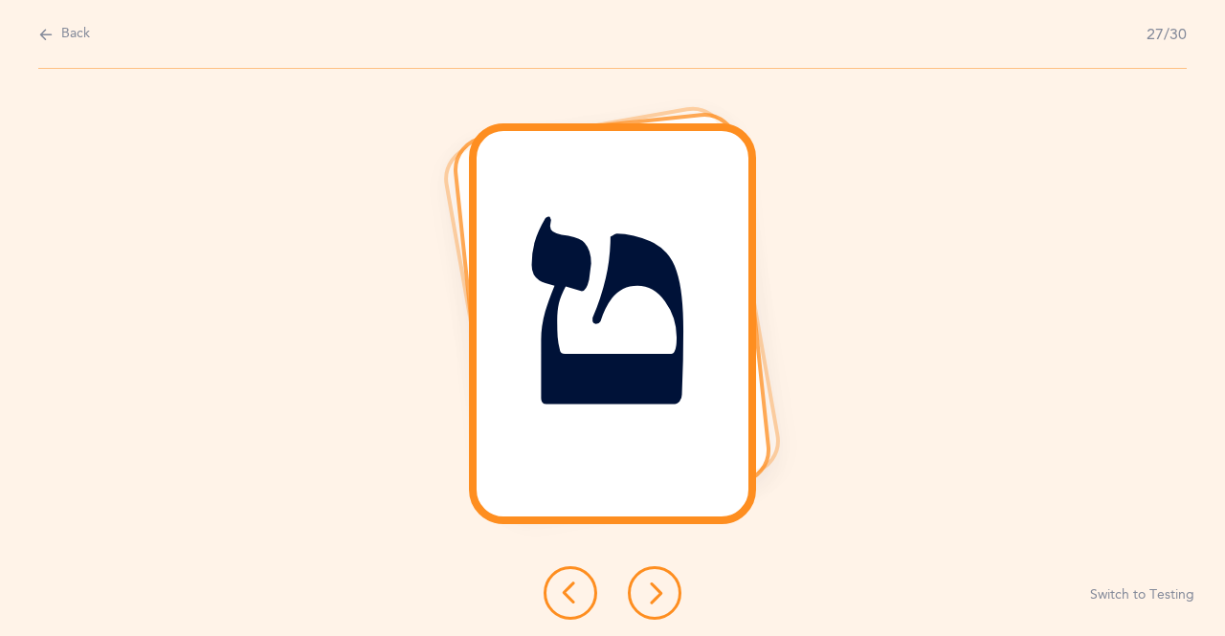
click at [666, 594] on button at bounding box center [655, 593] width 54 height 54
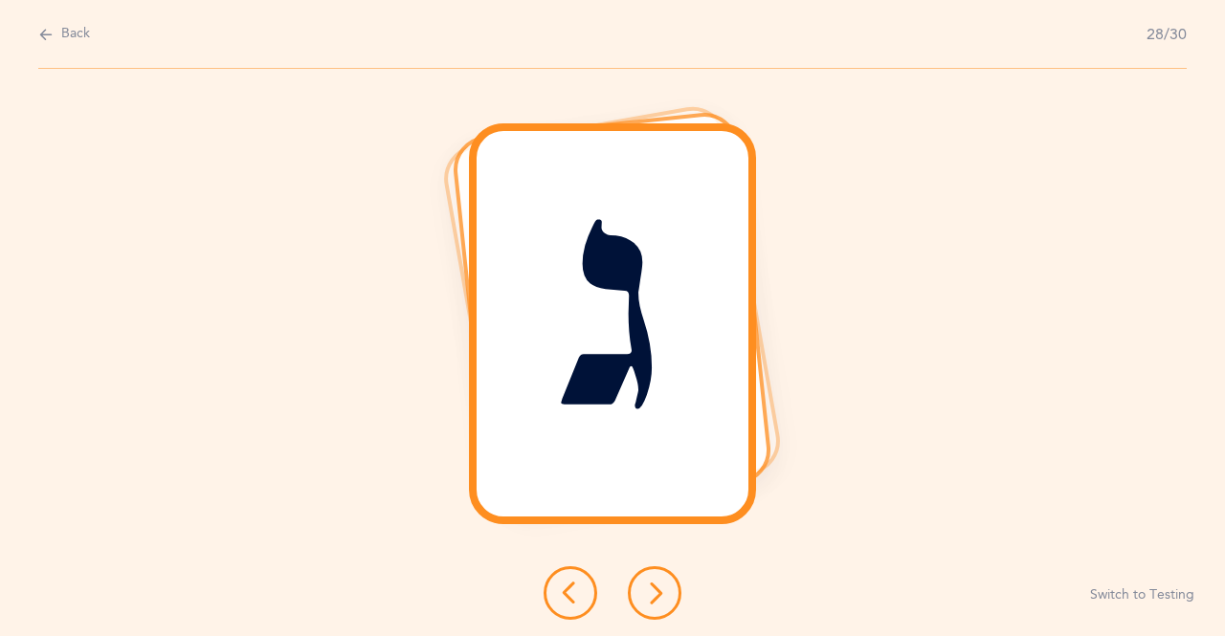
click at [645, 593] on icon at bounding box center [654, 593] width 23 height 23
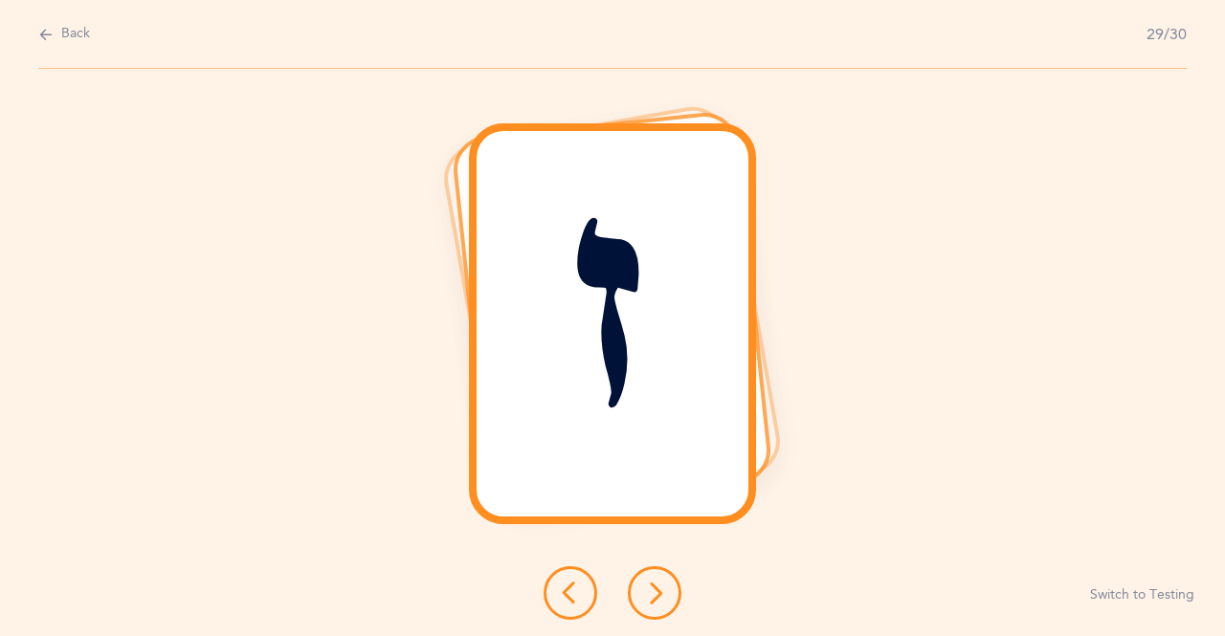
click at [654, 603] on icon at bounding box center [654, 593] width 23 height 23
click at [652, 589] on icon at bounding box center [654, 593] width 23 height 23
